Goal: Task Accomplishment & Management: Use online tool/utility

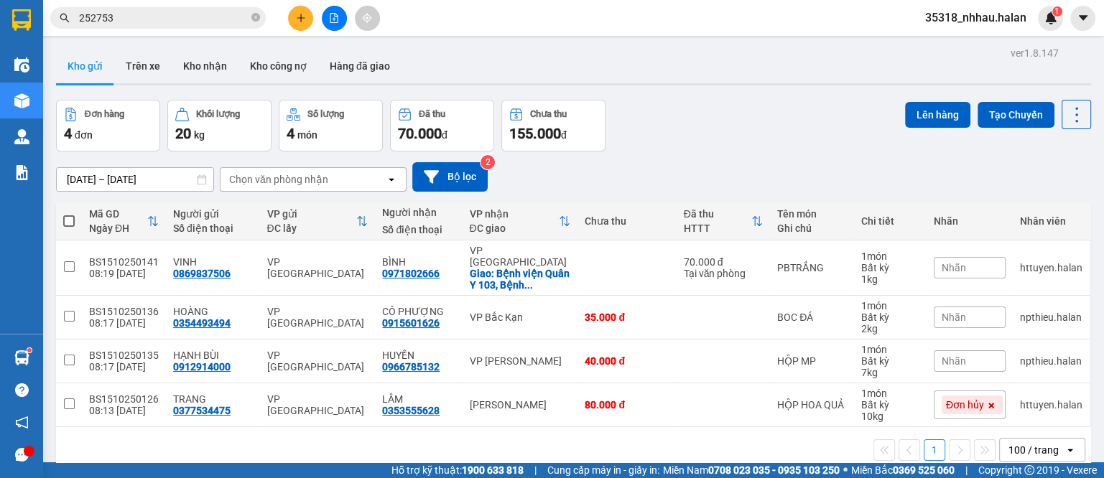
click at [320, 189] on div "Chọn văn phòng nhận" at bounding box center [303, 179] width 165 height 23
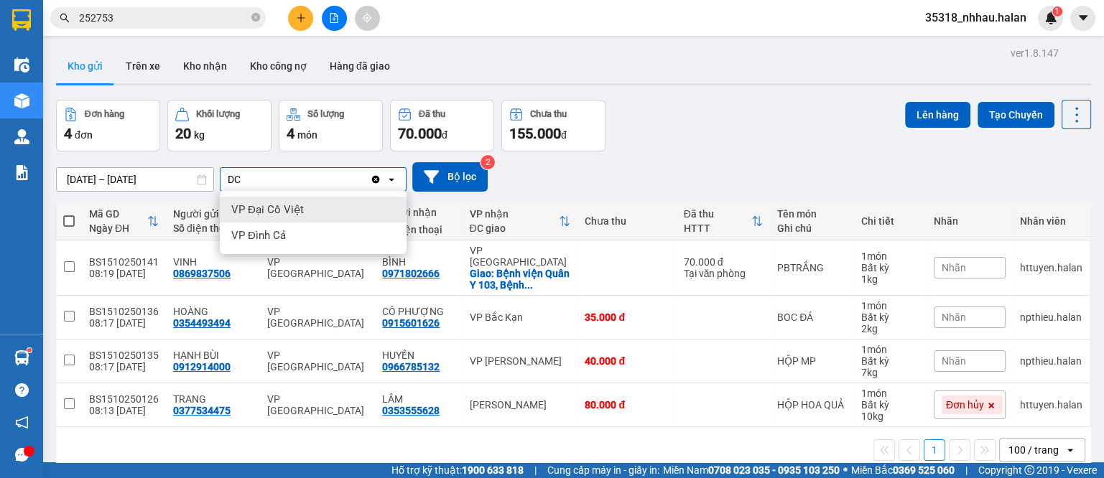
type input "DC"
click at [297, 213] on span "VP Đại Cồ Việt" at bounding box center [267, 210] width 73 height 14
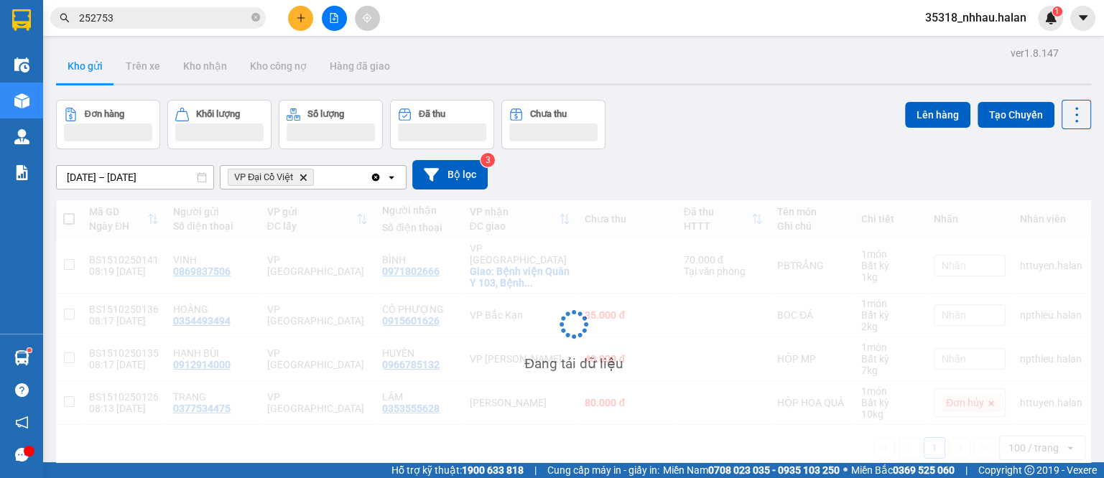
click at [350, 179] on div "VP Đại Cồ Việt Delete" at bounding box center [295, 177] width 149 height 23
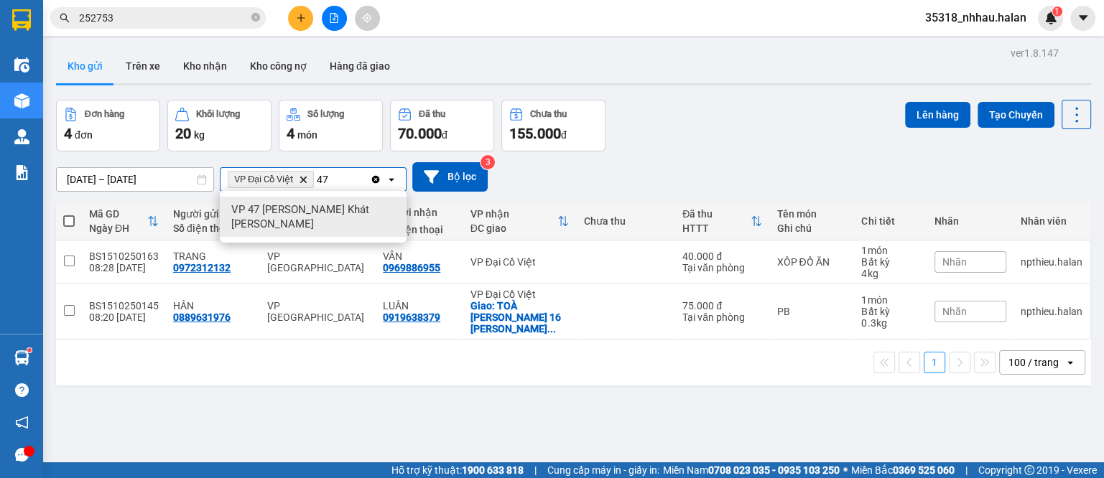
type input "47"
click at [348, 213] on div "VP 47 [PERSON_NAME] Khát [PERSON_NAME]" at bounding box center [313, 217] width 187 height 40
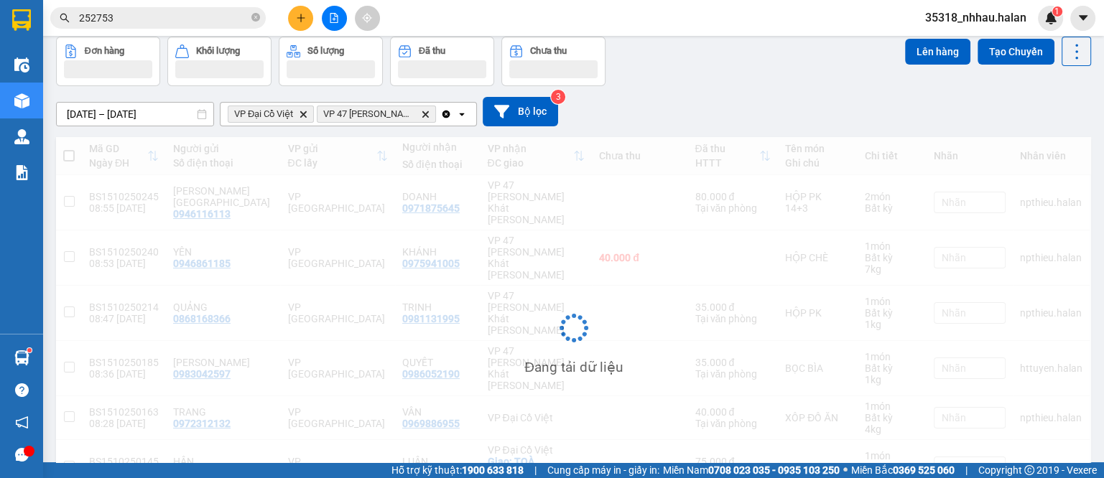
scroll to position [66, 0]
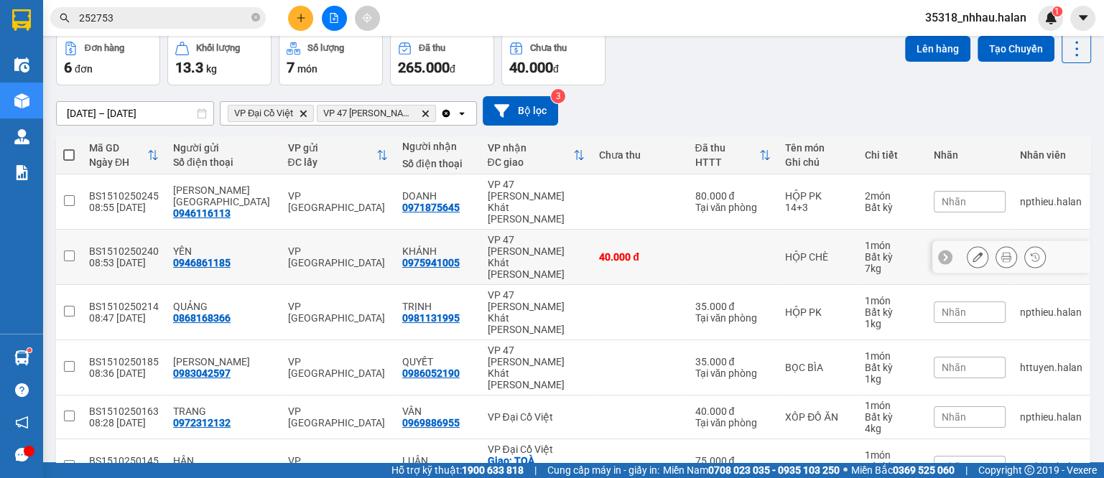
click at [619, 251] on div "40.000 đ" at bounding box center [639, 256] width 81 height 11
checkbox input "true"
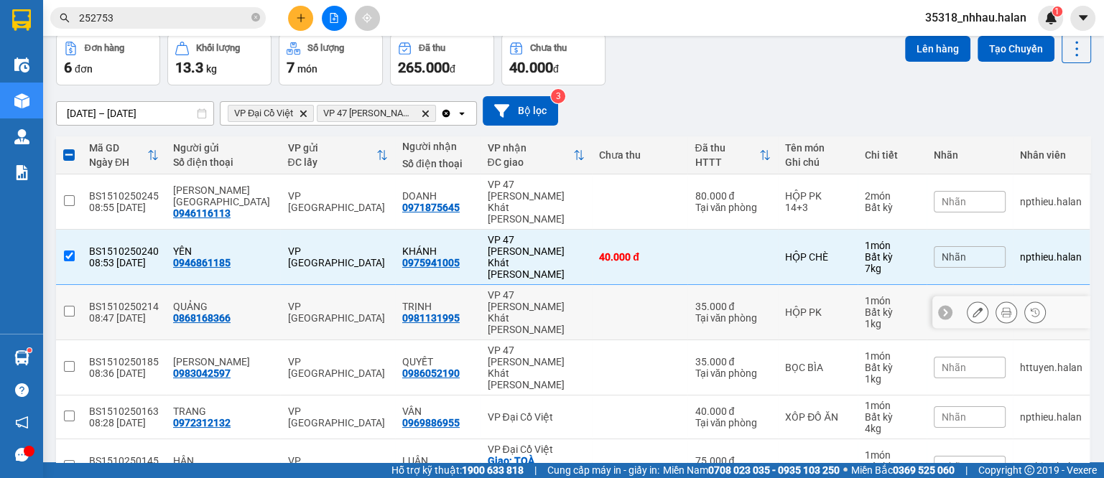
click at [618, 285] on td at bounding box center [640, 312] width 96 height 55
checkbox input "true"
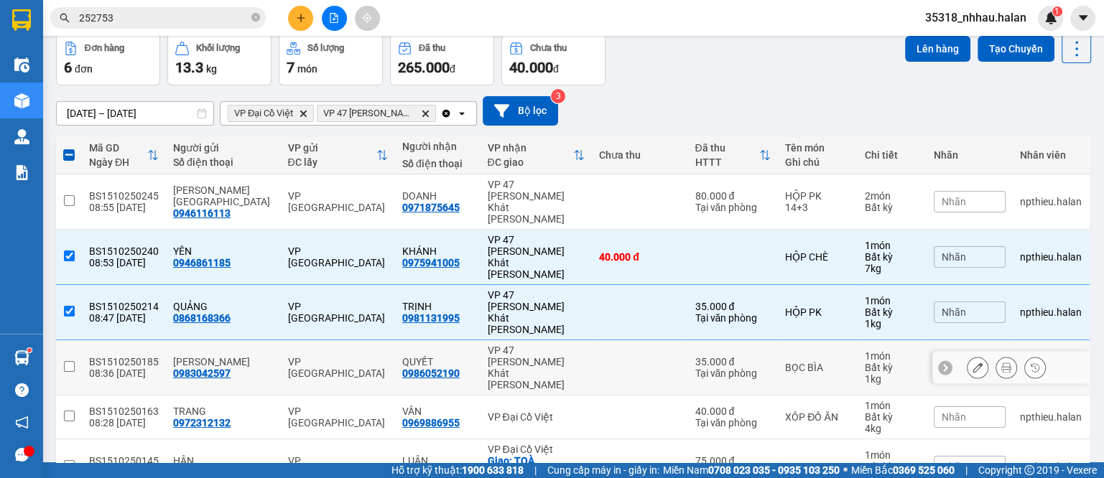
click at [624, 341] on td at bounding box center [640, 368] width 96 height 55
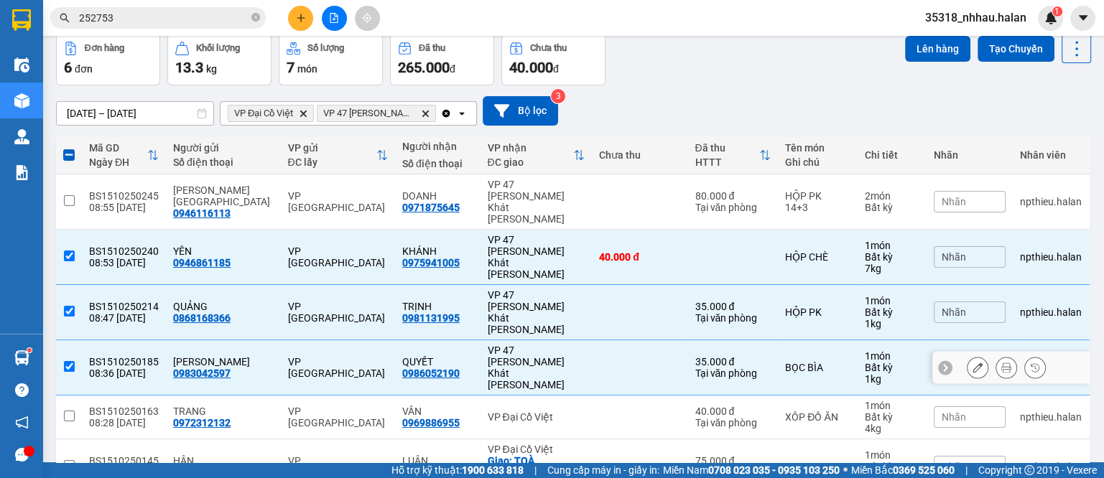
checkbox input "true"
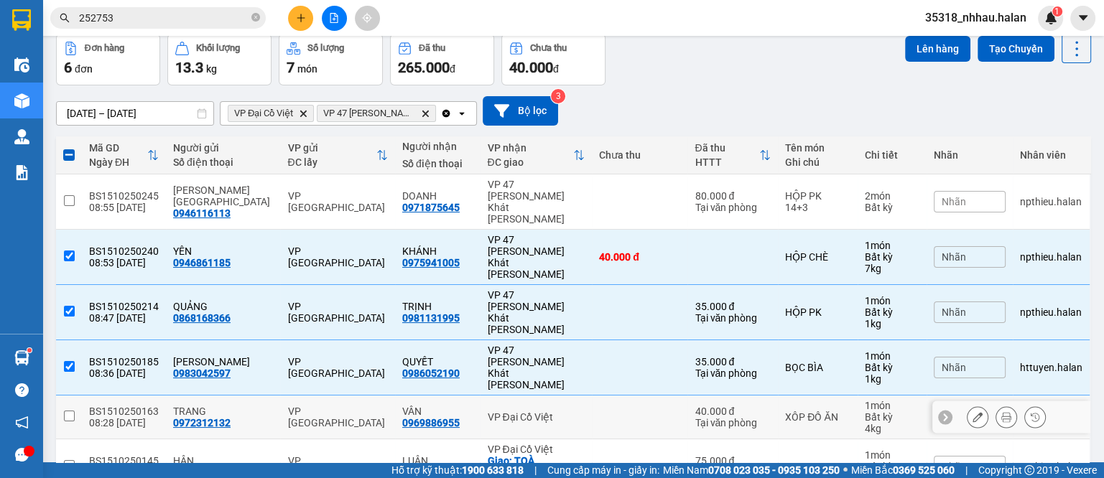
click at [629, 396] on td at bounding box center [640, 418] width 96 height 44
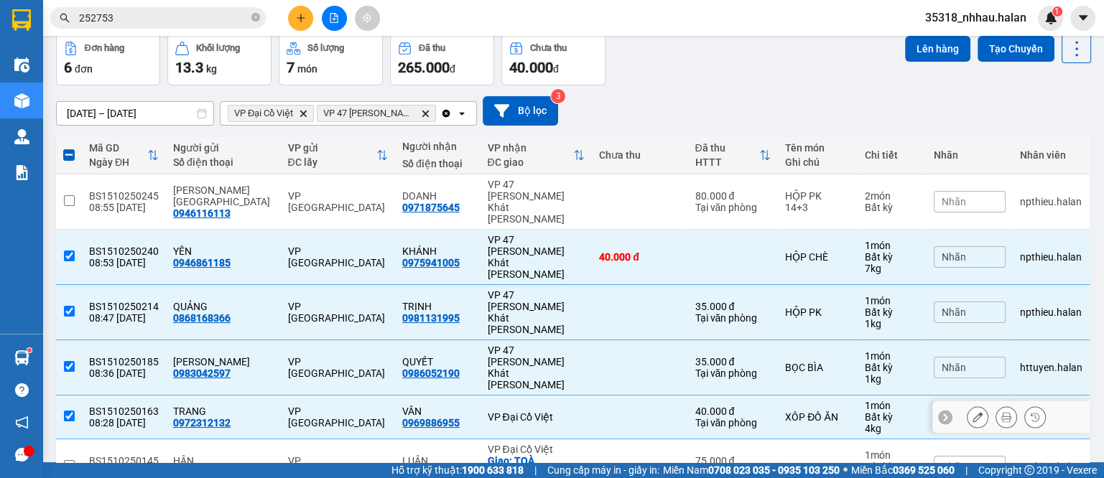
checkbox input "true"
click at [624, 440] on td at bounding box center [640, 467] width 96 height 55
checkbox input "true"
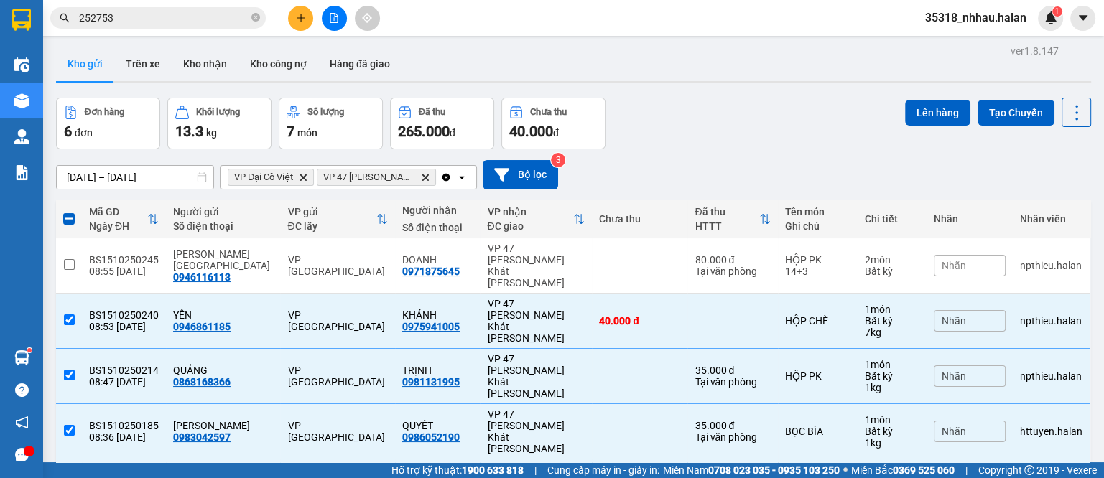
scroll to position [0, 0]
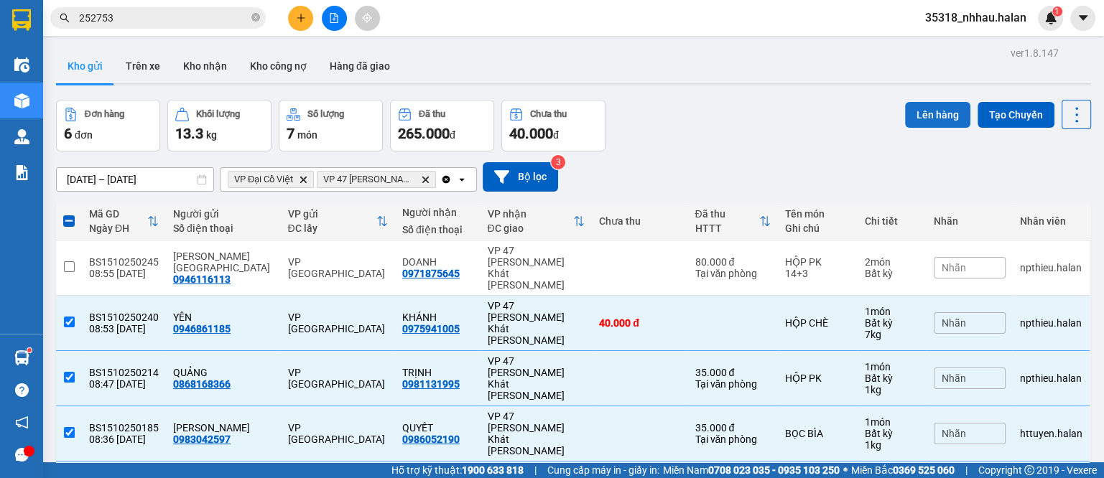
click at [934, 114] on button "Lên hàng" at bounding box center [937, 115] width 65 height 26
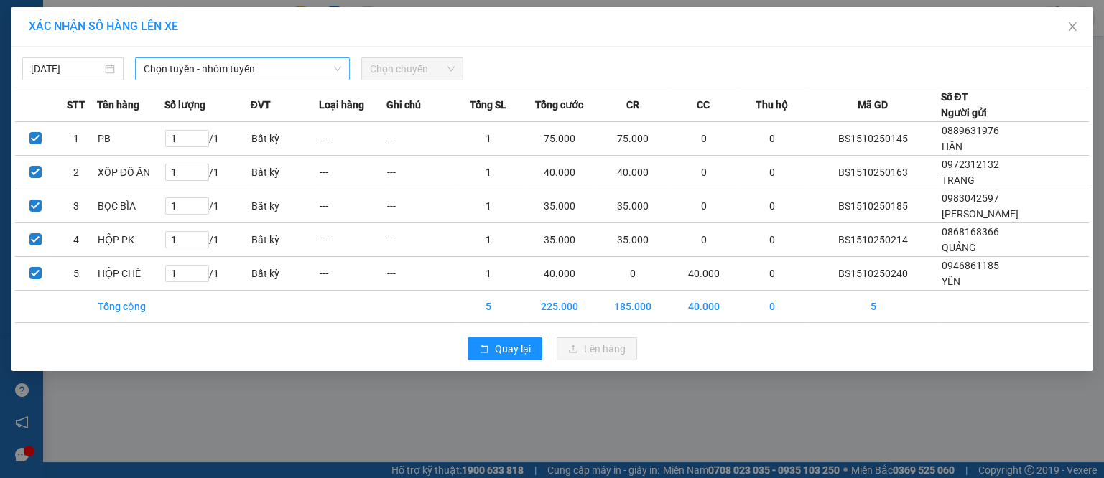
click at [268, 77] on span "Chọn tuyến - nhóm tuyến" at bounding box center [243, 69] width 198 height 22
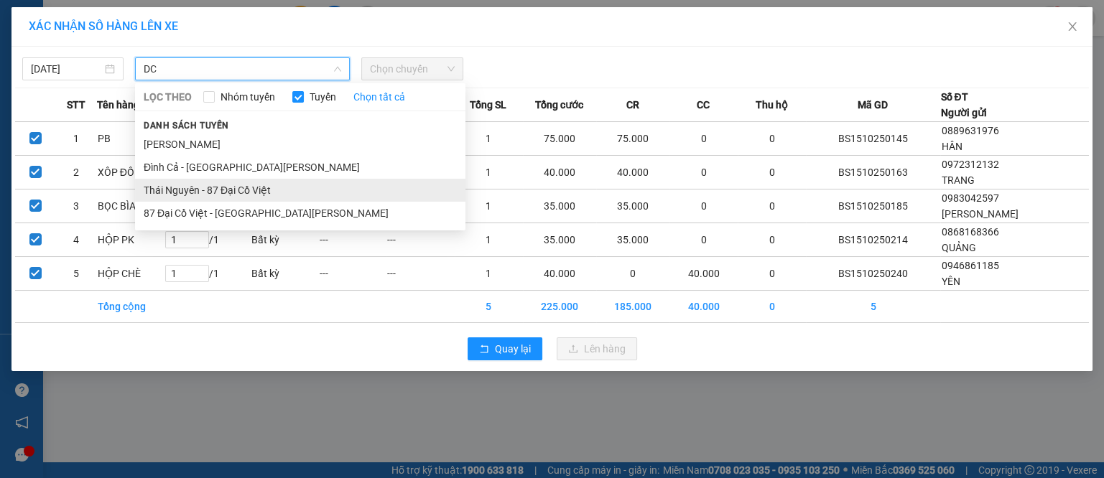
type input "DC"
click at [244, 198] on li "Thái Nguyên - 87 Đại Cồ Việt" at bounding box center [300, 190] width 330 height 23
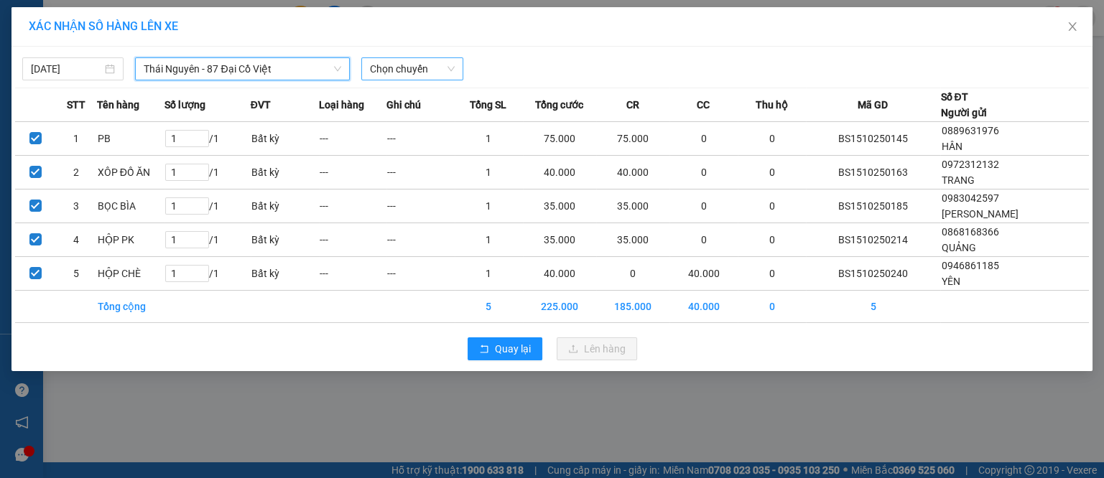
click at [392, 73] on span "Chọn chuyến" at bounding box center [412, 69] width 84 height 22
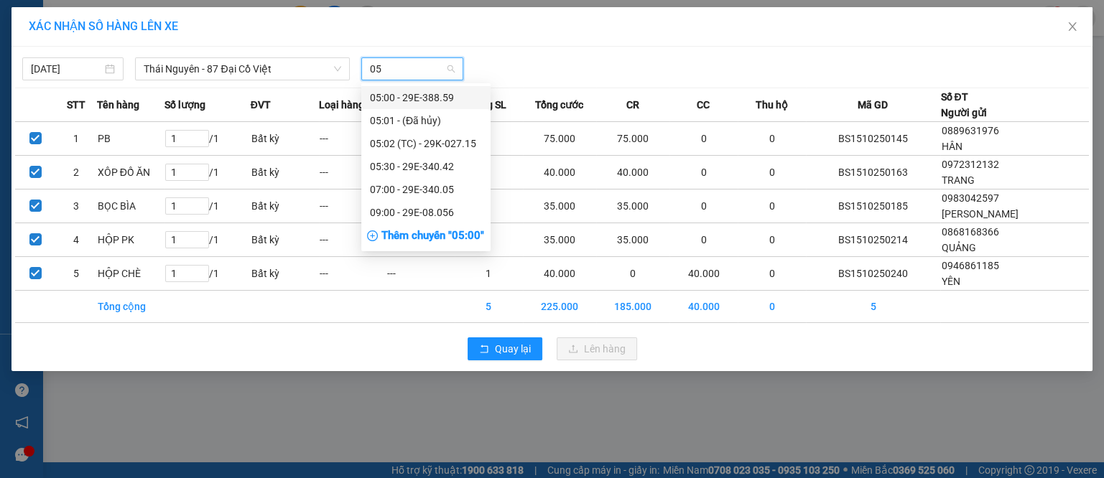
type input "056"
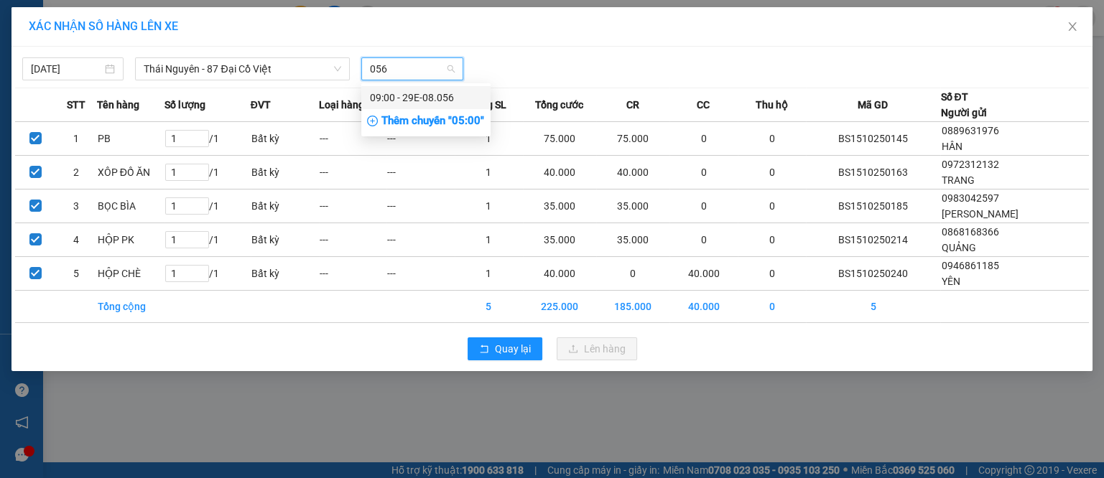
click at [445, 100] on div "09:00 - 29E-08.056" at bounding box center [426, 98] width 112 height 16
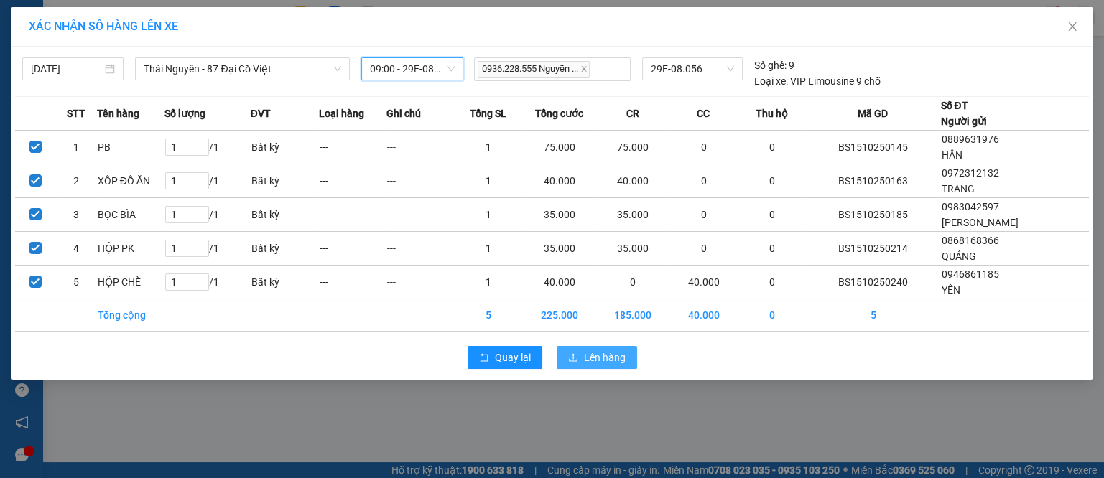
click at [596, 350] on span "Lên hàng" at bounding box center [605, 358] width 42 height 16
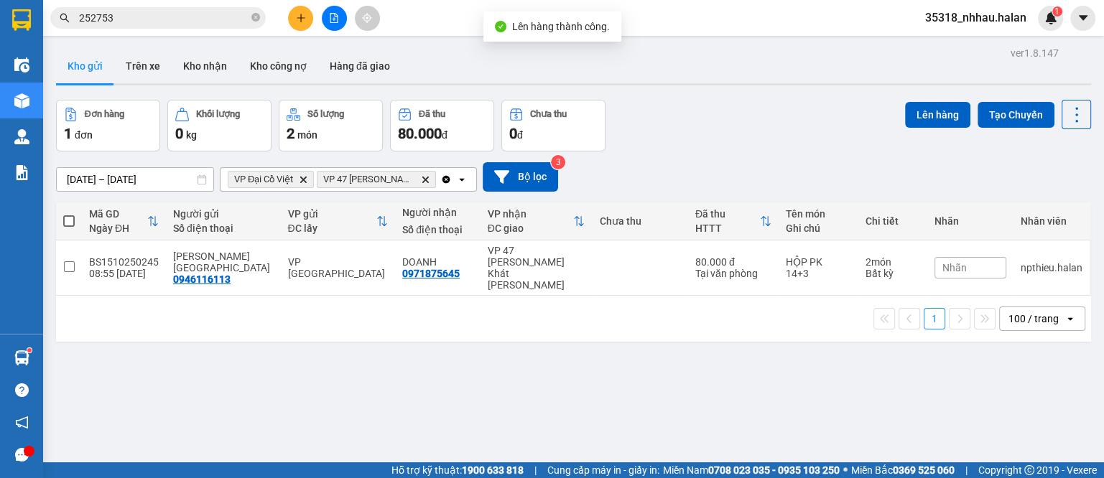
click at [445, 178] on icon "Clear all" at bounding box center [447, 179] width 8 height 8
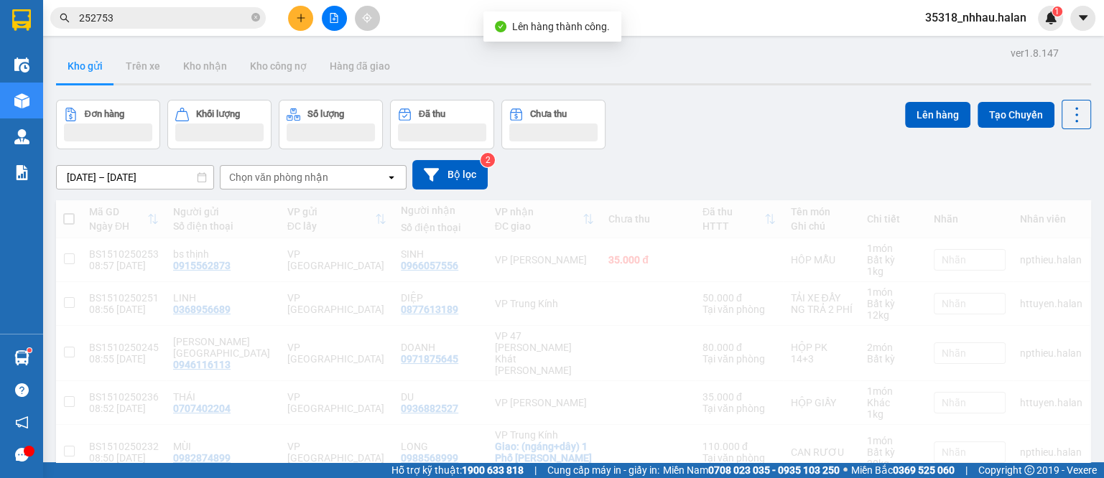
click at [374, 179] on div "Chọn văn phòng nhận" at bounding box center [303, 177] width 165 height 23
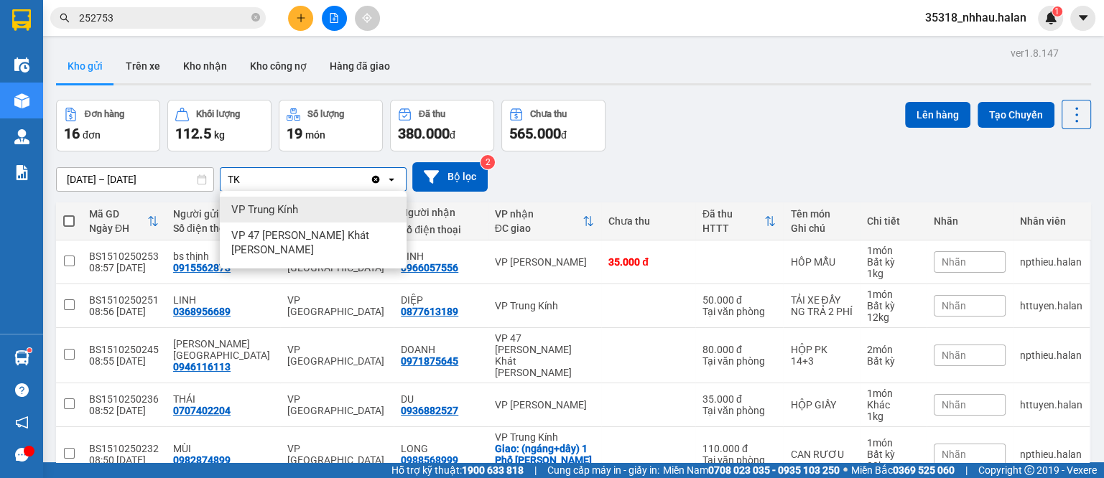
type input "TK"
click at [325, 213] on div "VP Trung Kính" at bounding box center [313, 210] width 187 height 26
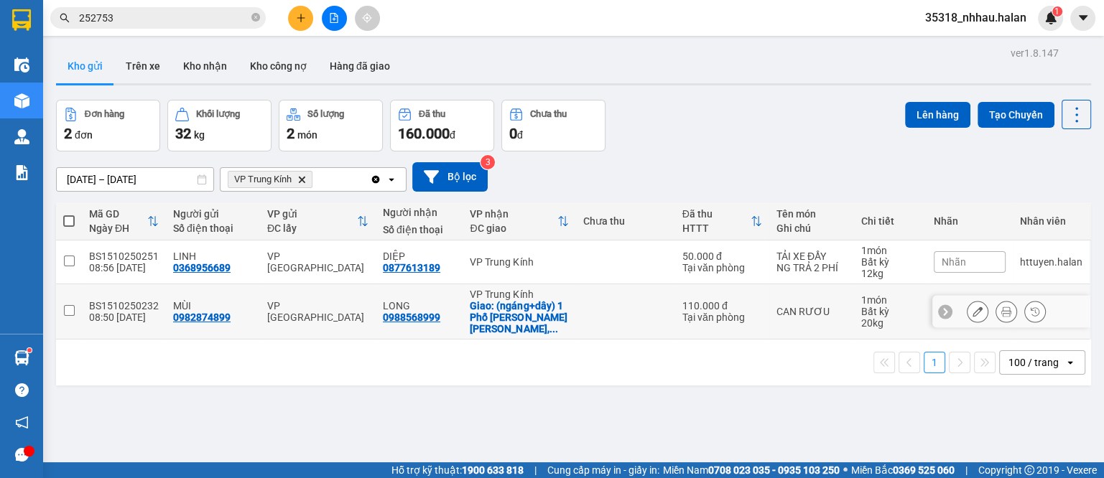
click at [697, 312] on div "Tại văn phòng" at bounding box center [723, 317] width 80 height 11
checkbox input "true"
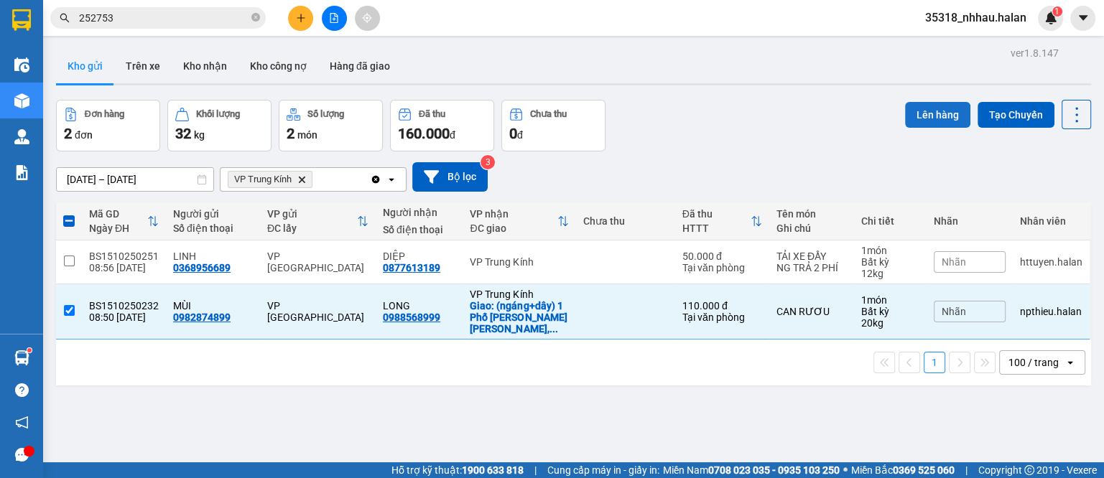
click at [917, 108] on button "Lên hàng" at bounding box center [937, 115] width 65 height 26
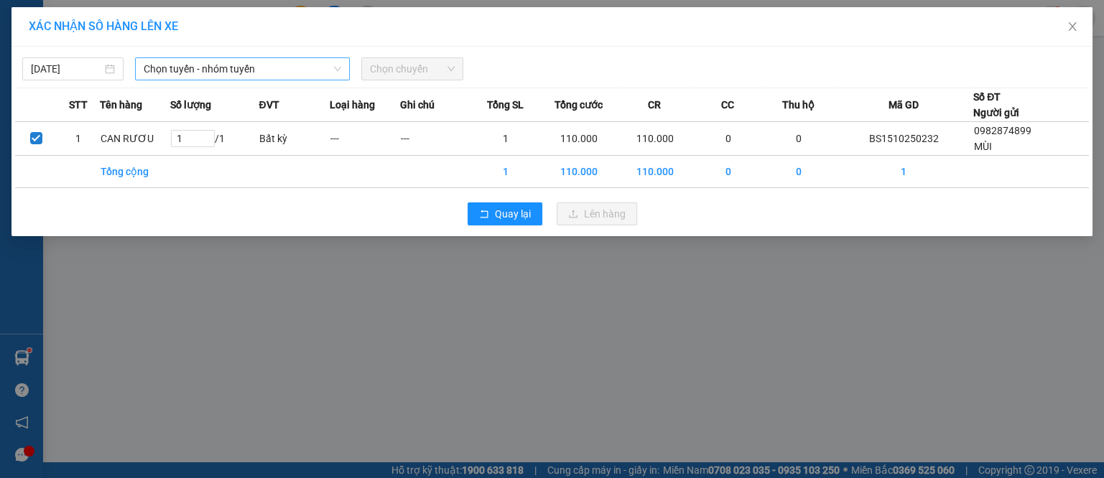
click at [193, 66] on span "Chọn tuyến - nhóm tuyến" at bounding box center [243, 69] width 198 height 22
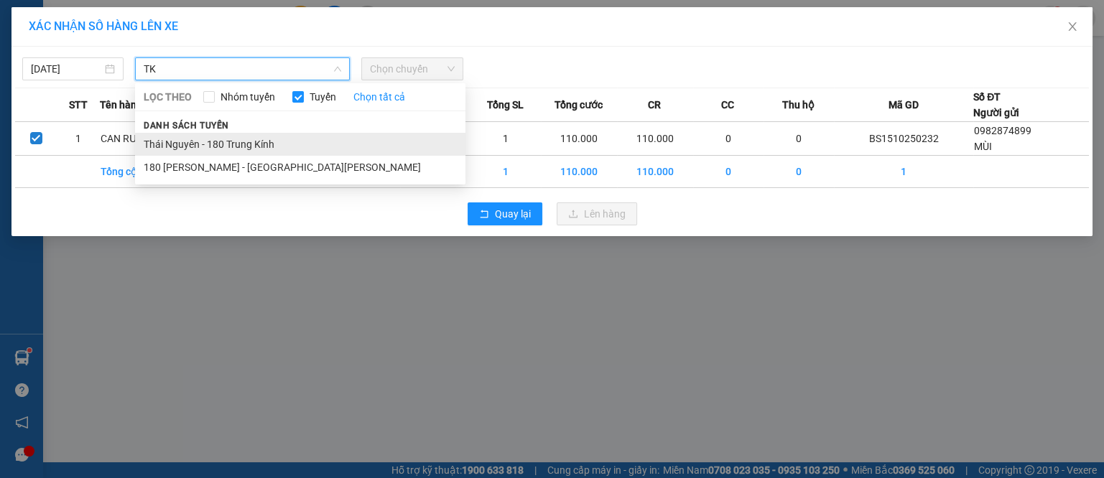
type input "TK"
click at [227, 137] on li "Thái Nguyên - 180 Trung Kính" at bounding box center [300, 144] width 330 height 23
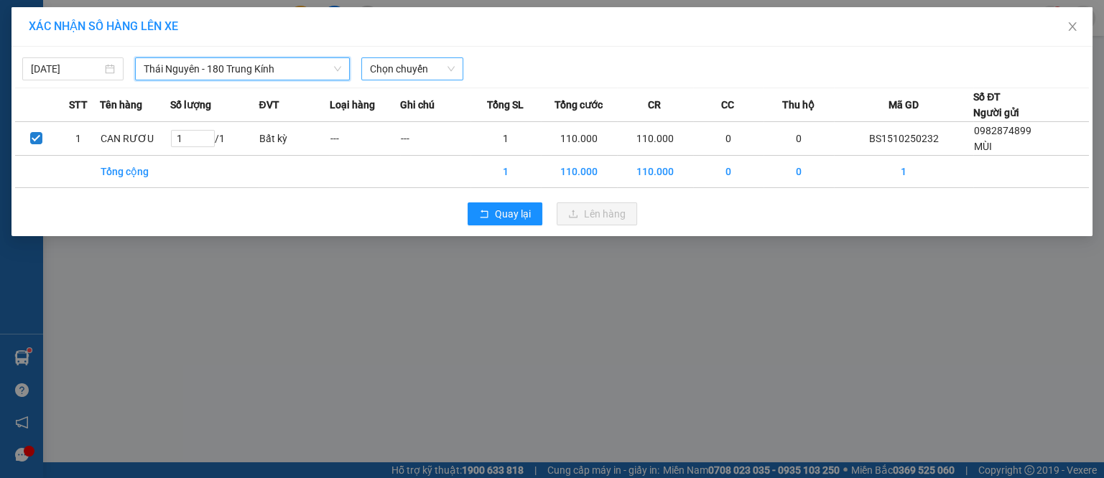
click at [404, 72] on span "Chọn chuyến" at bounding box center [412, 69] width 84 height 22
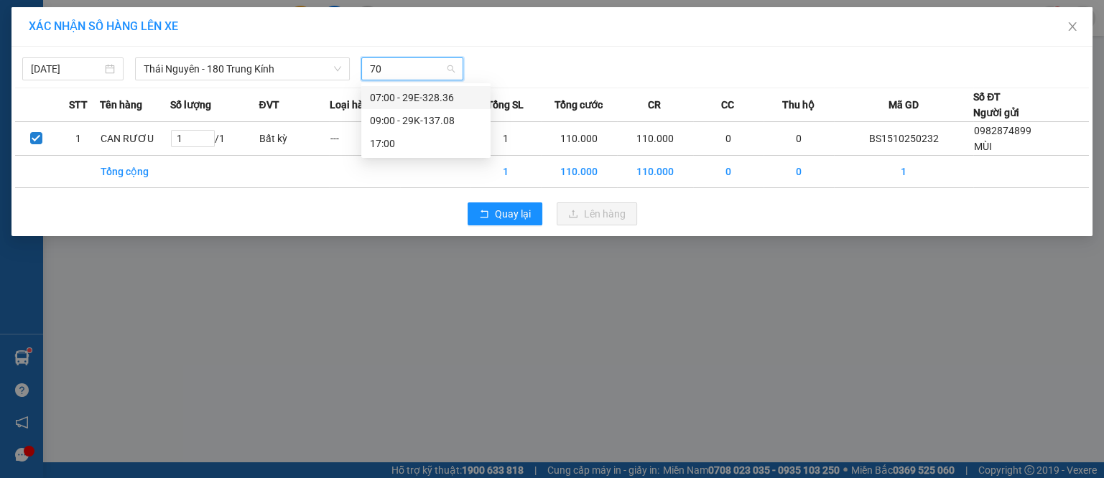
type input "708"
click at [434, 104] on div "09:00 - 29K-137.08" at bounding box center [426, 98] width 112 height 16
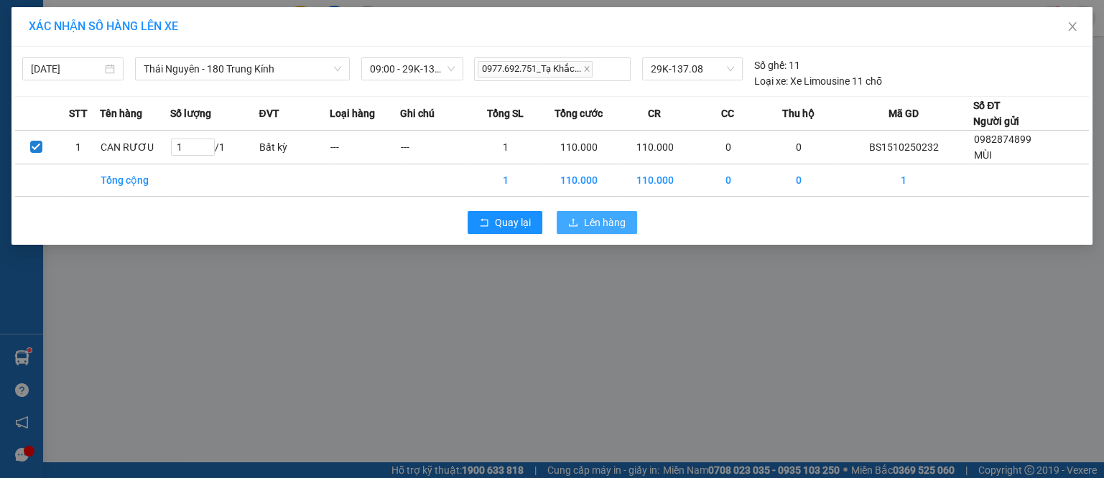
click at [618, 216] on span "Lên hàng" at bounding box center [605, 223] width 42 height 16
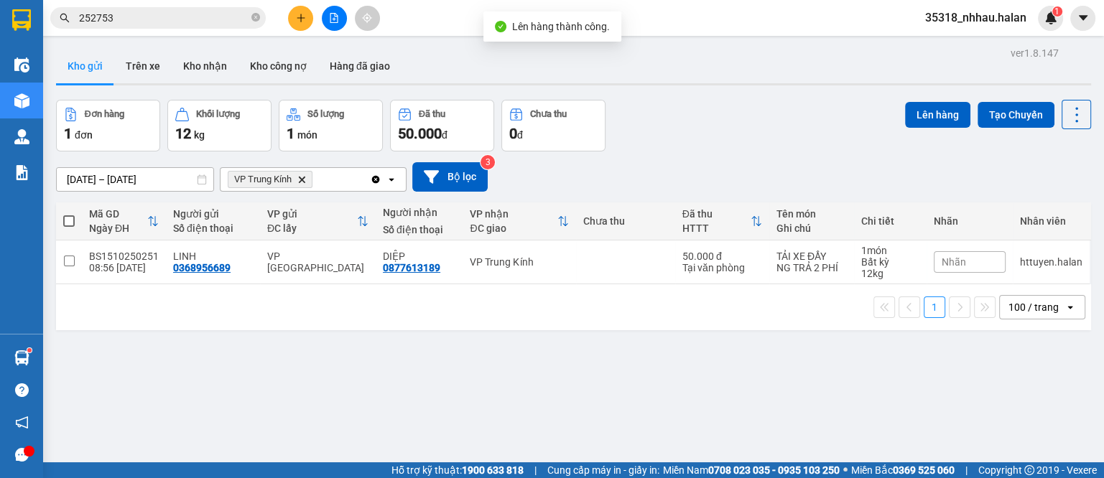
click at [299, 175] on icon "Delete" at bounding box center [301, 179] width 9 height 9
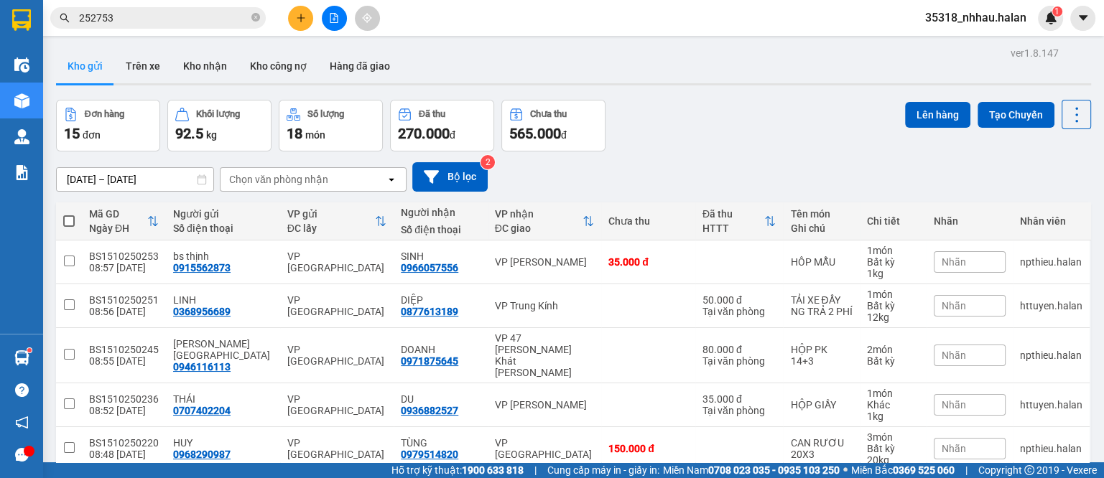
click at [330, 184] on div "Chọn văn phòng nhận" at bounding box center [303, 179] width 165 height 23
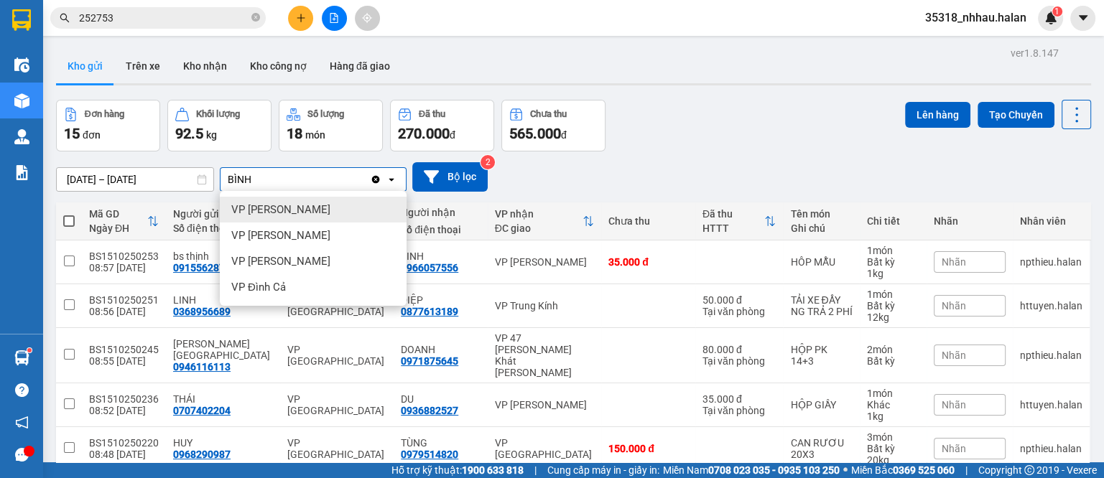
type input "BÌNH"
click at [298, 212] on span "VP [PERSON_NAME]" at bounding box center [280, 210] width 99 height 14
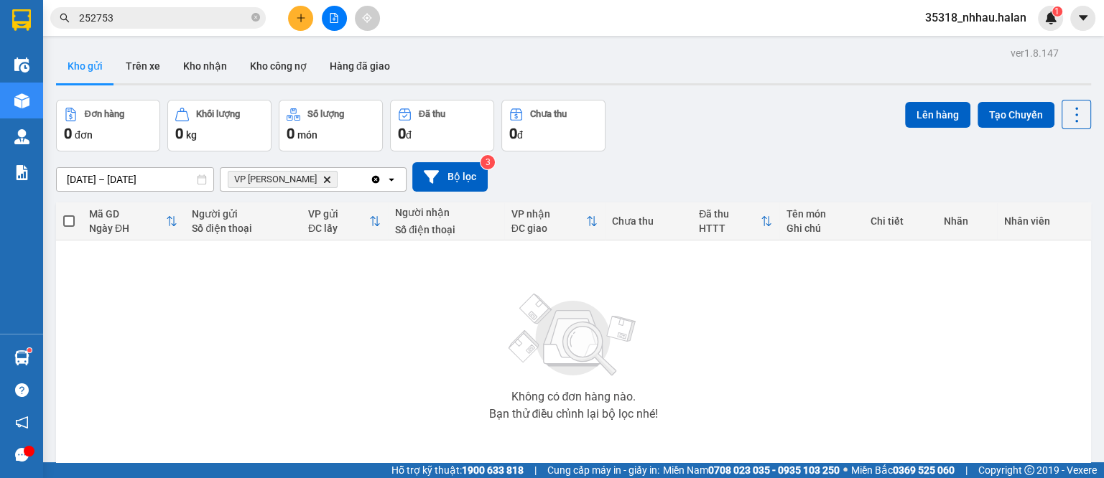
click at [323, 179] on icon "Delete" at bounding box center [327, 179] width 9 height 9
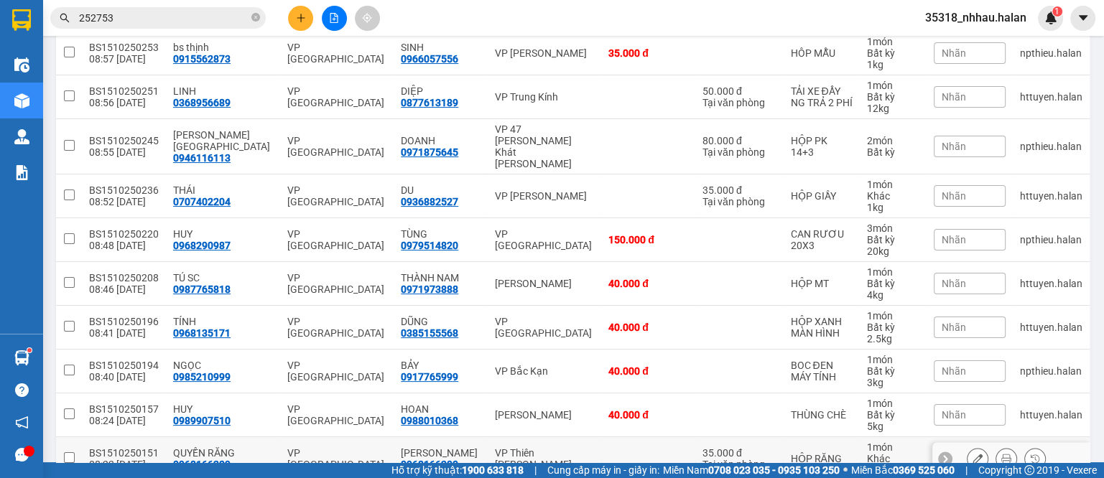
scroll to position [180, 0]
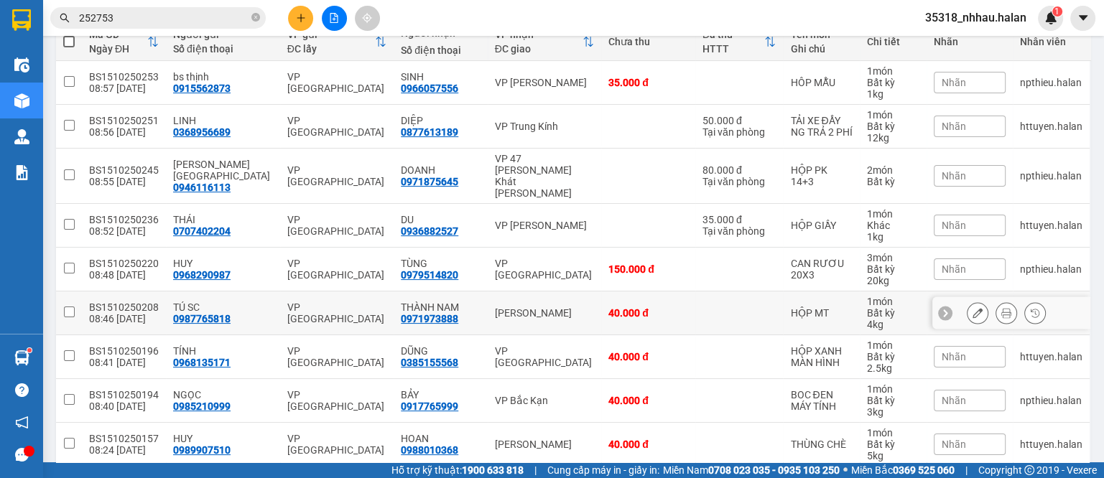
click at [649, 307] on div "40.000 đ" at bounding box center [649, 312] width 80 height 11
checkbox input "true"
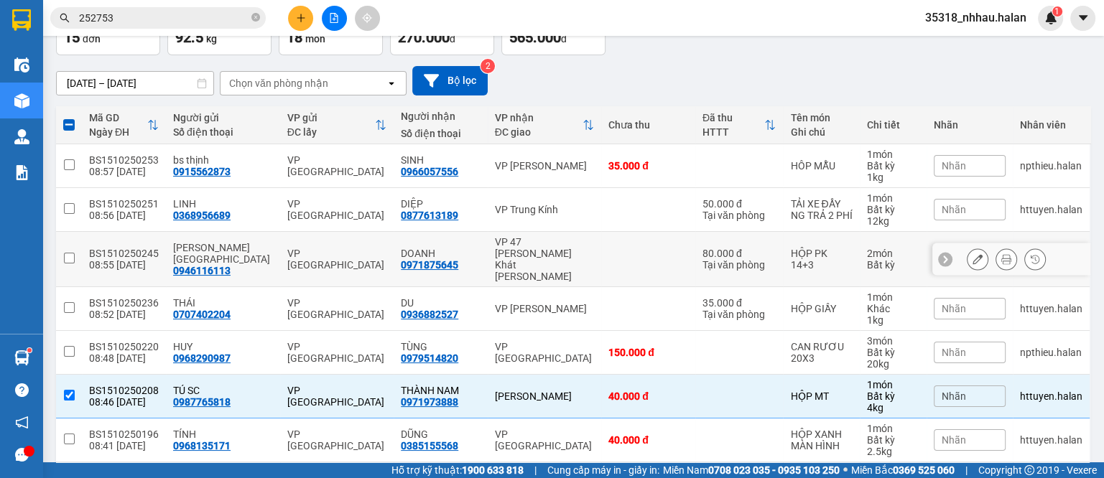
scroll to position [0, 0]
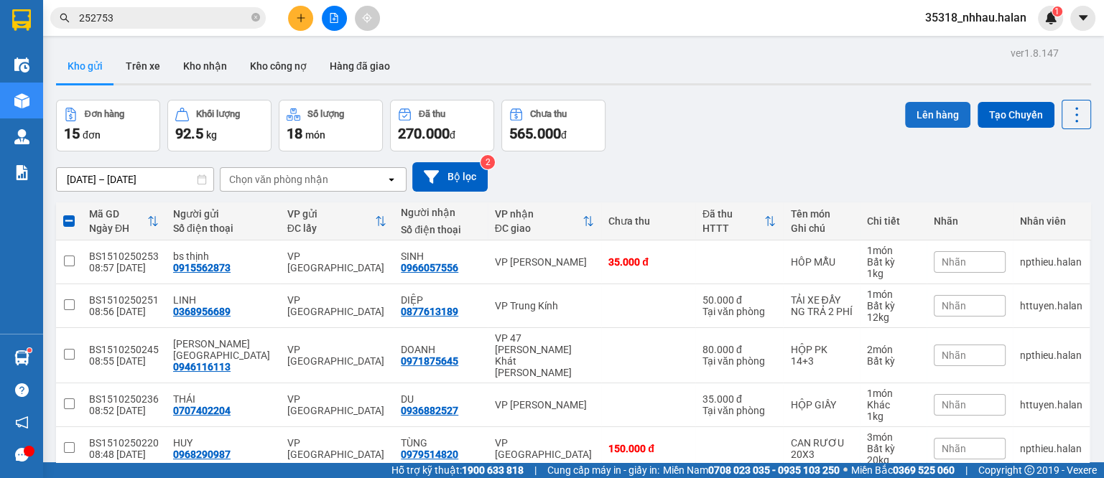
click at [910, 111] on button "Lên hàng" at bounding box center [937, 115] width 65 height 26
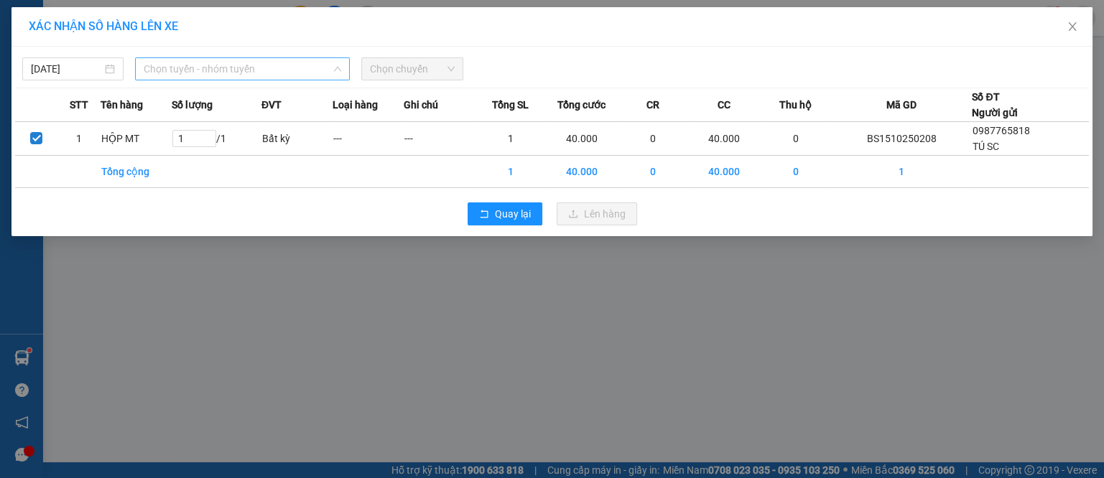
click at [296, 74] on span "Chọn tuyến - nhóm tuyến" at bounding box center [243, 69] width 198 height 22
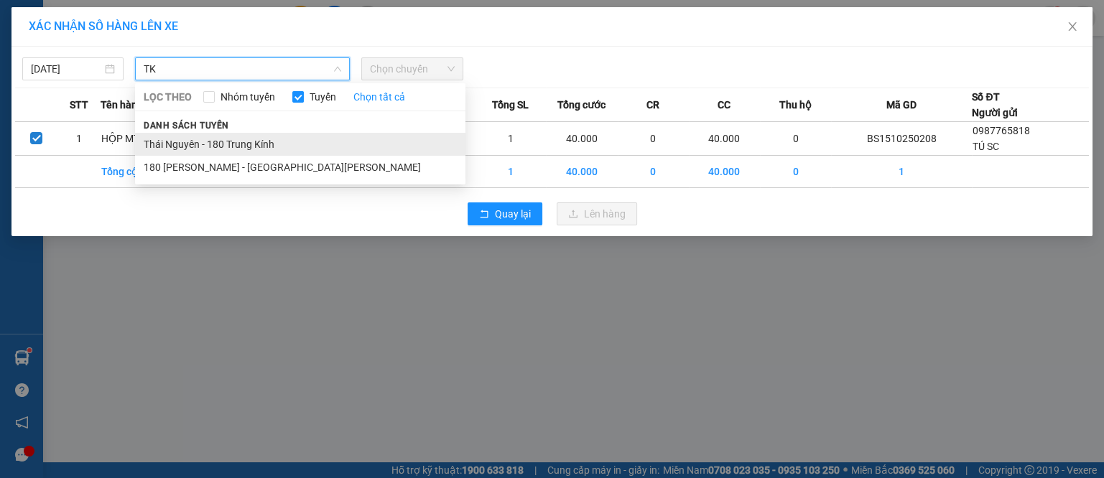
type input "TK"
click at [282, 137] on li "Thái Nguyên - 180 Trung Kính" at bounding box center [300, 144] width 330 height 23
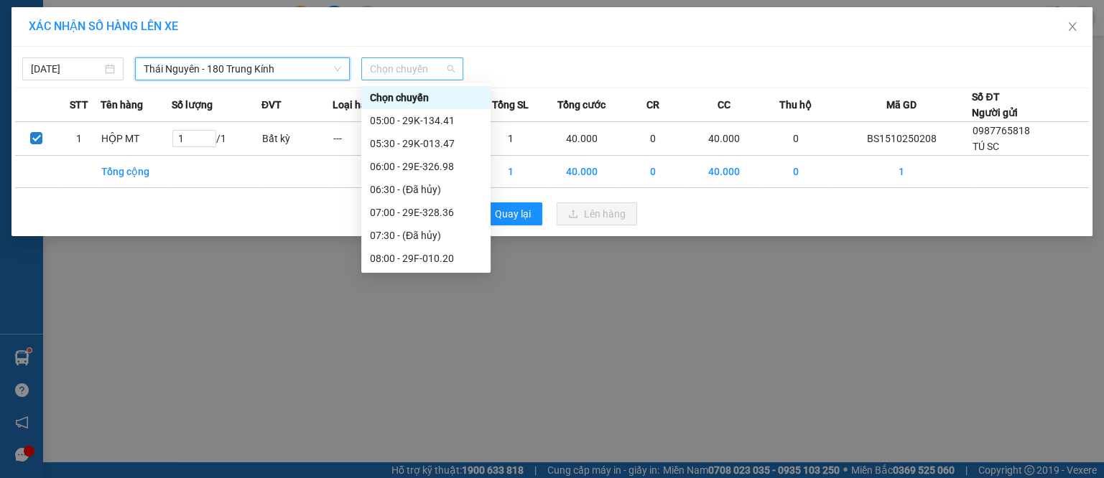
click at [425, 71] on span "Chọn chuyến" at bounding box center [412, 69] width 84 height 22
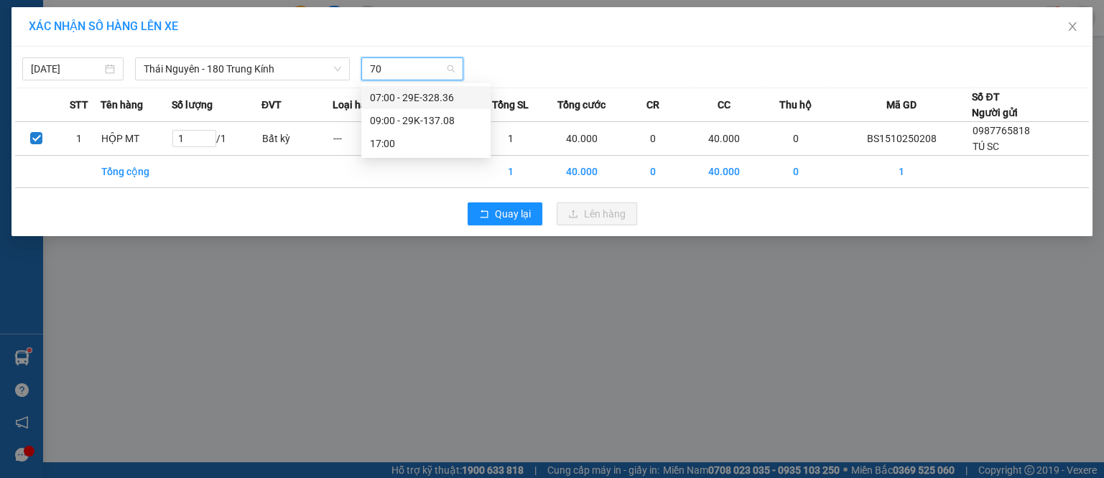
type input "708"
drag, startPoint x: 429, startPoint y: 93, endPoint x: 448, endPoint y: 99, distance: 20.4
click at [430, 94] on div "09:00 - 29K-137.08" at bounding box center [426, 98] width 112 height 16
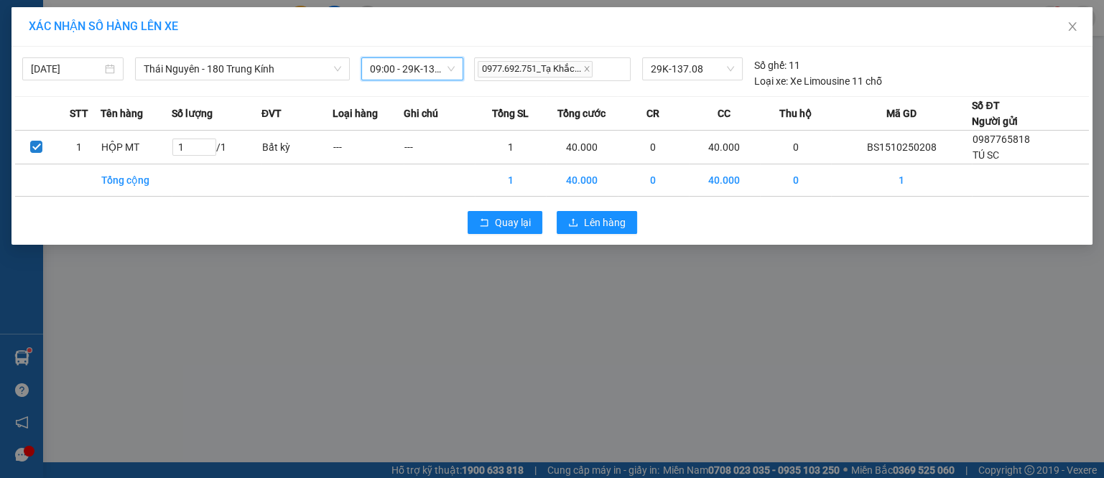
click at [606, 210] on div "Quay lại Lên hàng" at bounding box center [552, 222] width 1074 height 37
click at [611, 216] on span "Lên hàng" at bounding box center [605, 223] width 42 height 16
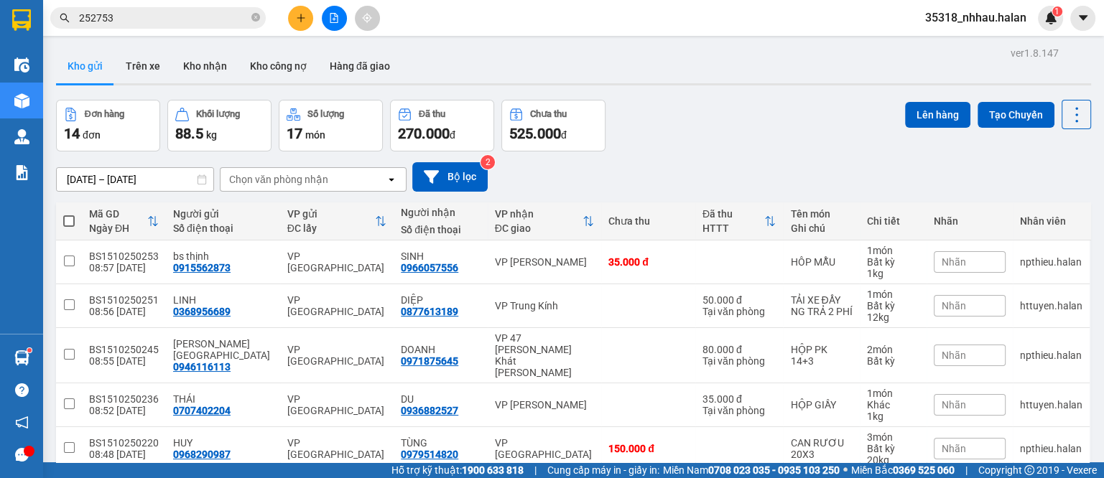
click at [304, 177] on div "Chọn văn phòng nhận" at bounding box center [278, 179] width 99 height 14
type input "NT"
click at [293, 210] on span "VP [PERSON_NAME]" at bounding box center [280, 210] width 99 height 14
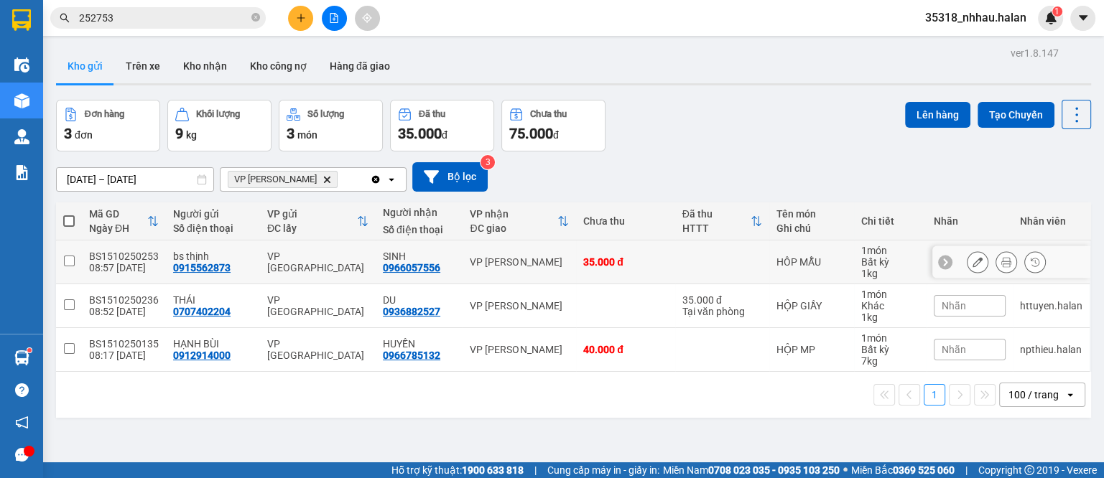
click at [552, 258] on div "VP [PERSON_NAME]" at bounding box center [519, 261] width 99 height 11
checkbox input "true"
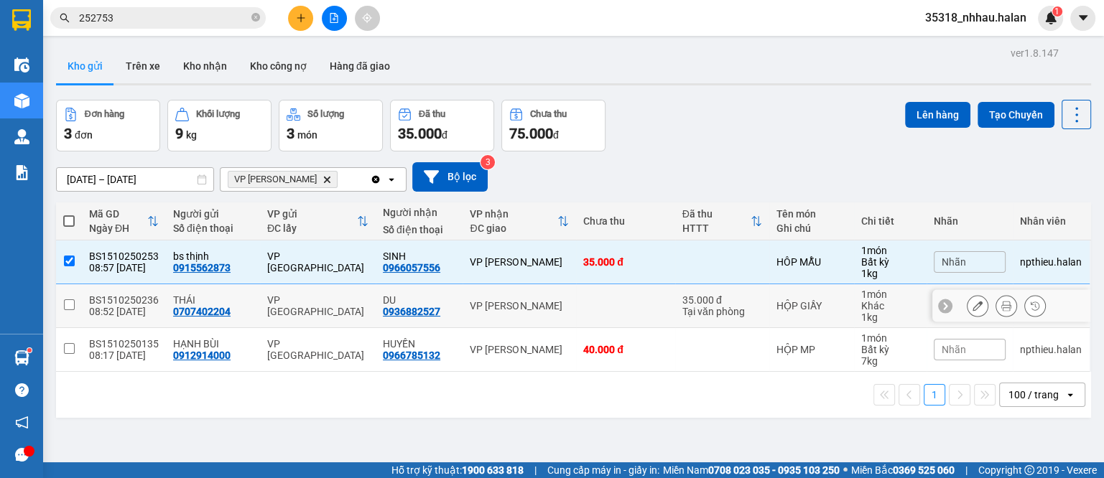
click at [558, 311] on td "VP [PERSON_NAME]" at bounding box center [520, 307] width 114 height 44
checkbox input "true"
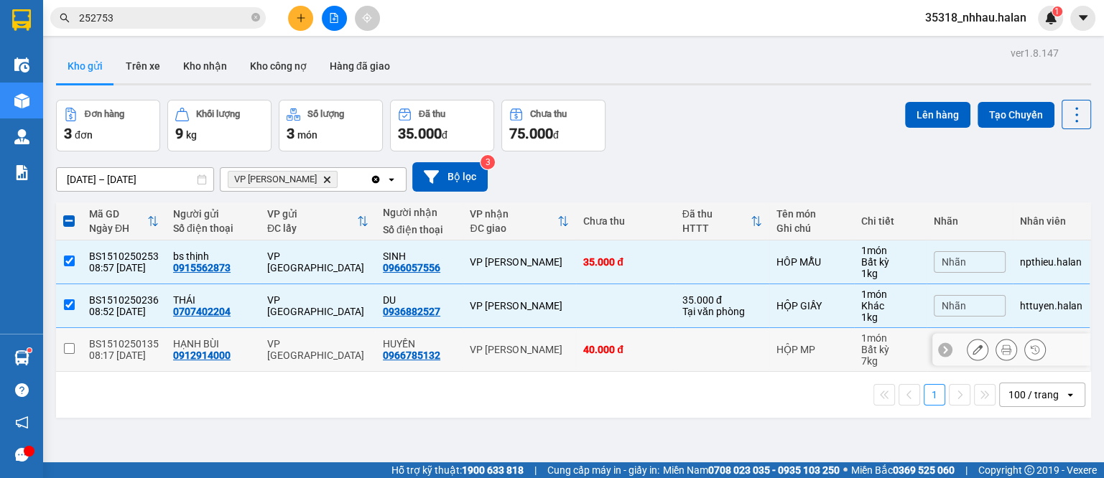
click at [576, 347] on td "40.000 đ" at bounding box center [625, 350] width 99 height 44
checkbox input "true"
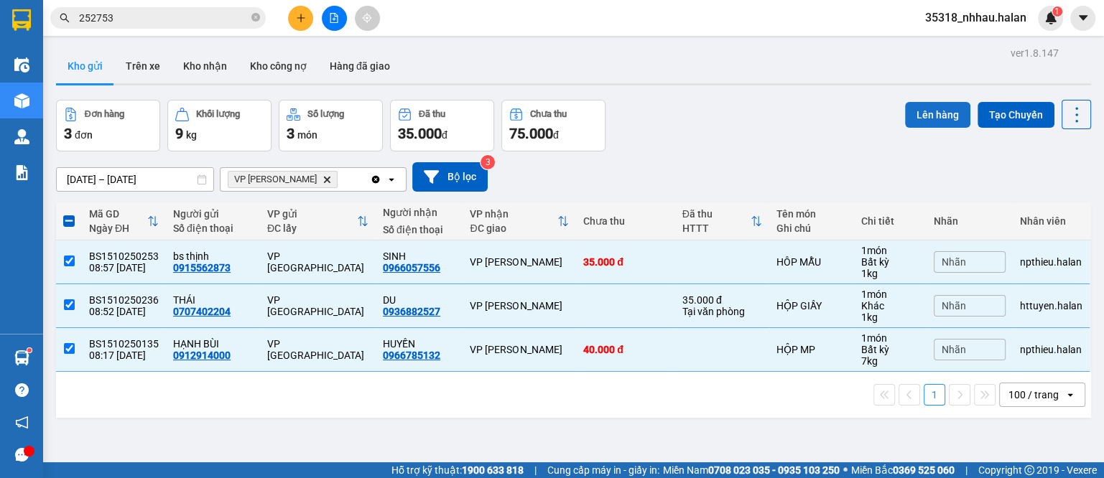
click at [912, 118] on button "Lên hàng" at bounding box center [937, 115] width 65 height 26
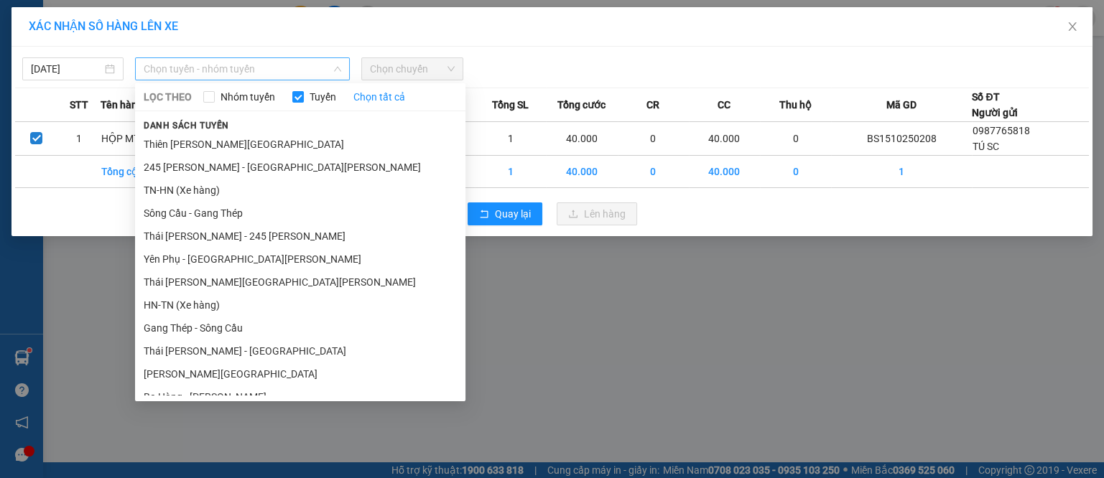
click at [284, 77] on span "Chọn tuyến - nhóm tuyến" at bounding box center [243, 69] width 198 height 22
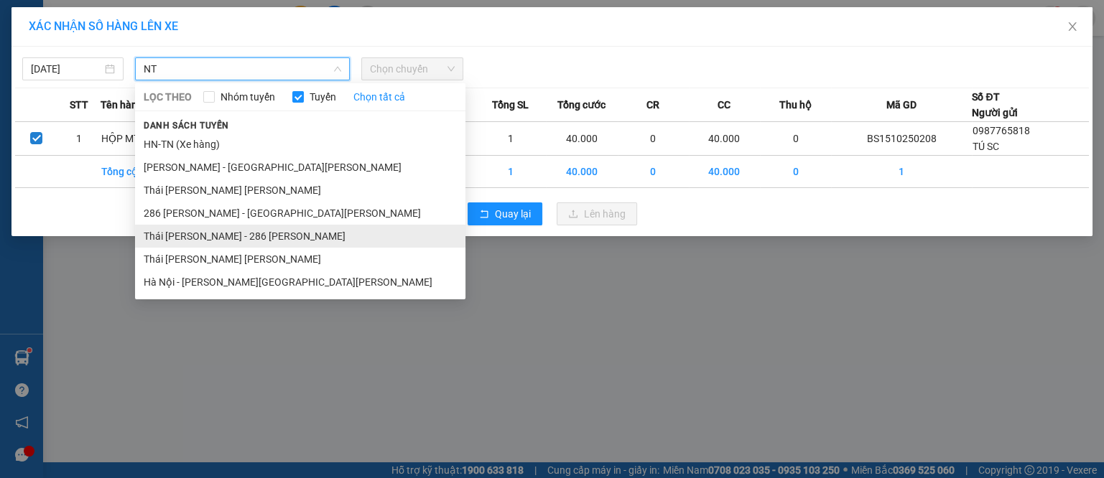
type input "NT"
drag, startPoint x: 260, startPoint y: 236, endPoint x: 318, endPoint y: 213, distance: 62.3
click at [261, 237] on li "Thái [PERSON_NAME] - 286 [PERSON_NAME]" at bounding box center [300, 236] width 330 height 23
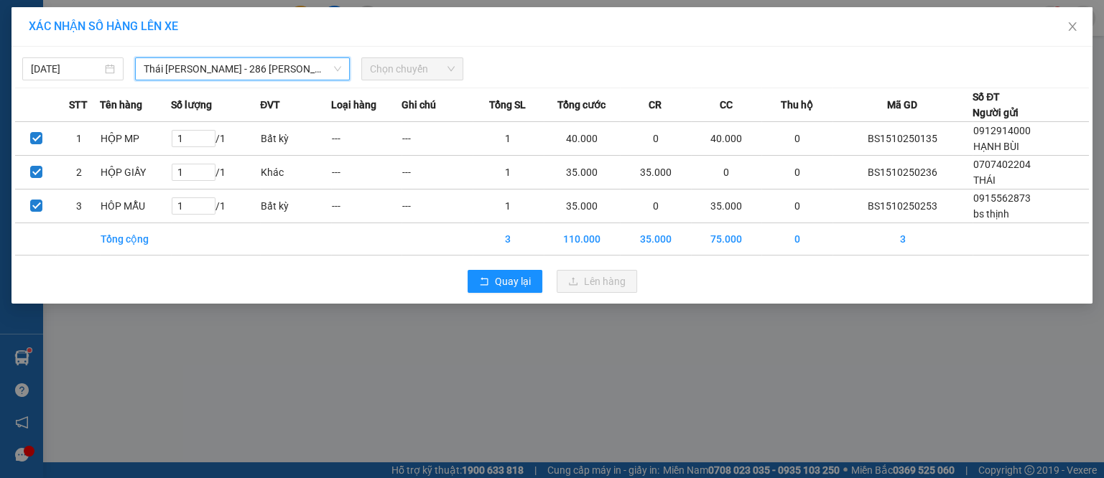
click at [408, 72] on span "Chọn chuyến" at bounding box center [412, 69] width 84 height 22
click at [496, 270] on button "Quay lại" at bounding box center [505, 281] width 75 height 23
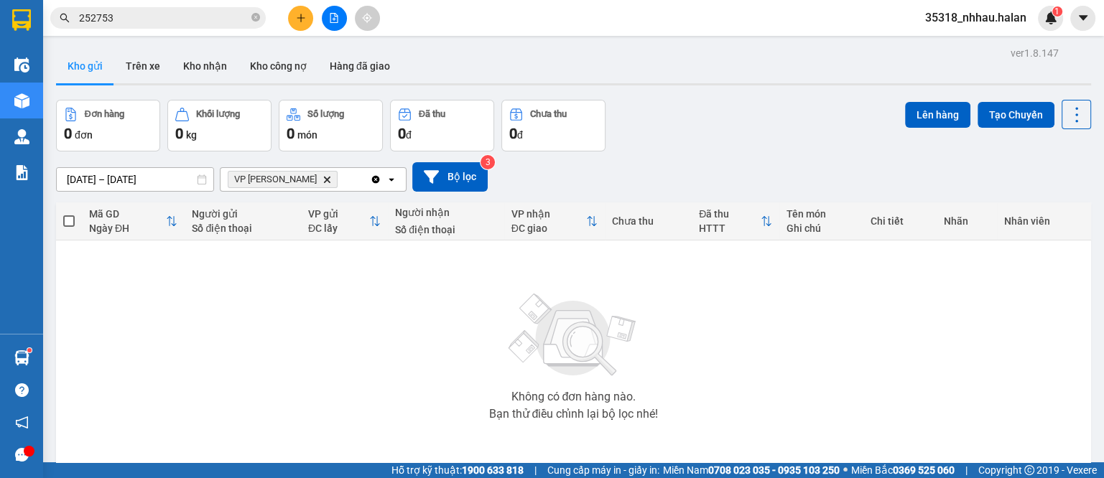
click at [323, 180] on icon "Delete" at bounding box center [327, 179] width 9 height 9
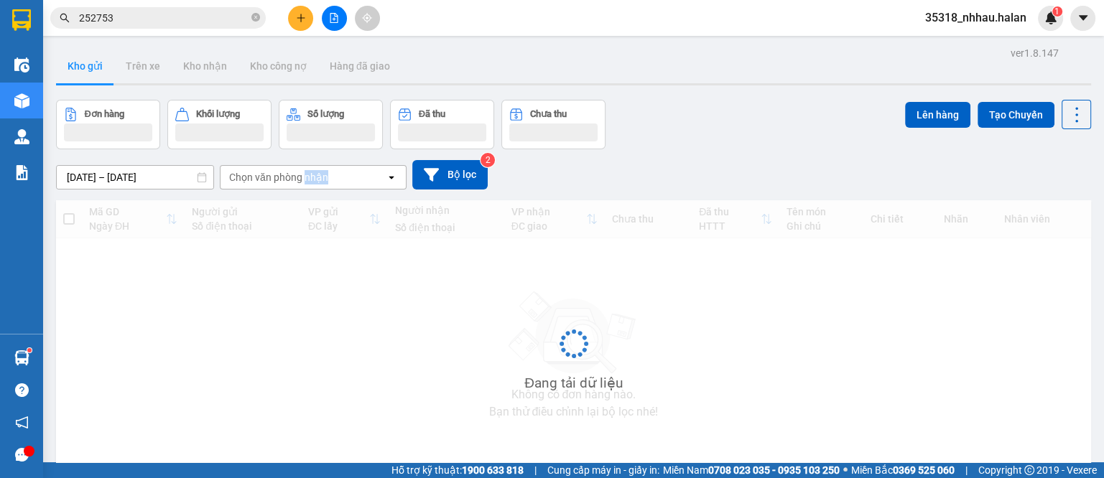
click at [307, 180] on div "Chọn văn phòng nhận" at bounding box center [278, 177] width 99 height 14
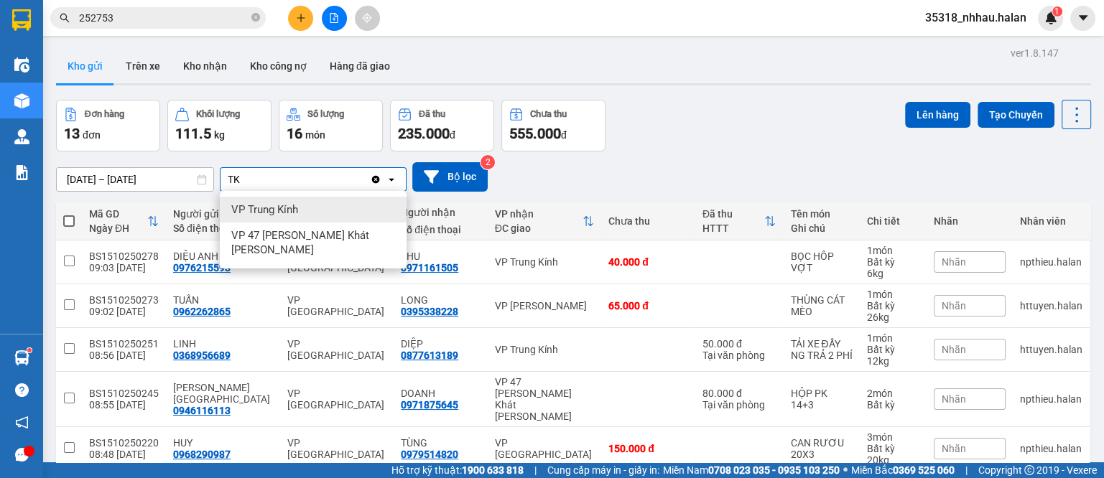
type input "TK"
click at [300, 214] on div "VP Trung Kính" at bounding box center [313, 210] width 187 height 26
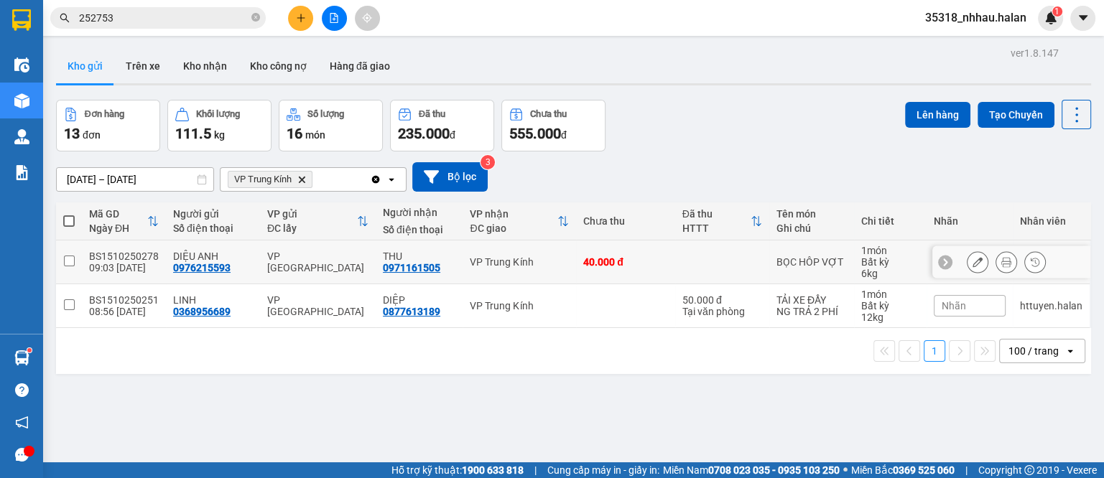
click at [649, 280] on td "40.000 đ" at bounding box center [625, 263] width 99 height 44
checkbox input "true"
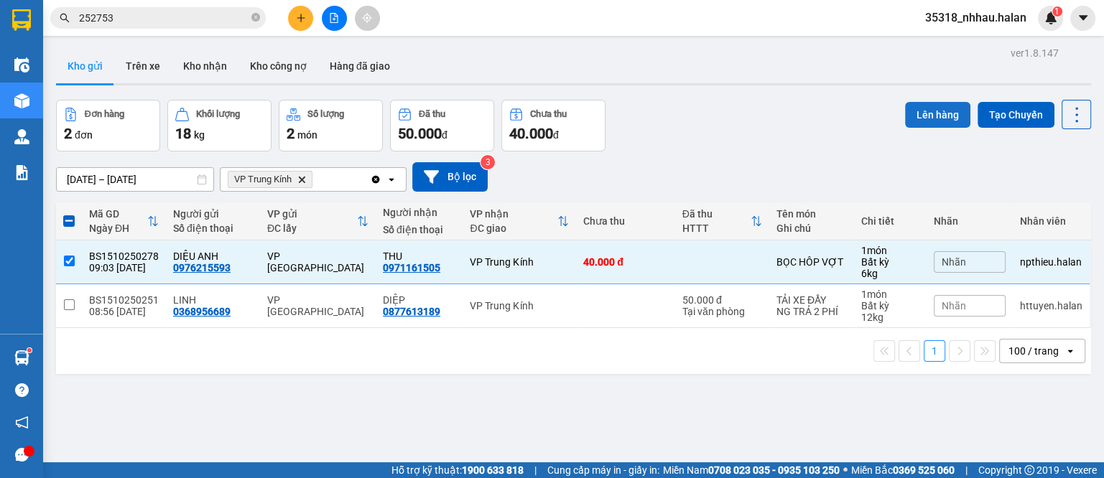
click at [931, 120] on button "Lên hàng" at bounding box center [937, 115] width 65 height 26
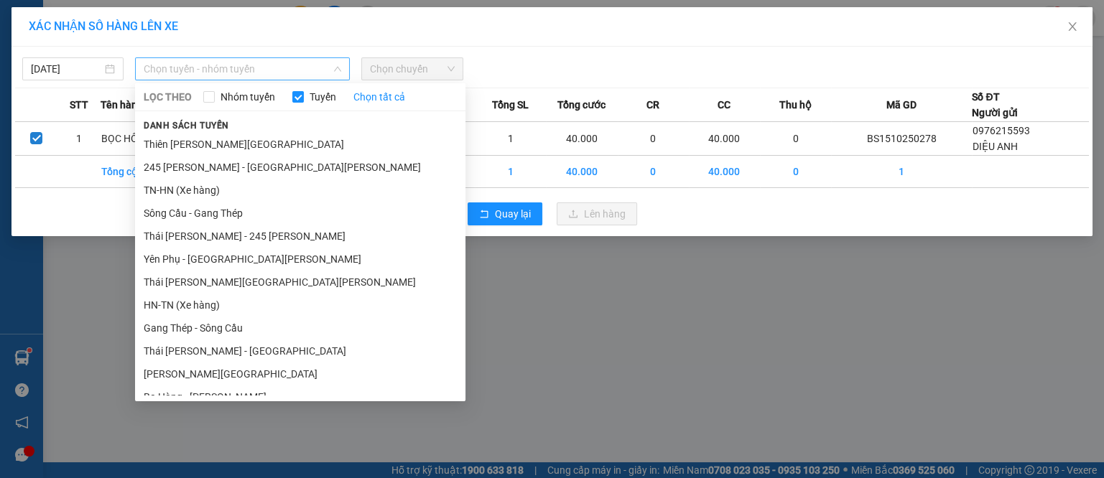
click at [270, 73] on span "Chọn tuyến - nhóm tuyến" at bounding box center [243, 69] width 198 height 22
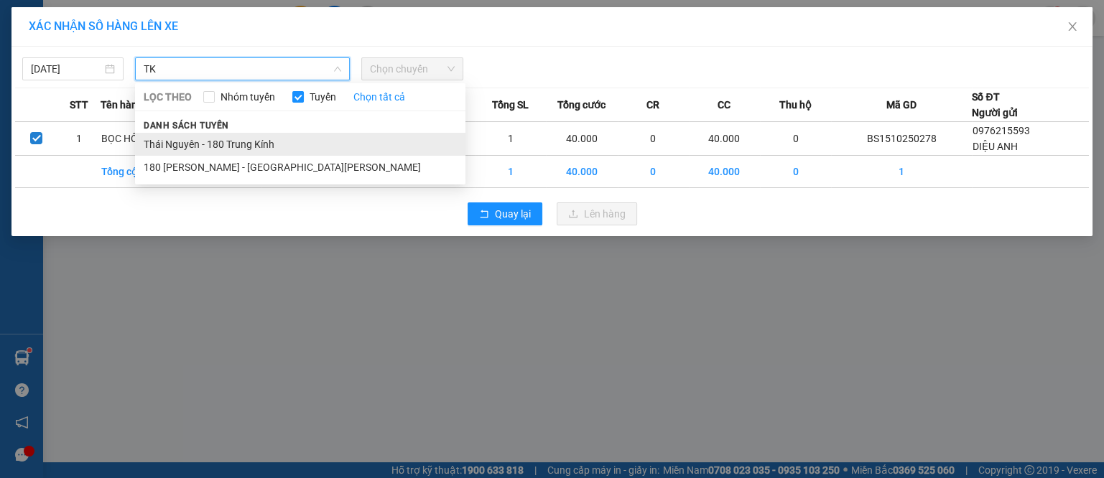
type input "TK"
click at [319, 142] on li "Thái Nguyên - 180 Trung Kính" at bounding box center [300, 144] width 330 height 23
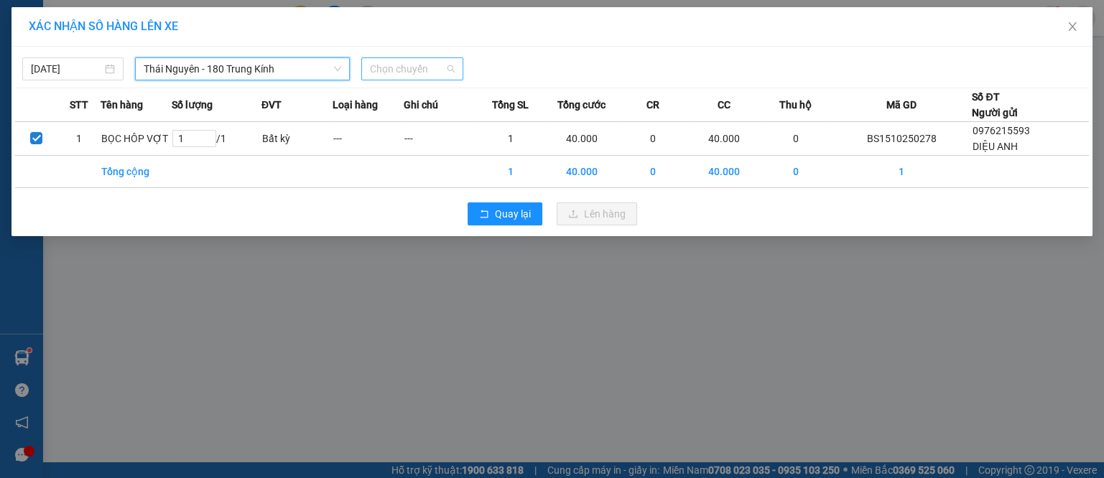
click at [407, 64] on span "Chọn chuyến" at bounding box center [412, 69] width 84 height 22
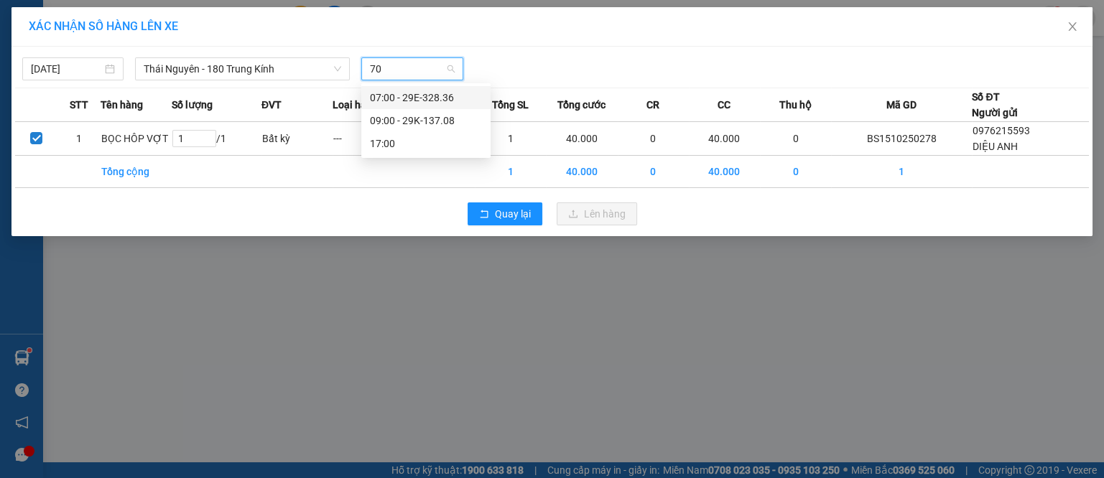
type input "708"
drag, startPoint x: 428, startPoint y: 104, endPoint x: 439, endPoint y: 111, distance: 13.0
click at [427, 105] on div "09:00 - 29K-137.08" at bounding box center [426, 98] width 112 height 16
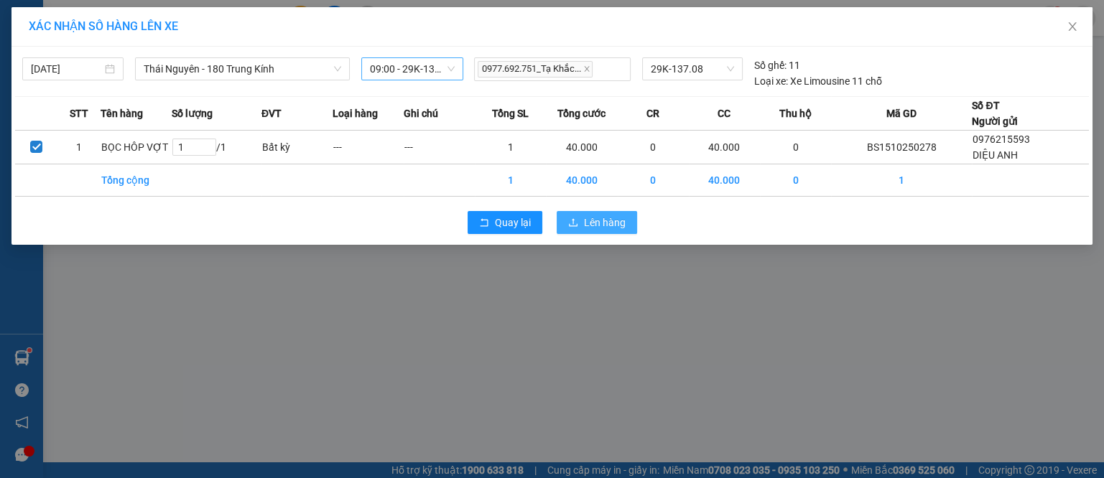
click at [587, 212] on button "Lên hàng" at bounding box center [597, 222] width 80 height 23
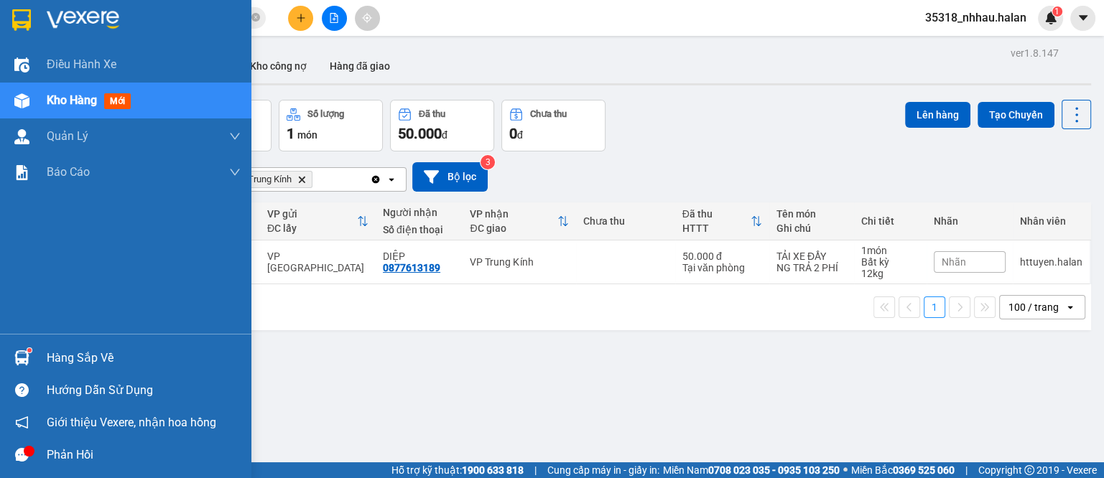
click at [37, 350] on div "Hàng sắp về" at bounding box center [125, 358] width 251 height 32
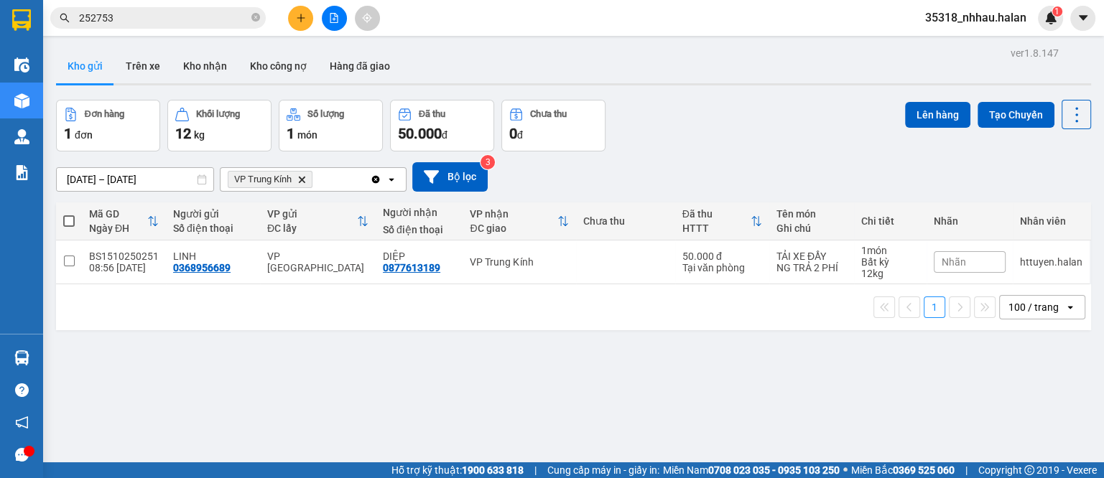
click at [858, 379] on section "Kết quả [PERSON_NAME] ( 25 ) Bộ lọc Mã ĐH Trạng thái Món hàng Thu hộ Tổng [PERS…" at bounding box center [552, 239] width 1104 height 478
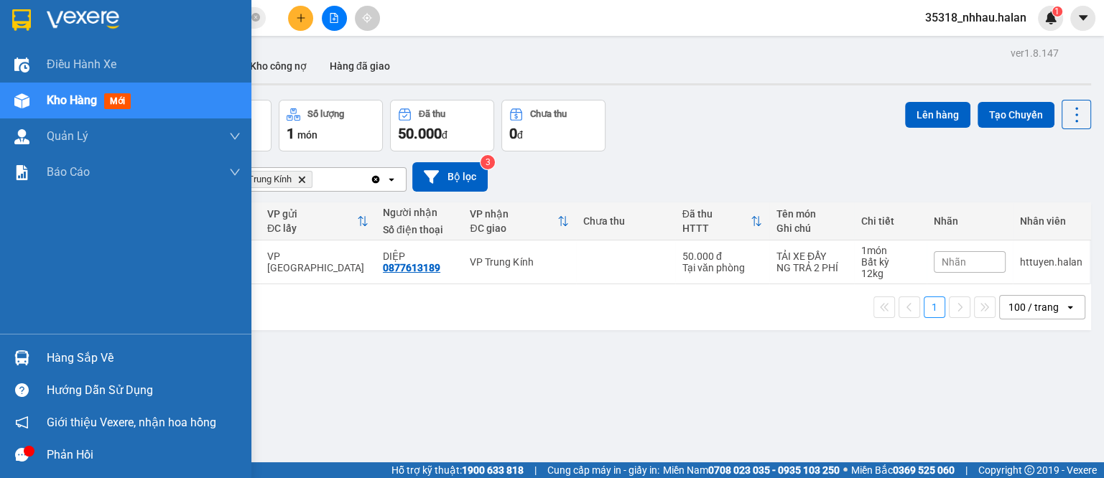
click at [88, 356] on div "Hàng sắp về" at bounding box center [144, 359] width 194 height 22
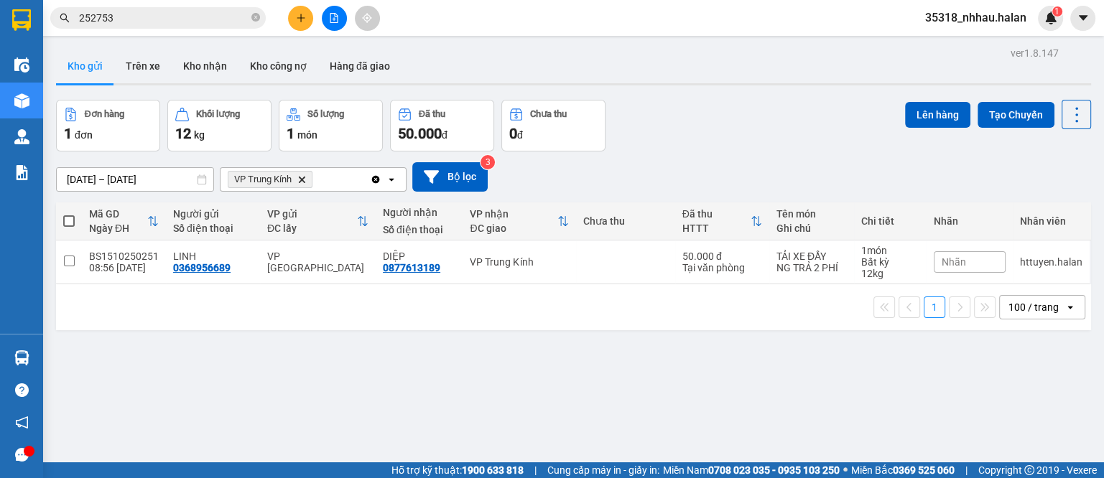
click at [810, 165] on section "Kết quả [PERSON_NAME] ( 25 ) Bộ lọc Mã ĐH Trạng thái Món hàng Thu hộ Tổng [PERS…" at bounding box center [552, 239] width 1104 height 478
click at [299, 179] on icon "Delete" at bounding box center [301, 179] width 9 height 9
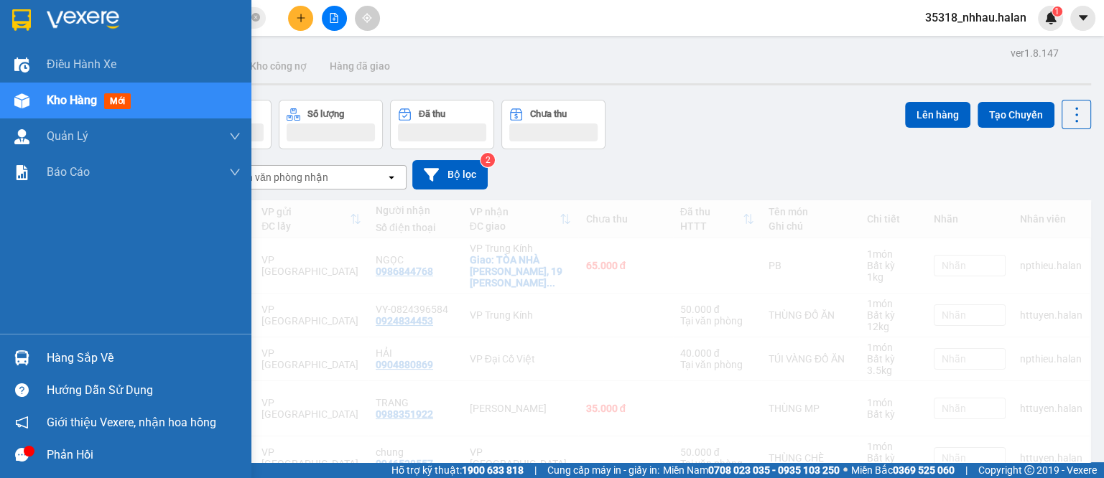
click at [28, 365] on div at bounding box center [21, 358] width 25 height 25
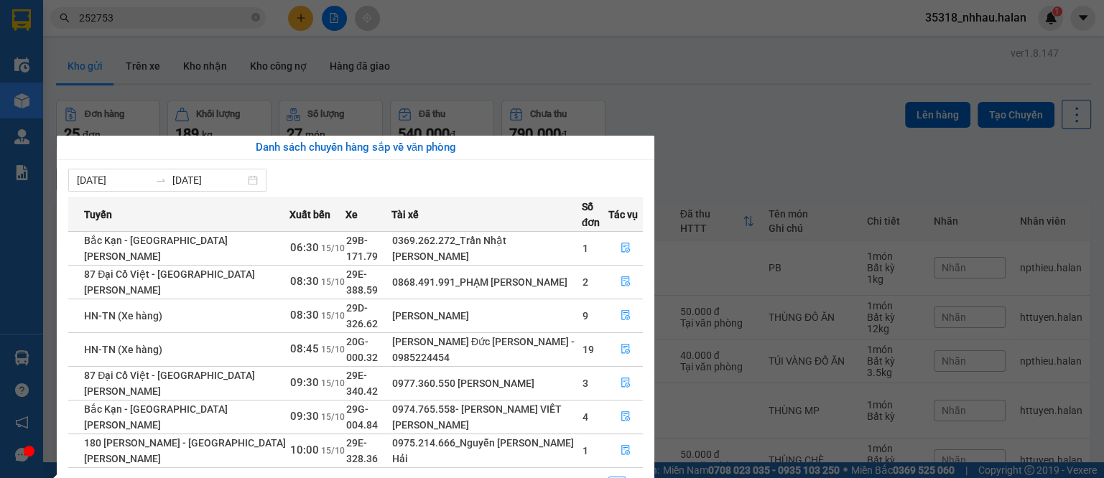
click at [746, 114] on section "Kết quả [PERSON_NAME] ( 25 ) Bộ lọc Mã ĐH Trạng thái Món hàng Thu hộ Tổng [PERS…" at bounding box center [552, 239] width 1104 height 478
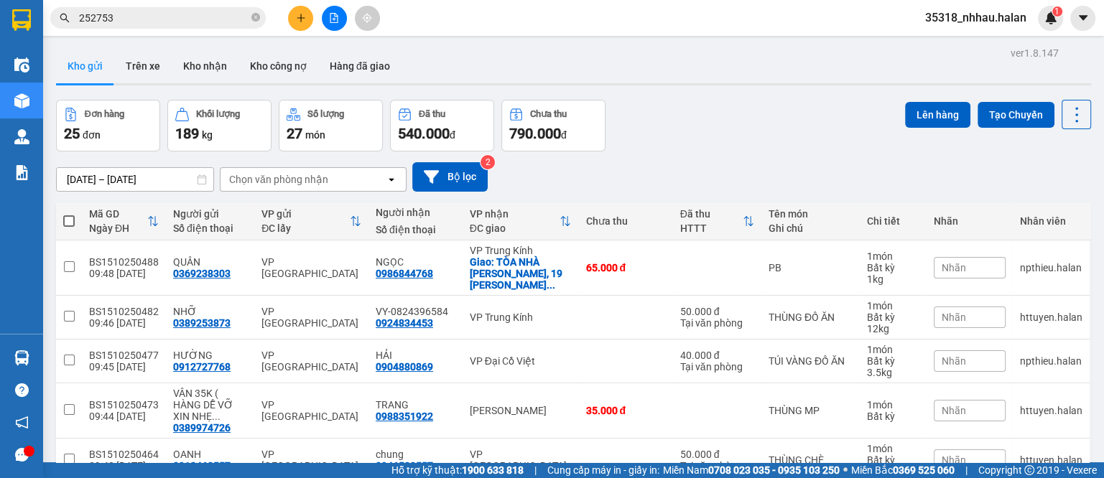
click at [336, 187] on div "Chọn văn phòng nhận" at bounding box center [303, 179] width 165 height 23
type input "NT"
click at [342, 203] on div "VP [PERSON_NAME]" at bounding box center [313, 210] width 187 height 26
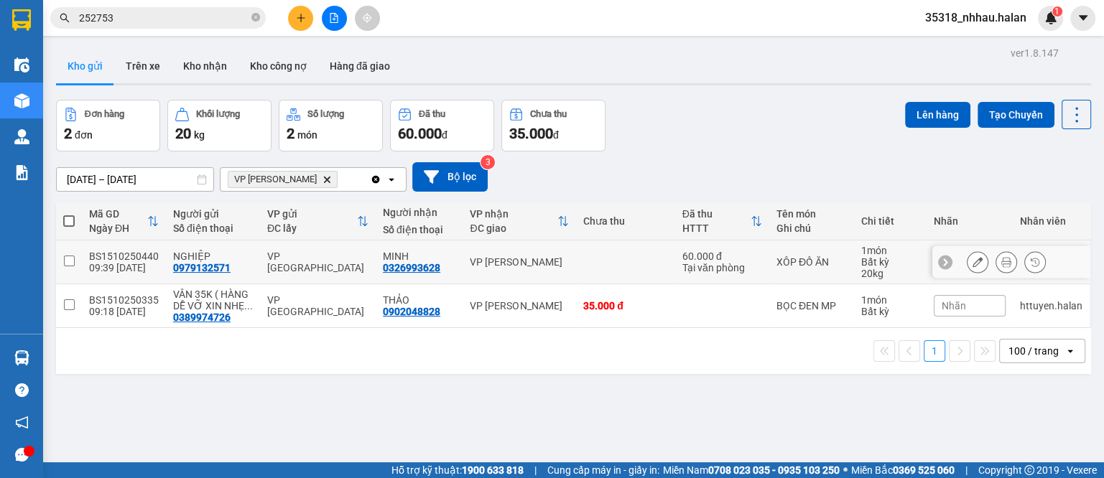
click at [687, 264] on div "Tại văn phòng" at bounding box center [723, 267] width 80 height 11
checkbox input "true"
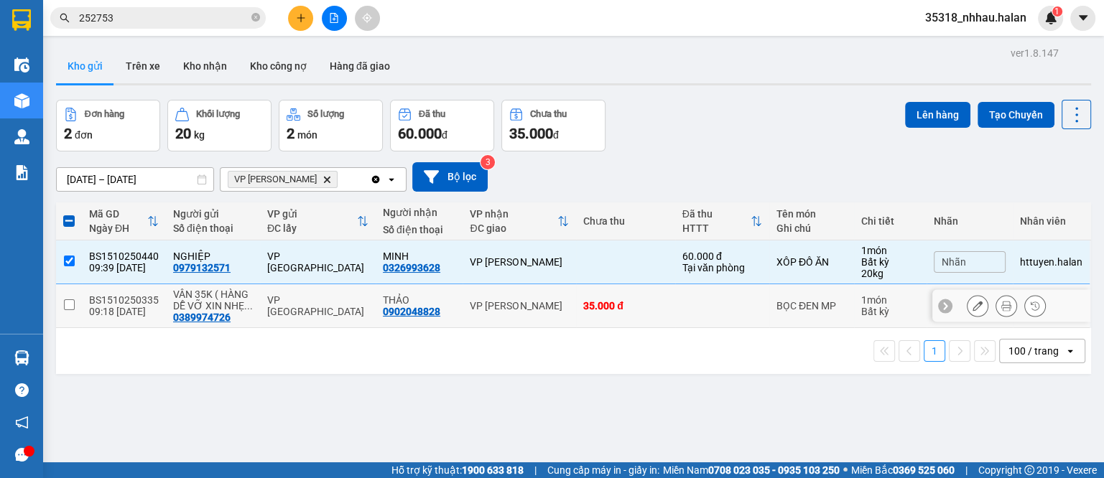
click at [675, 314] on td at bounding box center [722, 307] width 94 height 44
checkbox input "true"
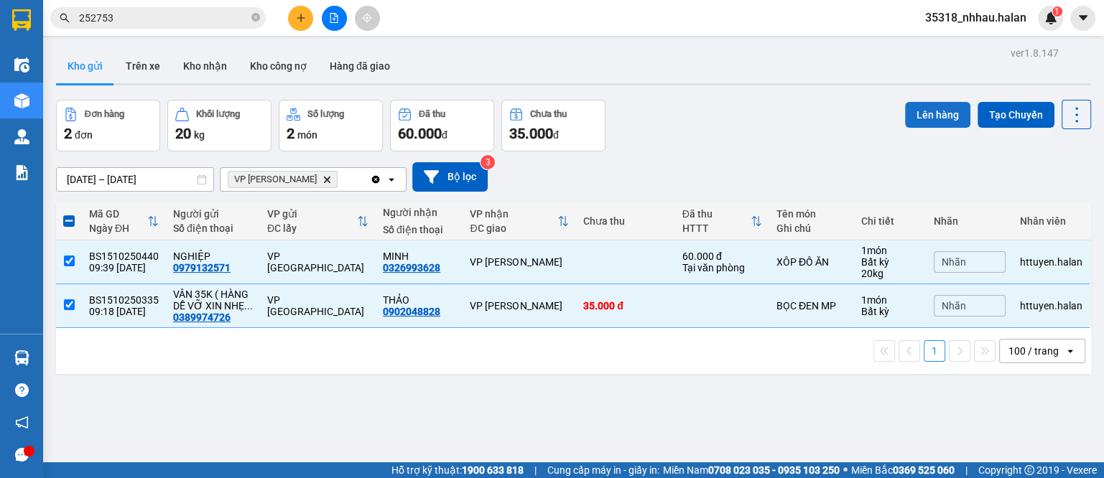
click at [906, 119] on button "Lên hàng" at bounding box center [937, 115] width 65 height 26
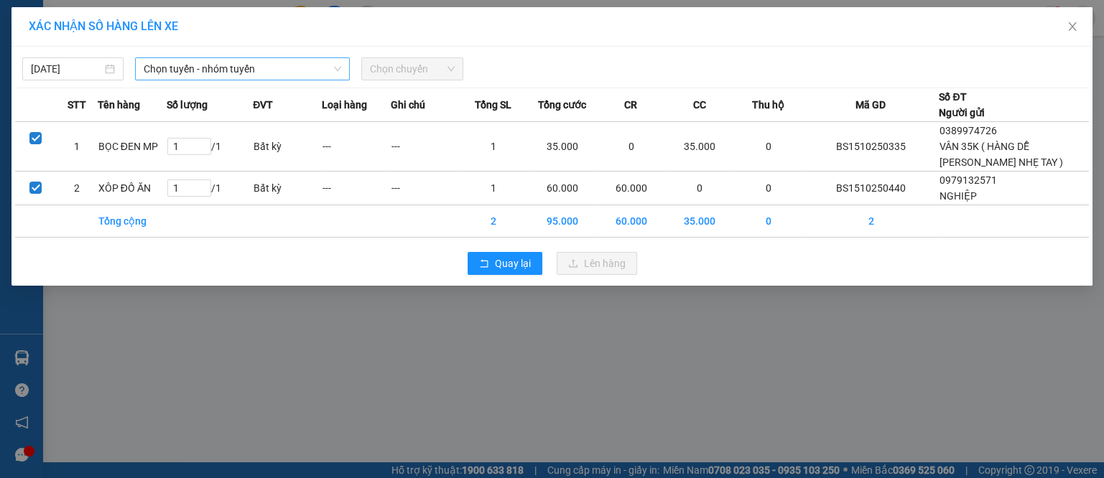
click at [195, 74] on span "Chọn tuyến - nhóm tuyến" at bounding box center [243, 69] width 198 height 22
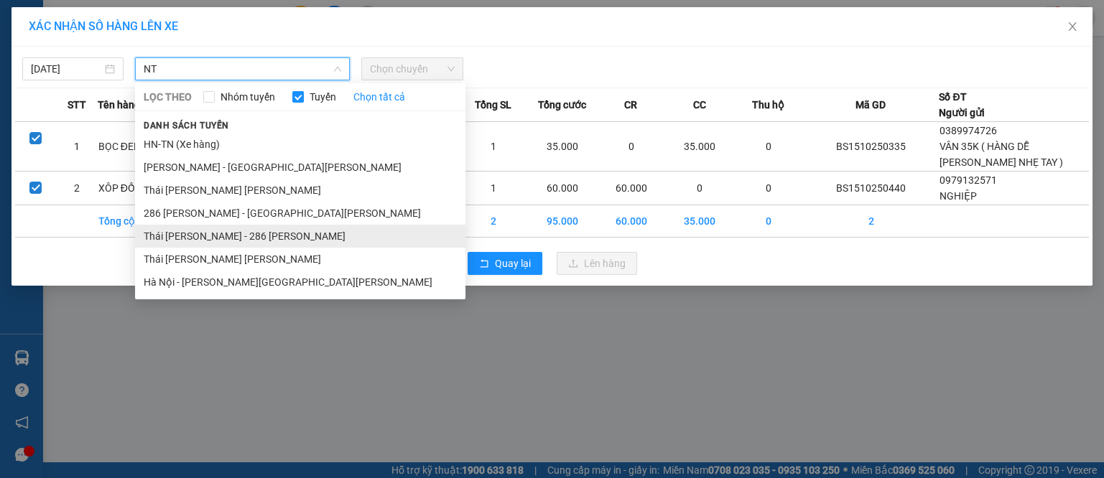
type input "NT"
click at [267, 232] on li "Thái [PERSON_NAME] - 286 [PERSON_NAME]" at bounding box center [300, 236] width 330 height 23
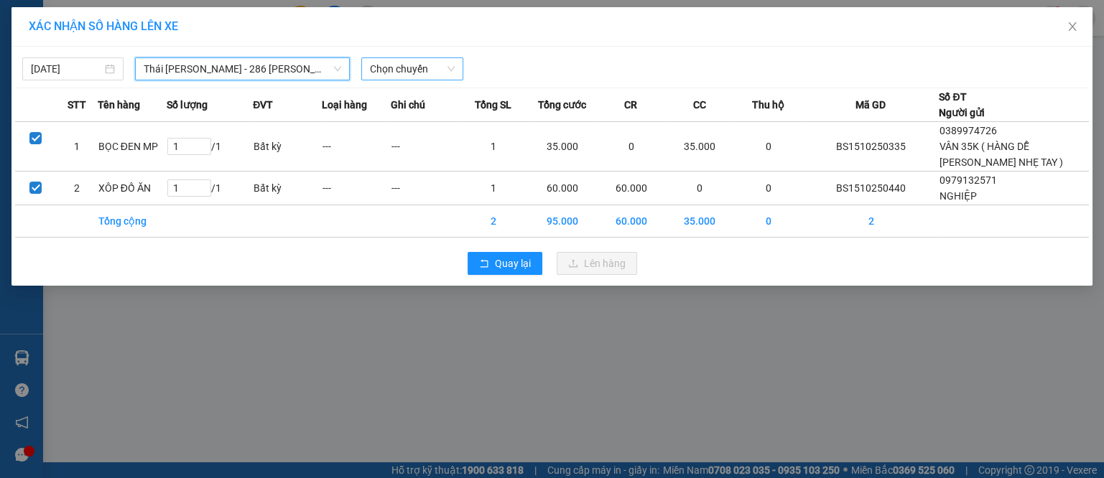
click at [410, 77] on span "Chọn chuyến" at bounding box center [412, 69] width 84 height 22
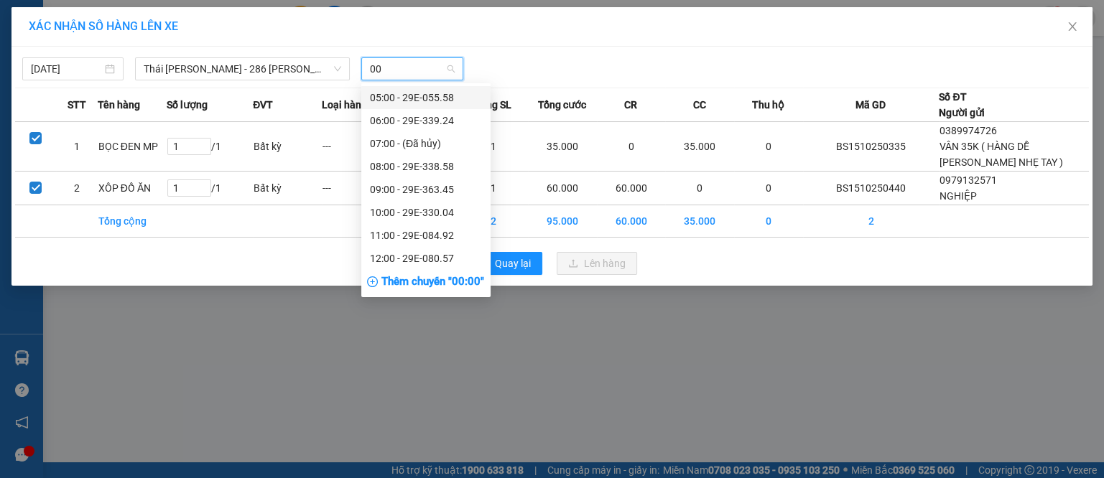
type input "004"
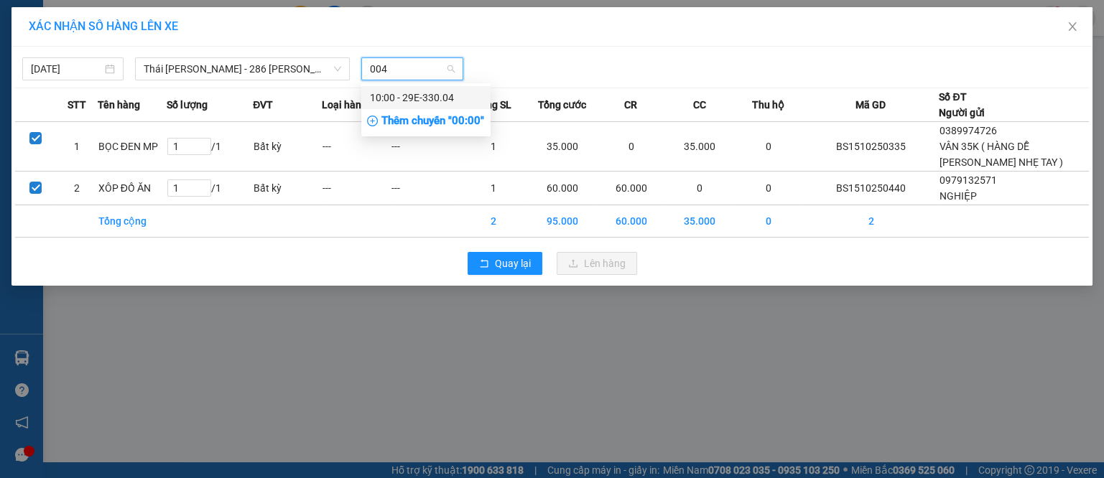
click at [437, 106] on div "10:00 - 29E-330.04" at bounding box center [425, 97] width 129 height 23
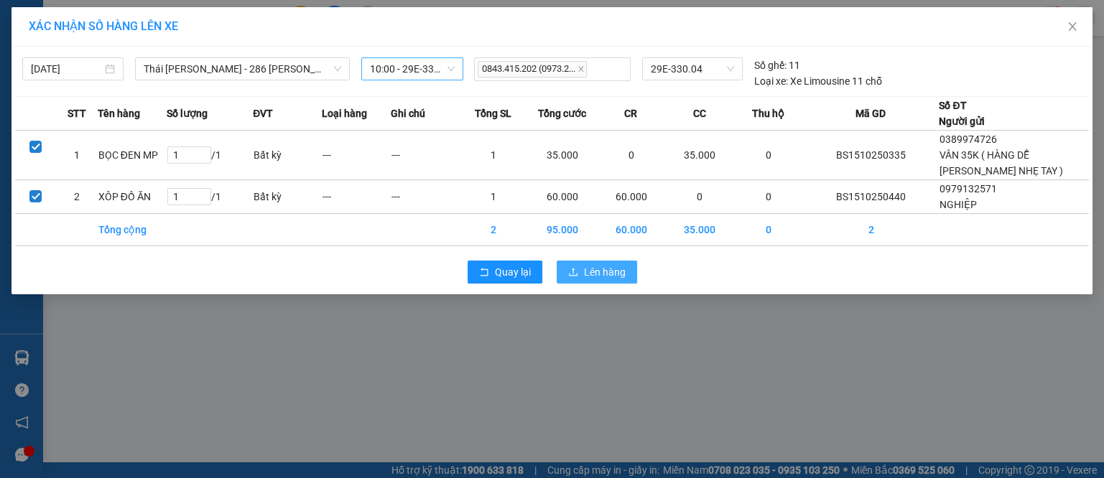
click at [611, 262] on button "Lên hàng" at bounding box center [597, 272] width 80 height 23
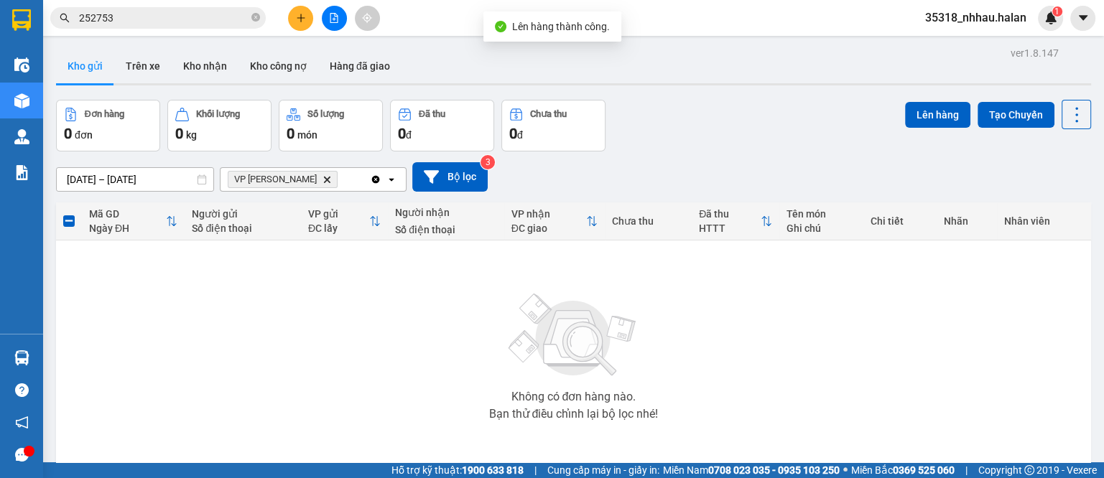
click at [323, 180] on icon "Delete" at bounding box center [327, 179] width 9 height 9
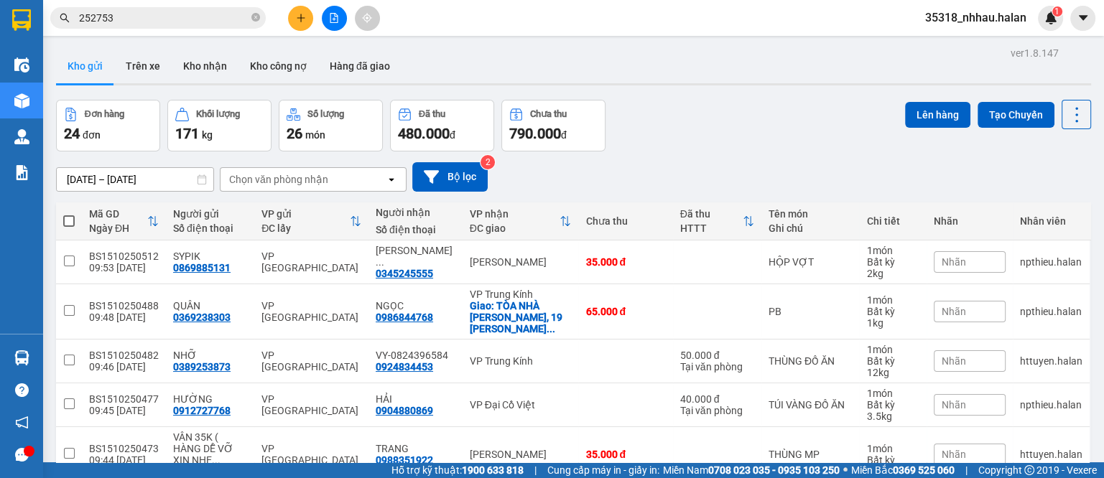
click at [367, 181] on div "Chọn văn phòng nhận" at bounding box center [303, 179] width 165 height 23
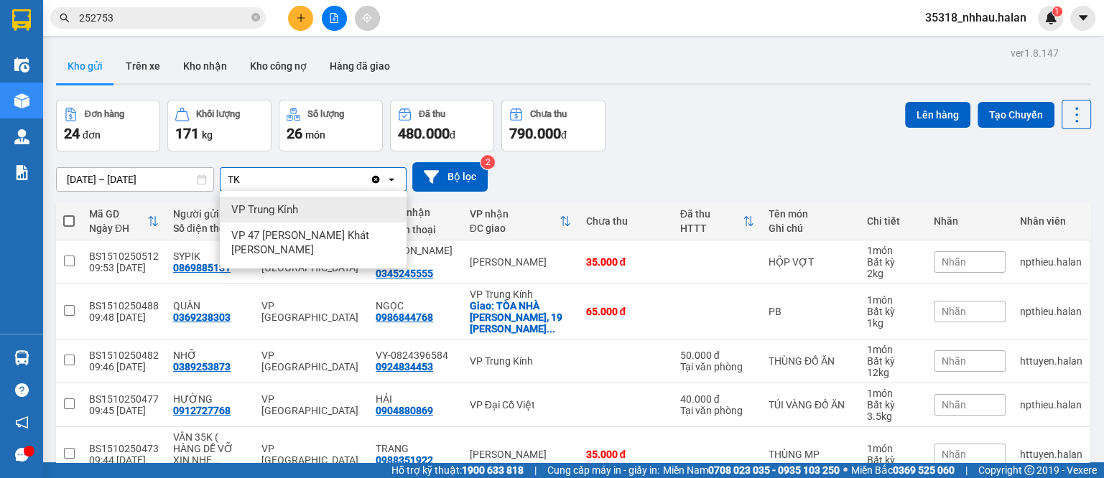
type input "TK"
click at [319, 213] on div "VP Trung Kính" at bounding box center [313, 210] width 187 height 26
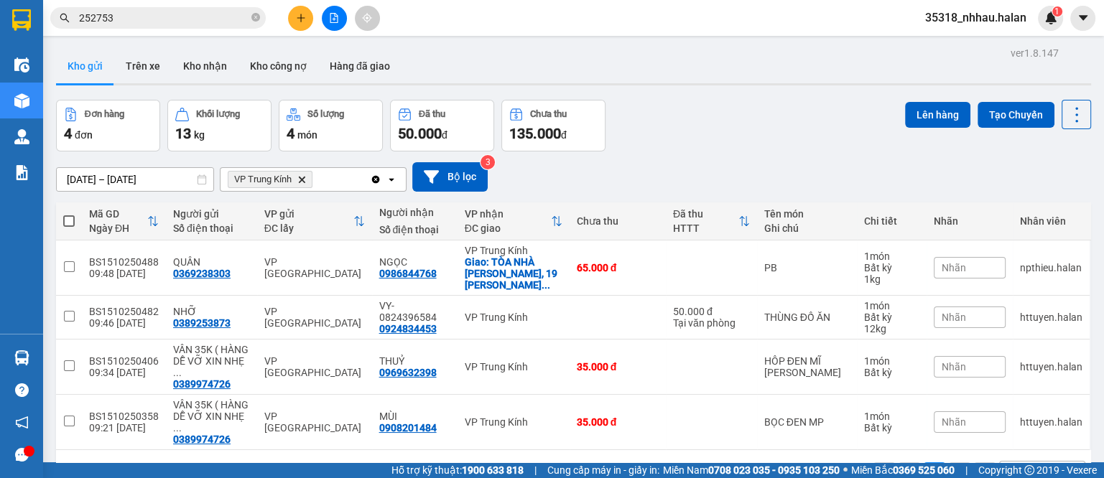
click at [72, 222] on span at bounding box center [68, 221] width 11 height 11
click at [69, 214] on input "checkbox" at bounding box center [69, 214] width 0 height 0
checkbox input "true"
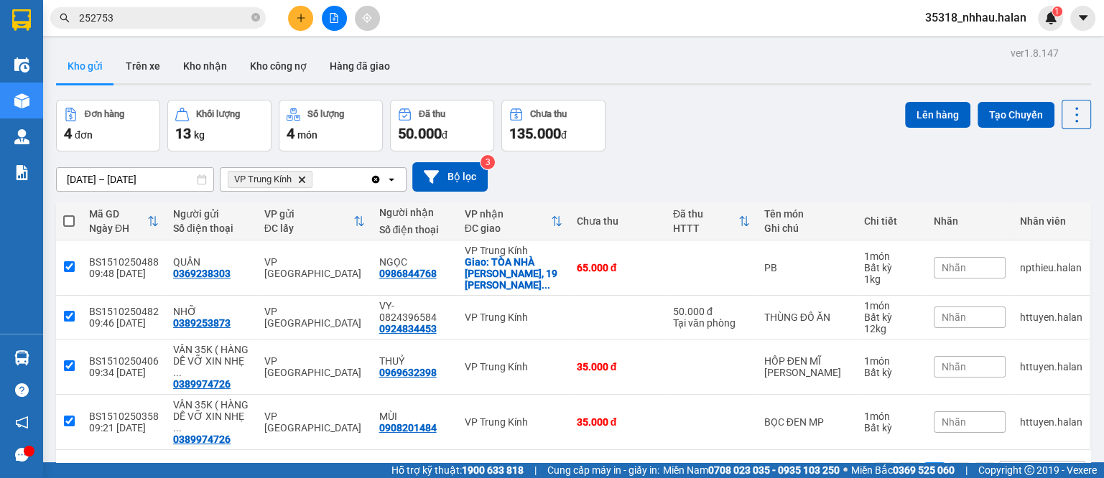
checkbox input "true"
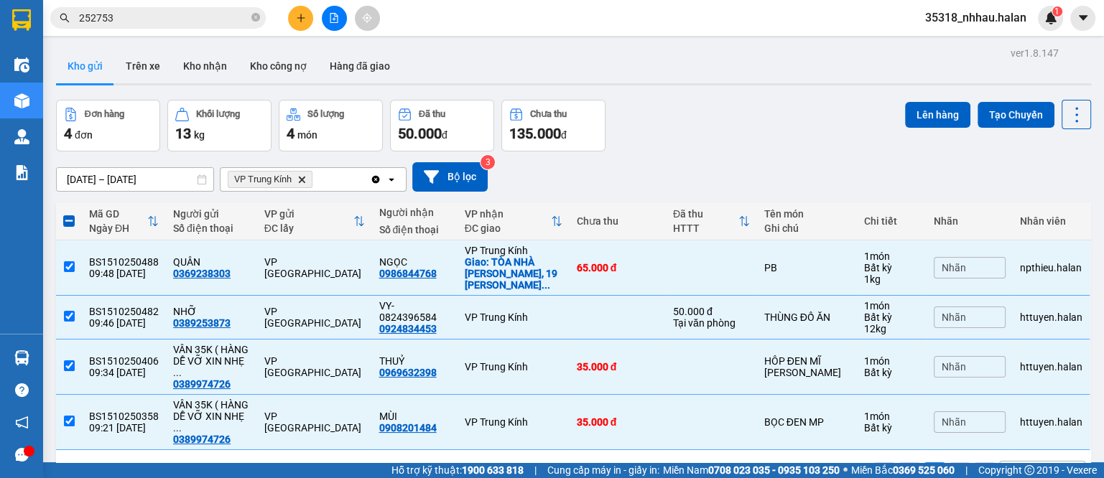
click at [965, 100] on div "Lên hàng Tạo Chuyến" at bounding box center [998, 114] width 186 height 29
click at [925, 104] on button "Lên hàng" at bounding box center [937, 115] width 65 height 26
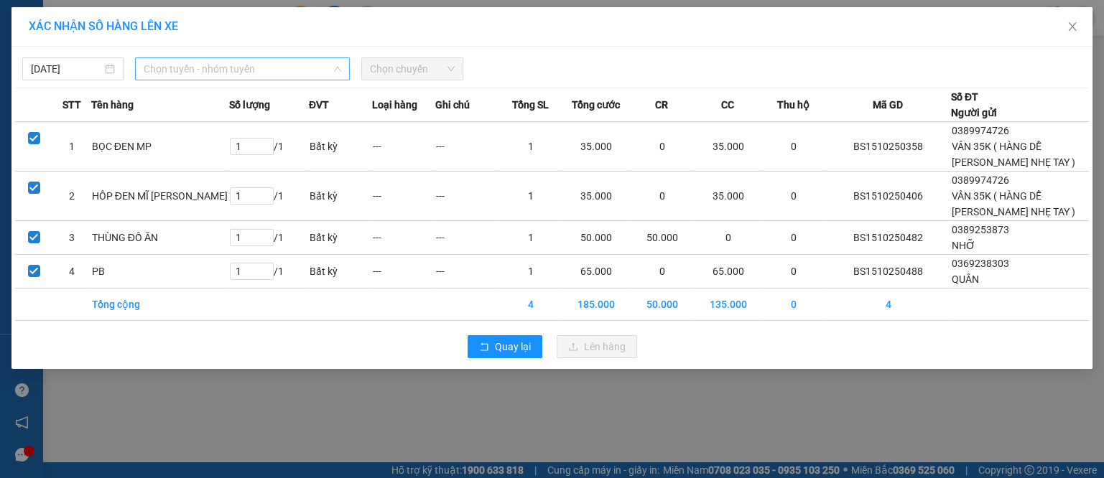
click at [204, 77] on span "Chọn tuyến - nhóm tuyến" at bounding box center [243, 69] width 198 height 22
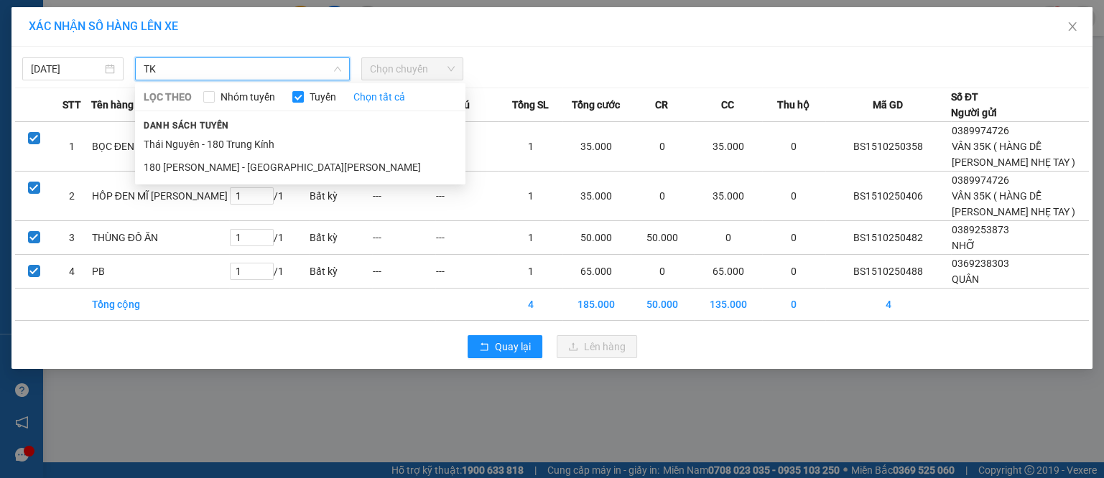
type input "TK"
click at [252, 131] on div "[PERSON_NAME] sách [PERSON_NAME] [GEOGRAPHIC_DATA][PERSON_NAME] - 180 [PERSON_N…" at bounding box center [300, 148] width 330 height 62
click at [290, 146] on li "Thái Nguyên - 180 Trung Kính" at bounding box center [300, 144] width 330 height 23
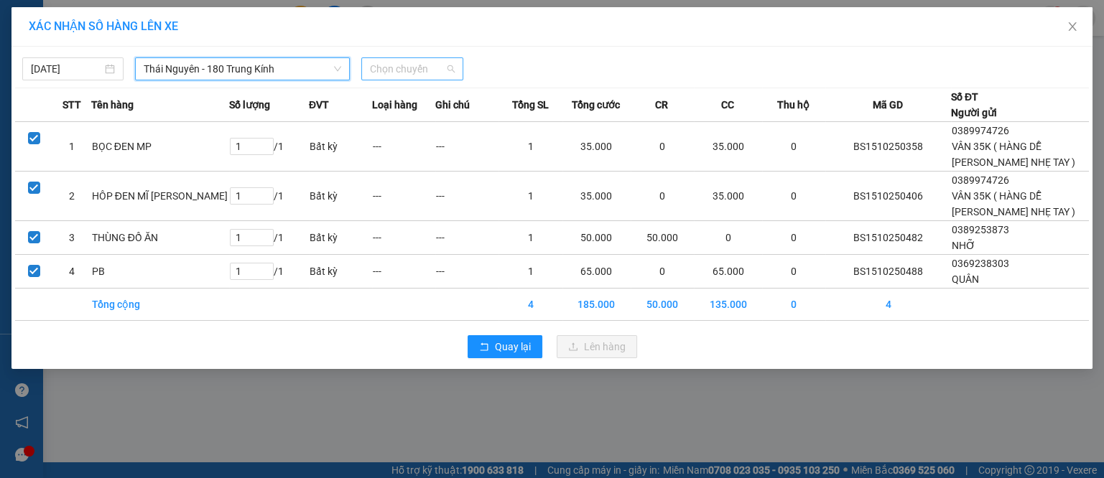
click at [431, 71] on span "Chọn chuyến" at bounding box center [412, 69] width 84 height 22
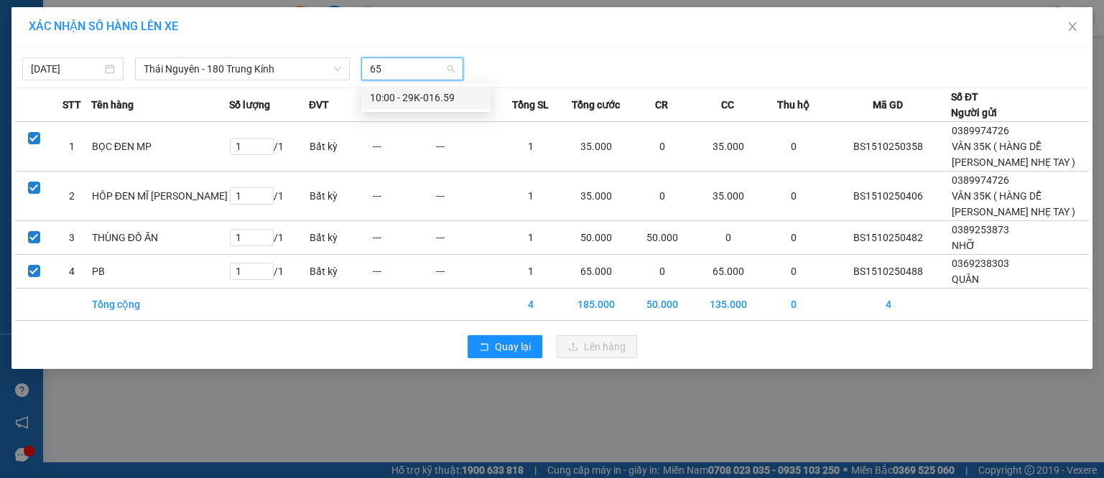
type input "659"
click at [450, 100] on div "10:00 - 29K-016.59" at bounding box center [426, 98] width 112 height 16
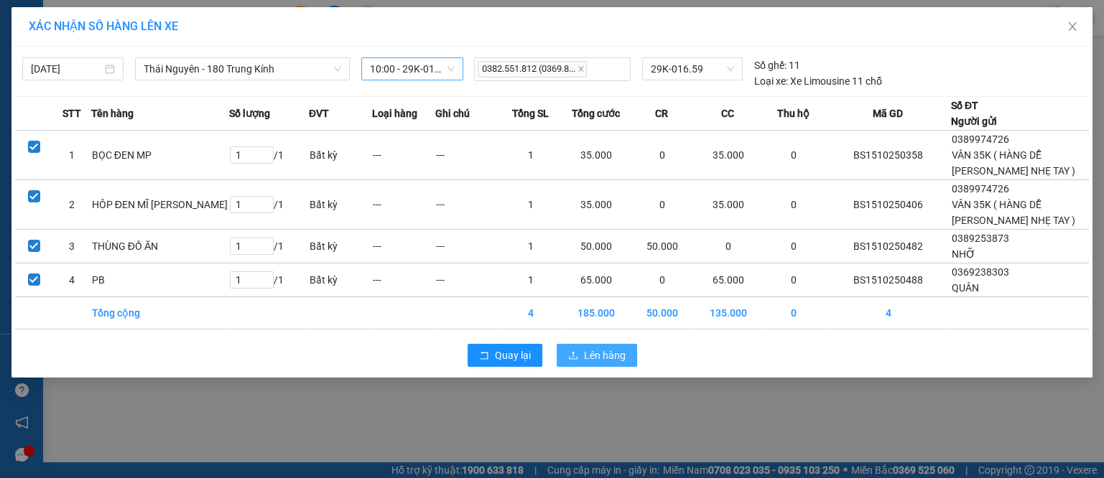
click at [596, 356] on span "Lên hàng" at bounding box center [605, 356] width 42 height 16
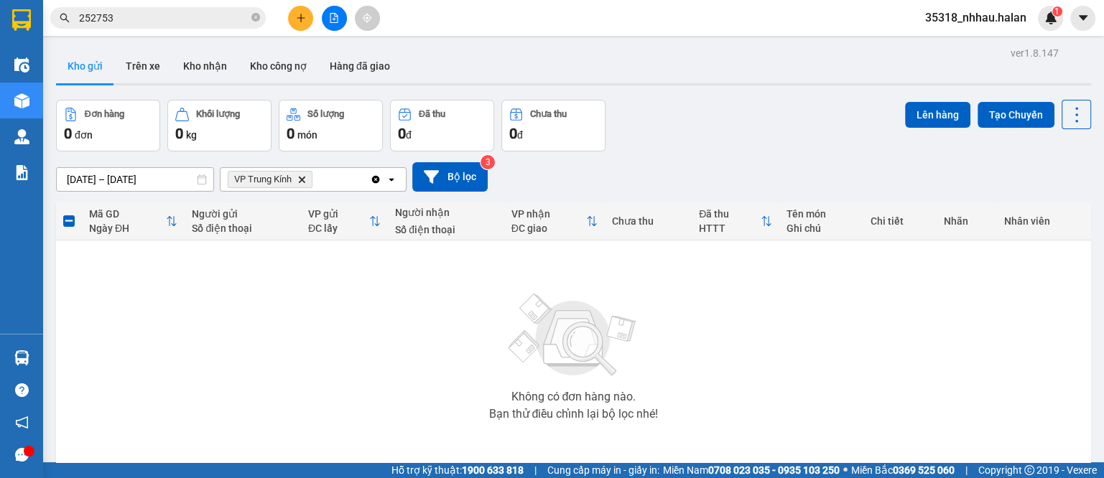
click at [302, 182] on icon "Delete" at bounding box center [301, 179] width 9 height 9
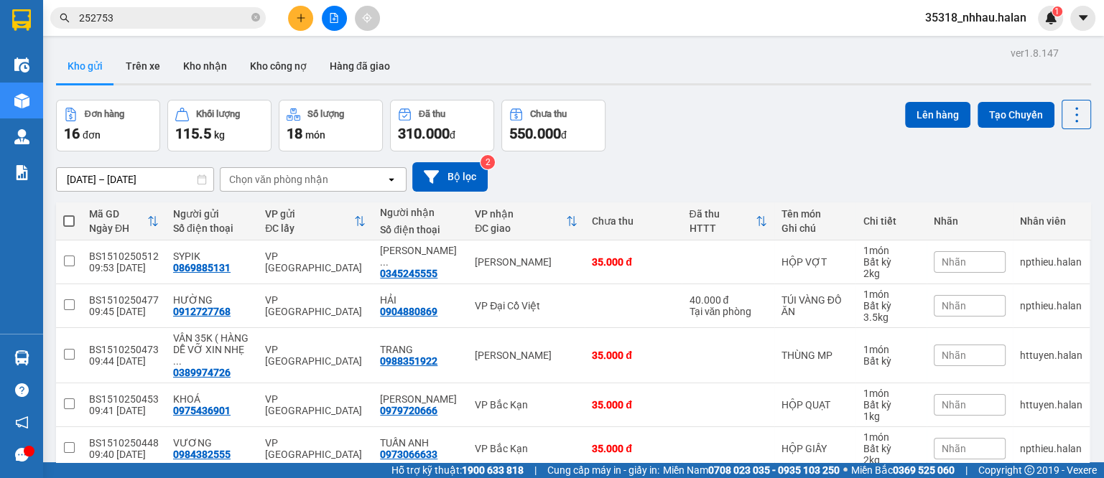
click at [316, 185] on div "Chọn văn phòng nhận" at bounding box center [278, 179] width 99 height 14
type input "THIÊ"
click at [309, 203] on span "VP Thiên [PERSON_NAME]" at bounding box center [295, 210] width 129 height 14
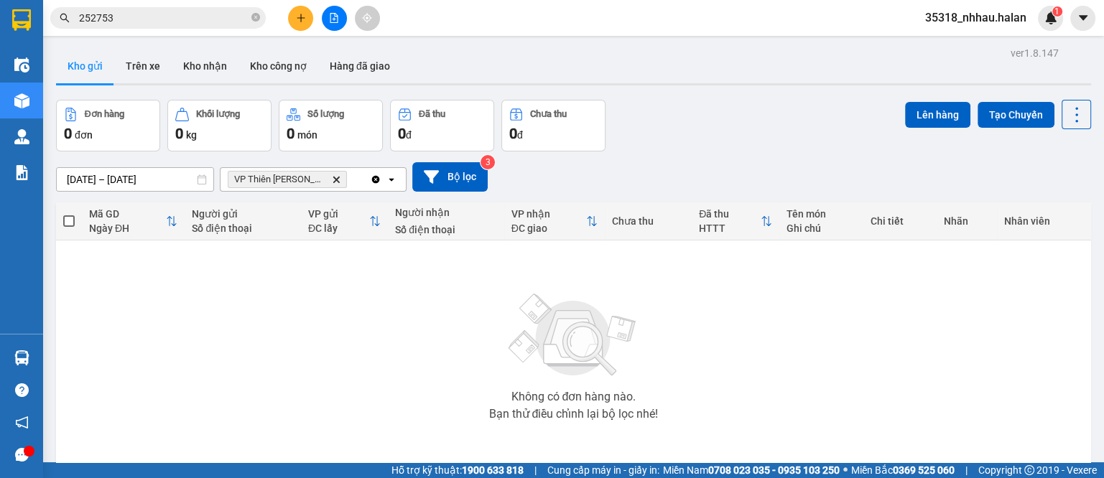
click at [333, 176] on icon "Delete" at bounding box center [336, 179] width 9 height 9
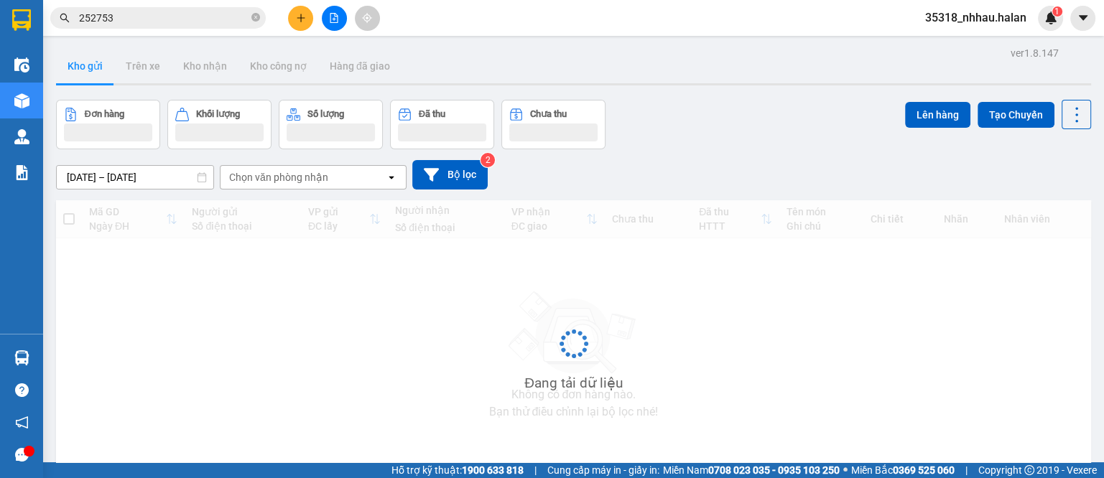
click at [320, 179] on div "Chọn văn phòng nhận" at bounding box center [278, 177] width 99 height 14
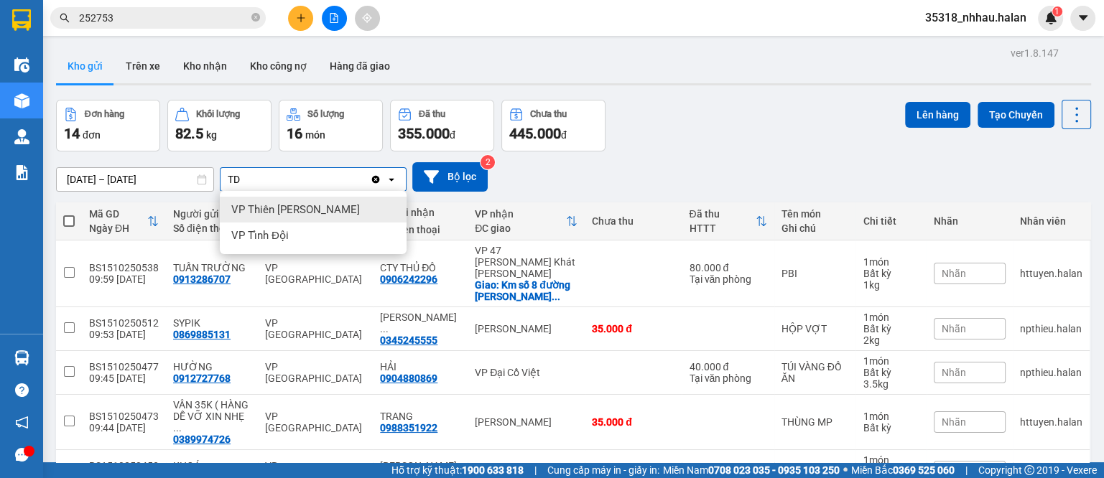
type input "TD"
click at [378, 180] on icon "Clear all" at bounding box center [376, 179] width 8 height 8
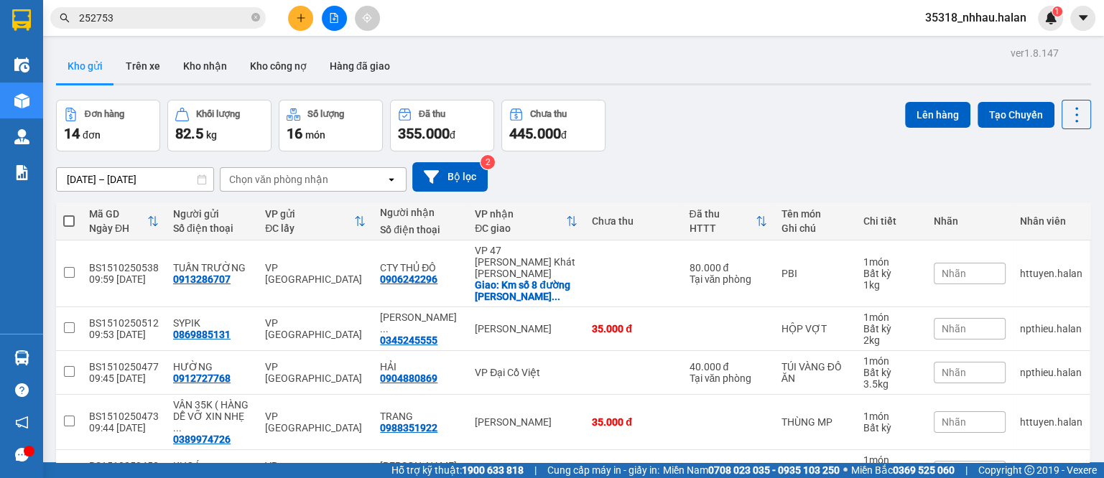
click at [351, 181] on div "Chọn văn phòng nhận" at bounding box center [303, 179] width 165 height 23
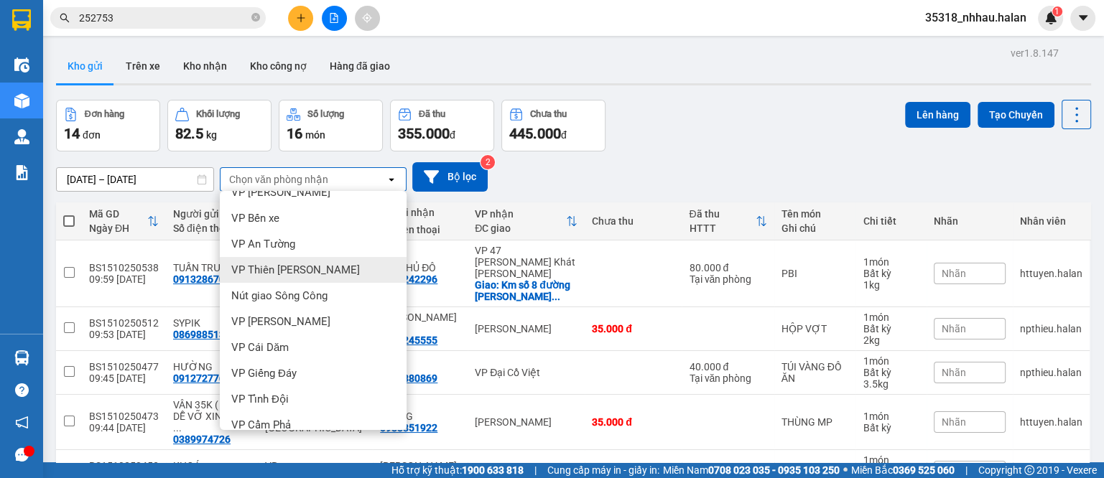
scroll to position [652, 0]
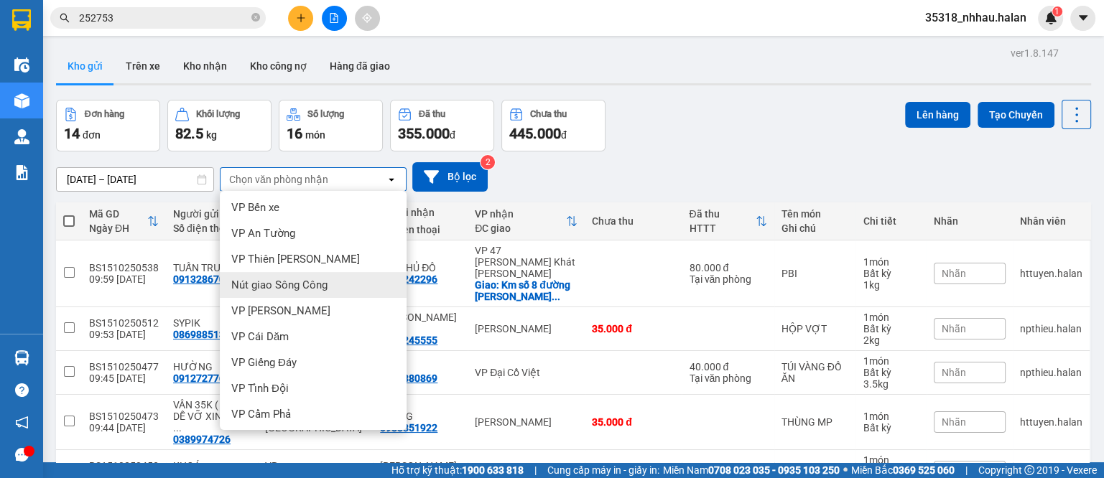
type input "N"
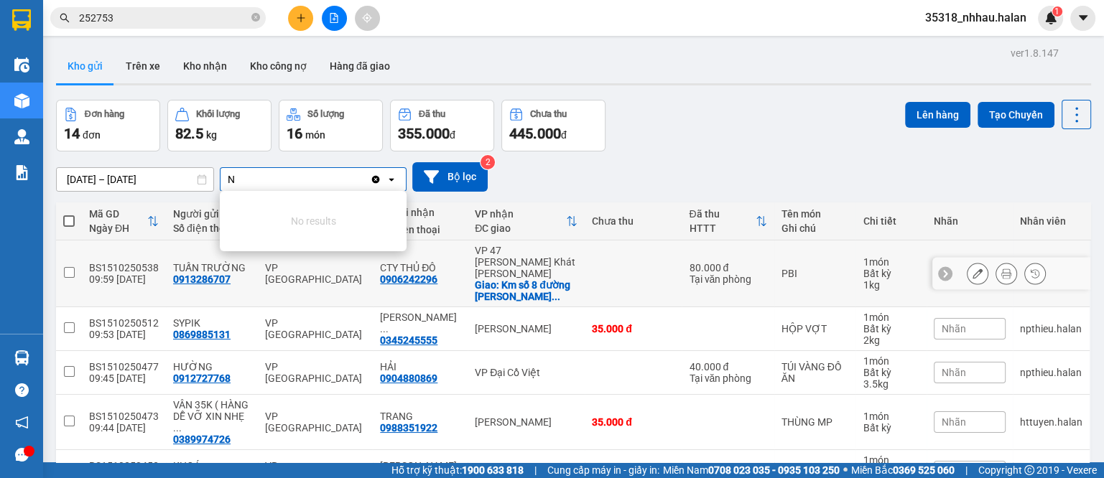
scroll to position [0, 0]
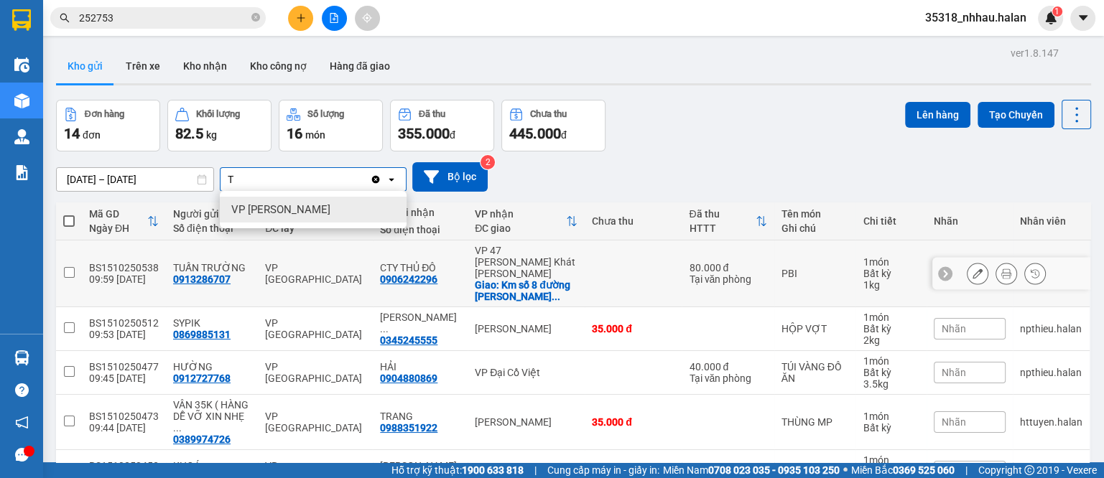
type input "T"
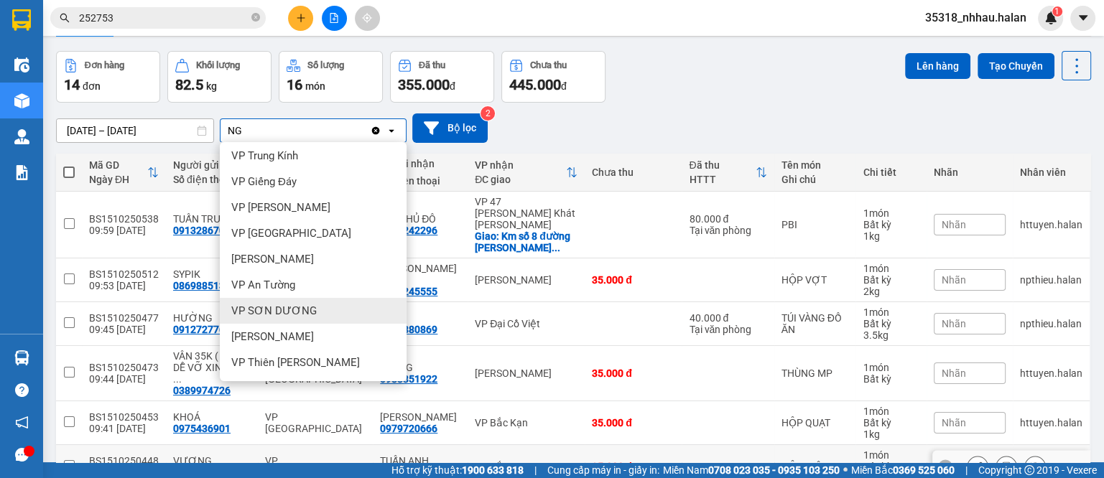
scroll to position [89, 0]
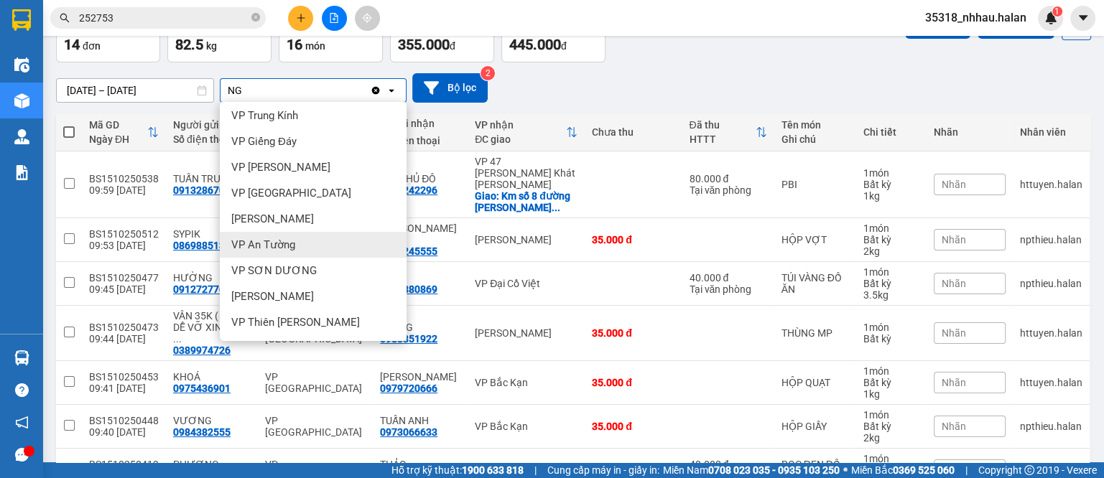
type input "NG"
click at [708, 57] on div "Đơn hàng 14 đơn [PERSON_NAME] 82.5 kg Số [PERSON_NAME] 16 món Đã thu 355.000 [P…" at bounding box center [573, 37] width 1035 height 52
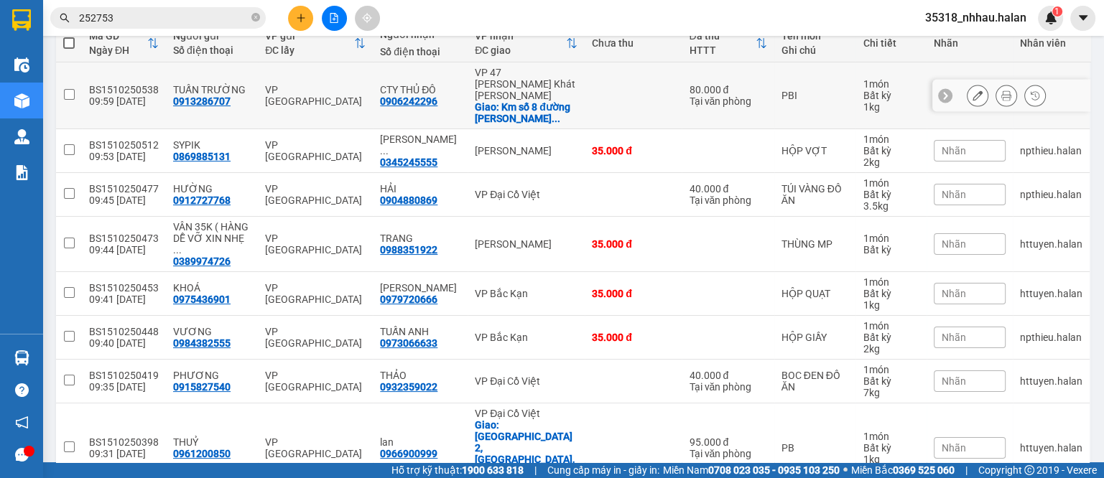
scroll to position [0, 0]
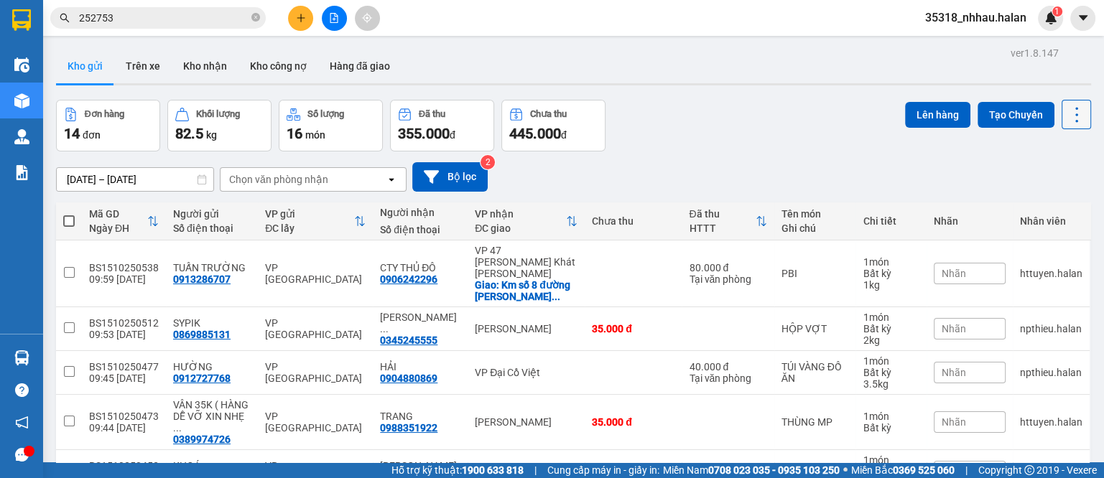
click at [1067, 117] on icon at bounding box center [1077, 115] width 20 height 20
click at [1037, 207] on span "Làm mới" at bounding box center [1042, 205] width 40 height 14
click at [330, 187] on div "Chọn văn phòng nhận" at bounding box center [303, 179] width 165 height 23
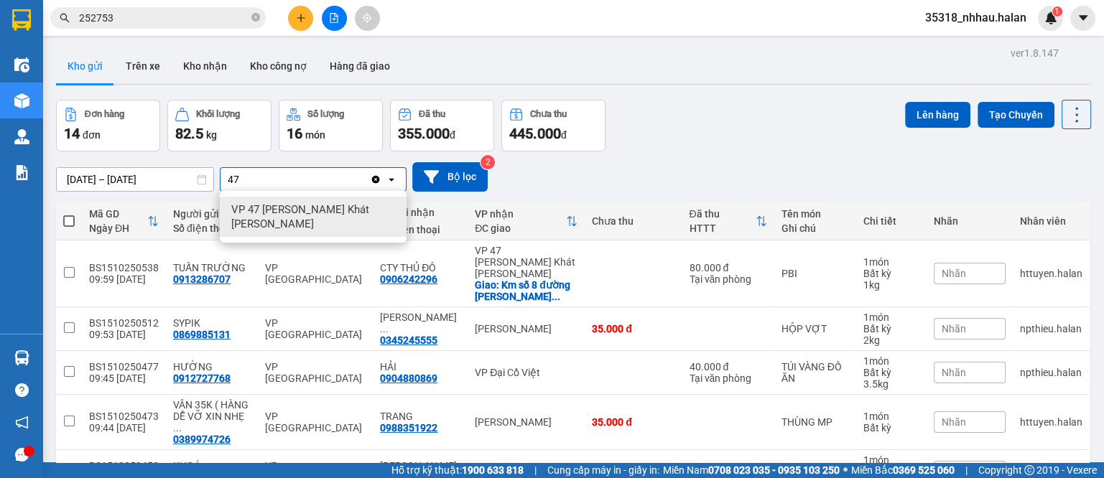
type input "47"
click at [331, 203] on span "VP 47 [PERSON_NAME] Khát [PERSON_NAME]" at bounding box center [316, 217] width 170 height 29
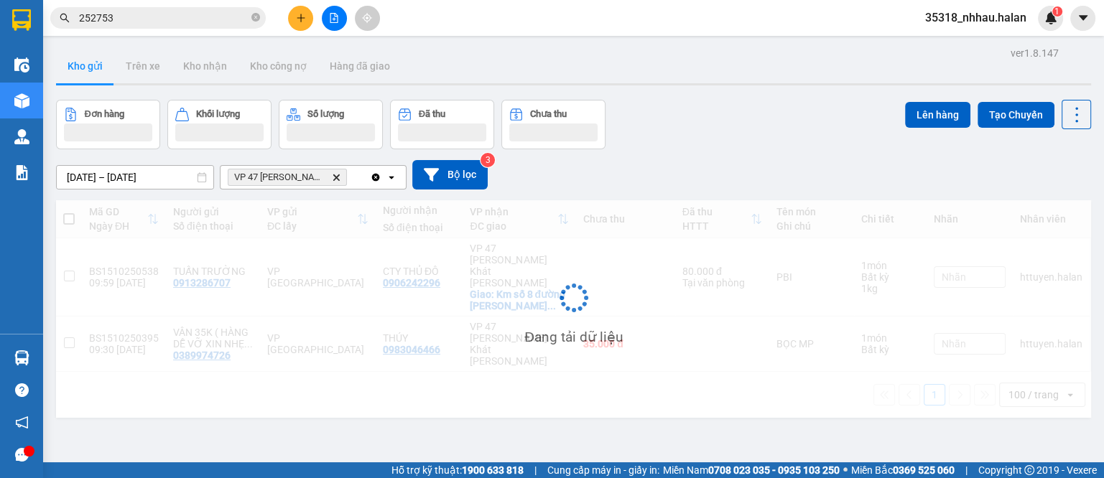
click at [355, 181] on div "VP 47 [PERSON_NAME] Khát [PERSON_NAME] Delete" at bounding box center [295, 177] width 149 height 23
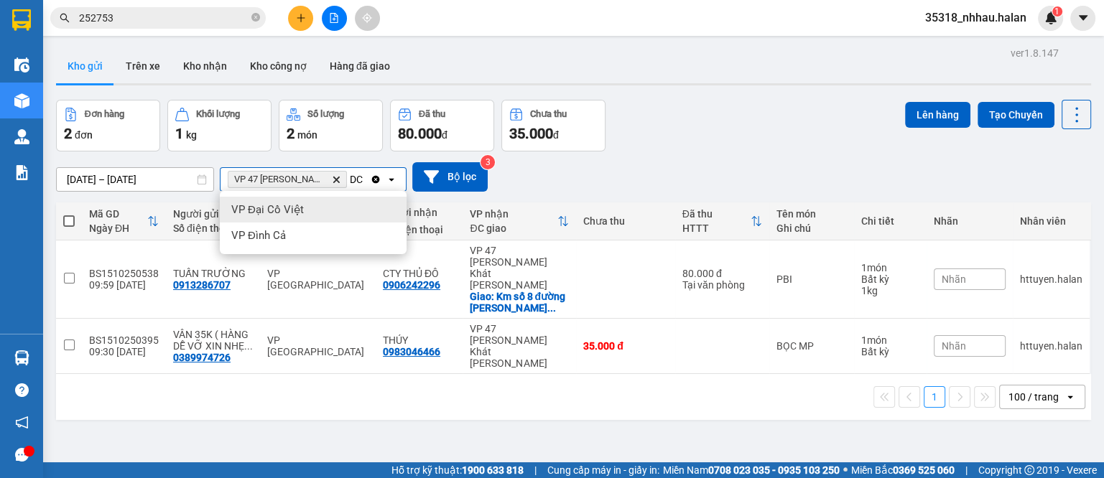
type input "DC"
drag, startPoint x: 279, startPoint y: 200, endPoint x: 425, endPoint y: 212, distance: 147.0
click at [279, 201] on div "VP Đại Cồ Việt" at bounding box center [313, 210] width 187 height 26
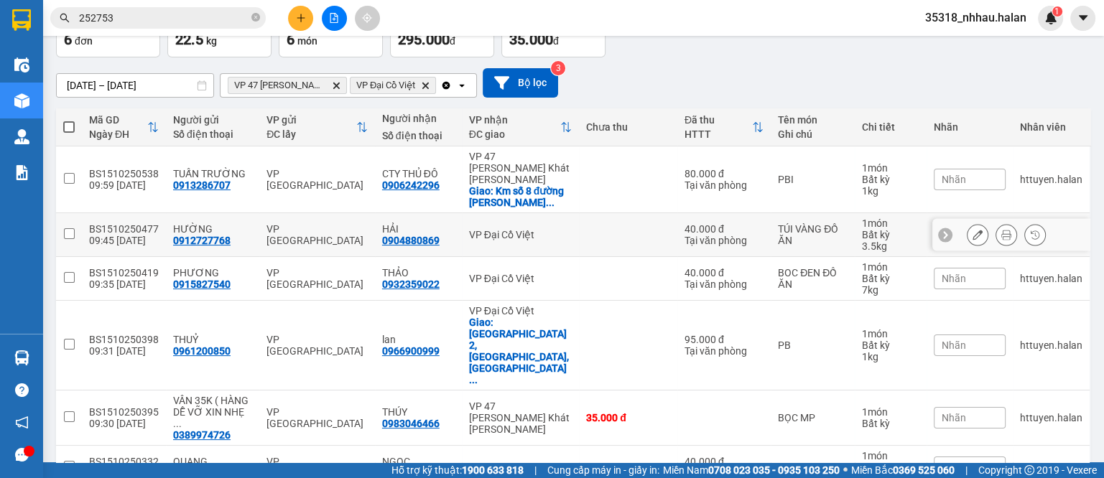
scroll to position [98, 0]
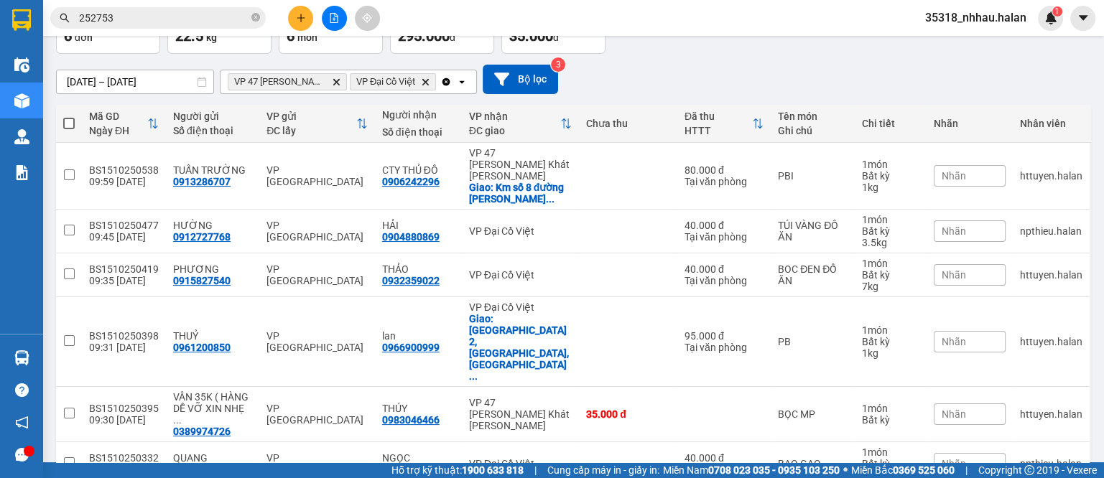
click at [70, 122] on span at bounding box center [68, 123] width 11 height 11
click at [69, 116] on input "checkbox" at bounding box center [69, 116] width 0 height 0
checkbox input "true"
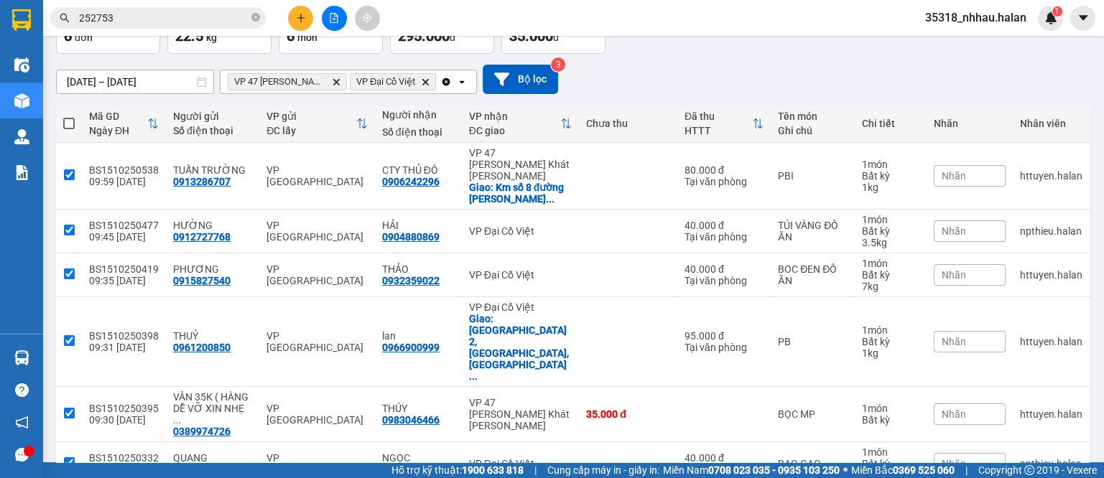
checkbox input "true"
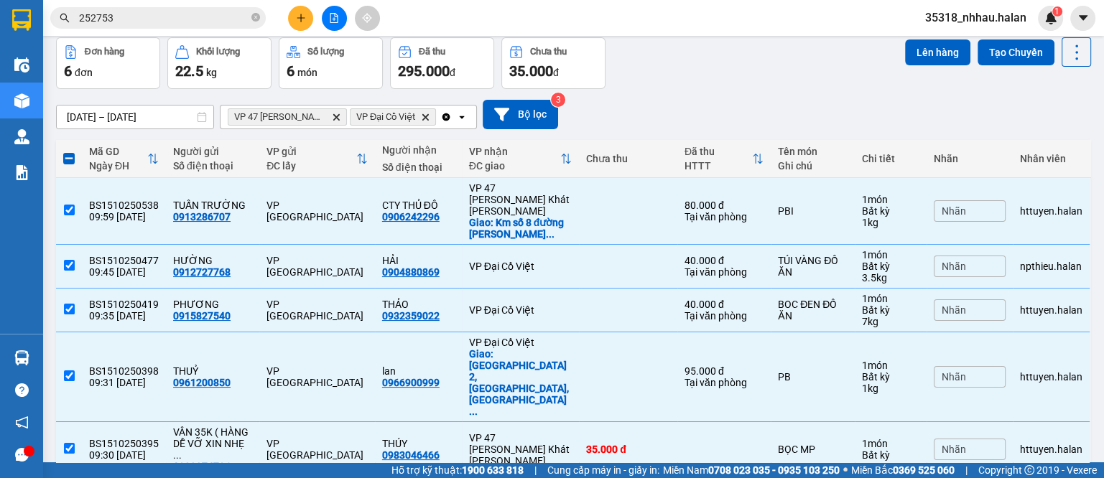
scroll to position [9, 0]
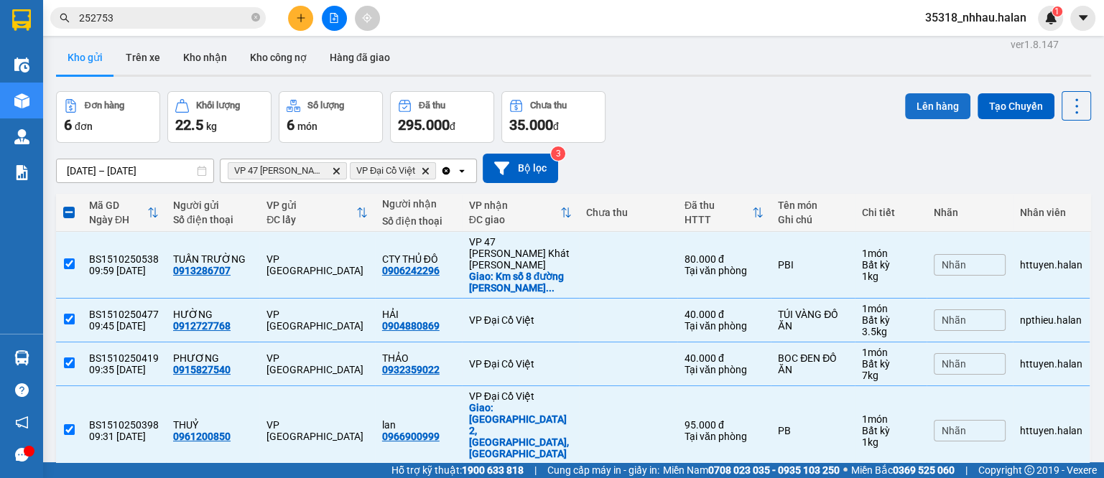
click at [930, 107] on button "Lên hàng" at bounding box center [937, 106] width 65 height 26
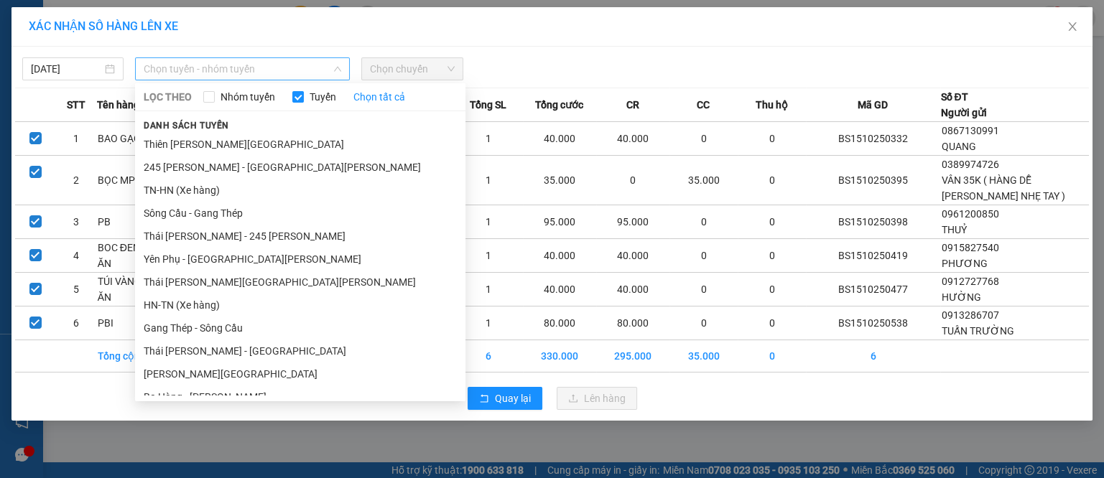
click at [205, 78] on span "Chọn tuyến - nhóm tuyến" at bounding box center [243, 69] width 198 height 22
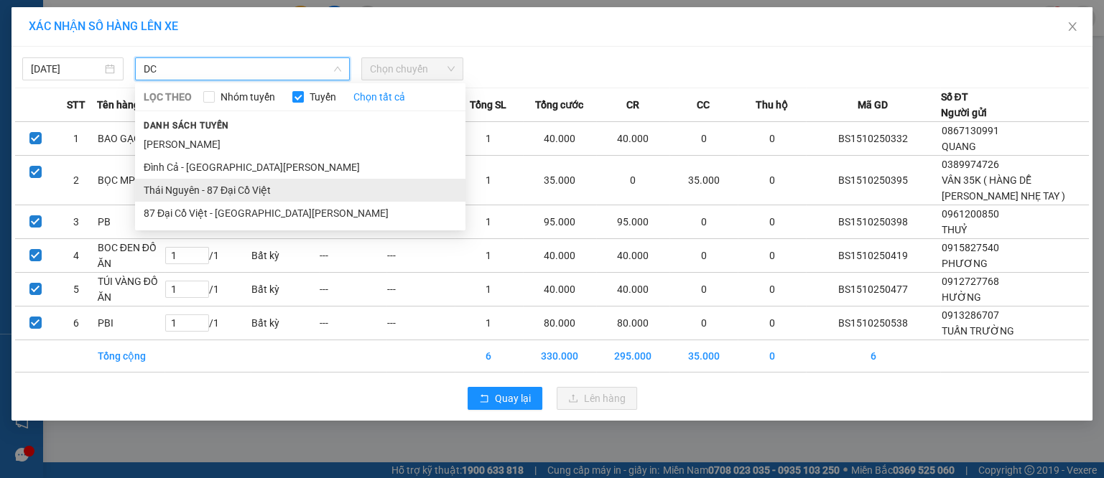
type input "DC"
click at [250, 192] on li "Thái Nguyên - 87 Đại Cồ Việt" at bounding box center [300, 190] width 330 height 23
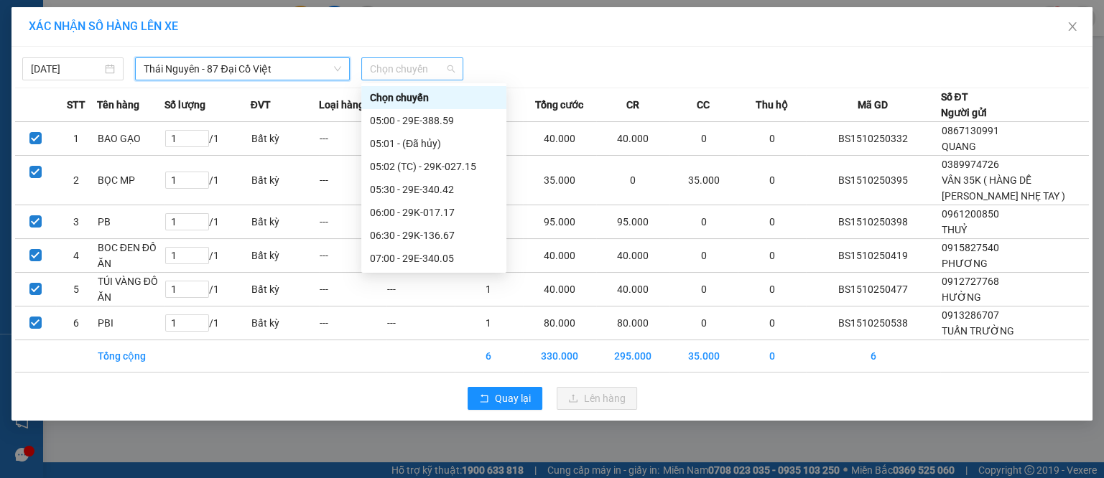
click at [401, 68] on span "Chọn chuyến" at bounding box center [412, 69] width 84 height 22
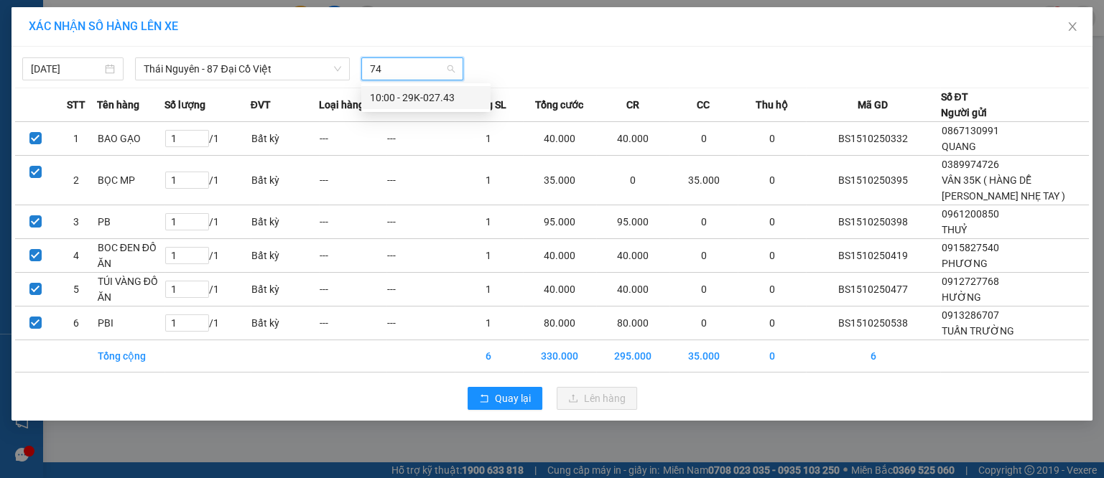
type input "743"
click at [413, 101] on div "10:00 - 29K-027.43" at bounding box center [426, 98] width 112 height 16
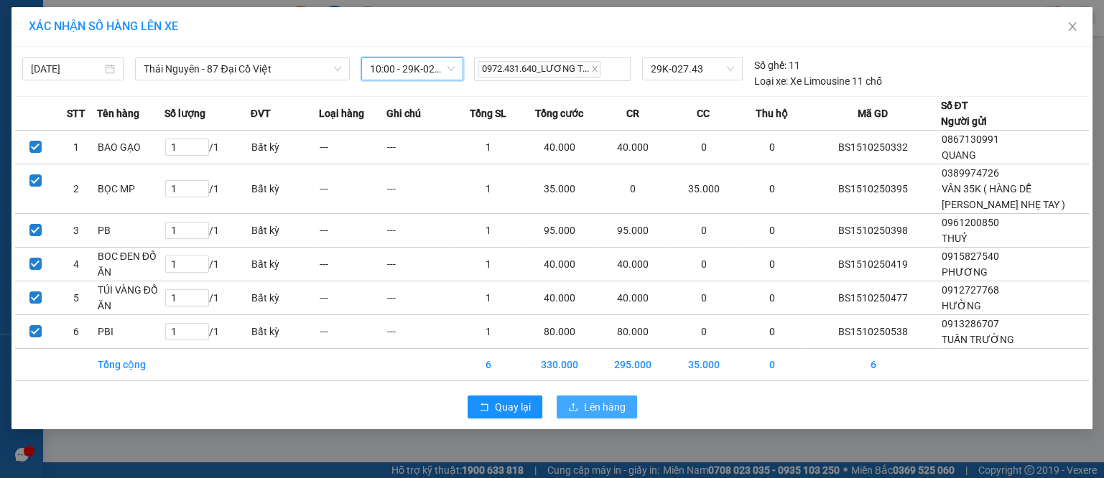
click at [598, 407] on span "Lên hàng" at bounding box center [605, 407] width 42 height 16
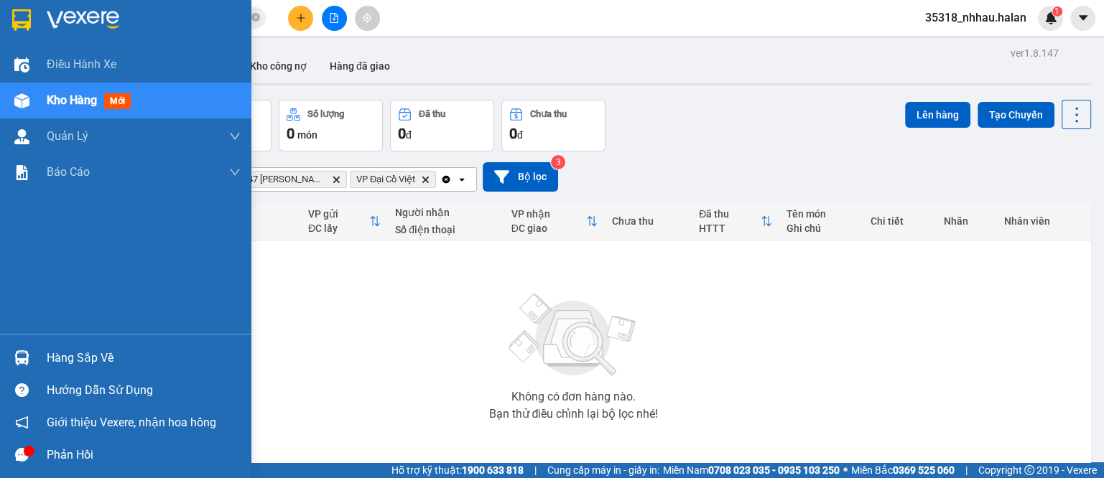
click at [0, 364] on div "Hàng sắp về" at bounding box center [125, 358] width 251 height 32
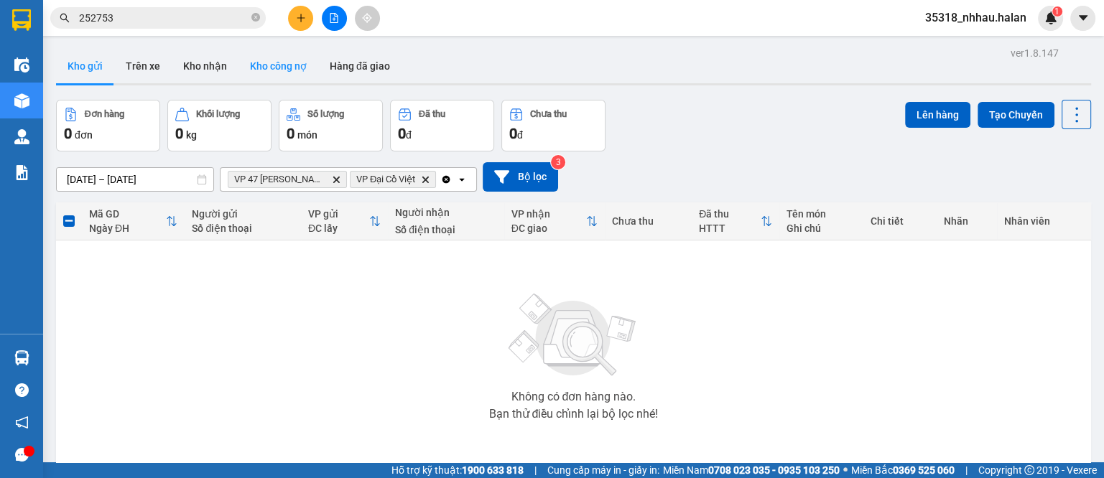
drag, startPoint x: 813, startPoint y: 106, endPoint x: 283, endPoint y: 62, distance: 532.0
click at [809, 103] on section "Kết quả [PERSON_NAME] ( 25 ) Bộ lọc Mã ĐH Trạng thái Món hàng Thu hộ Tổng [PERS…" at bounding box center [552, 239] width 1104 height 478
click at [445, 182] on icon "Clear all" at bounding box center [447, 179] width 8 height 8
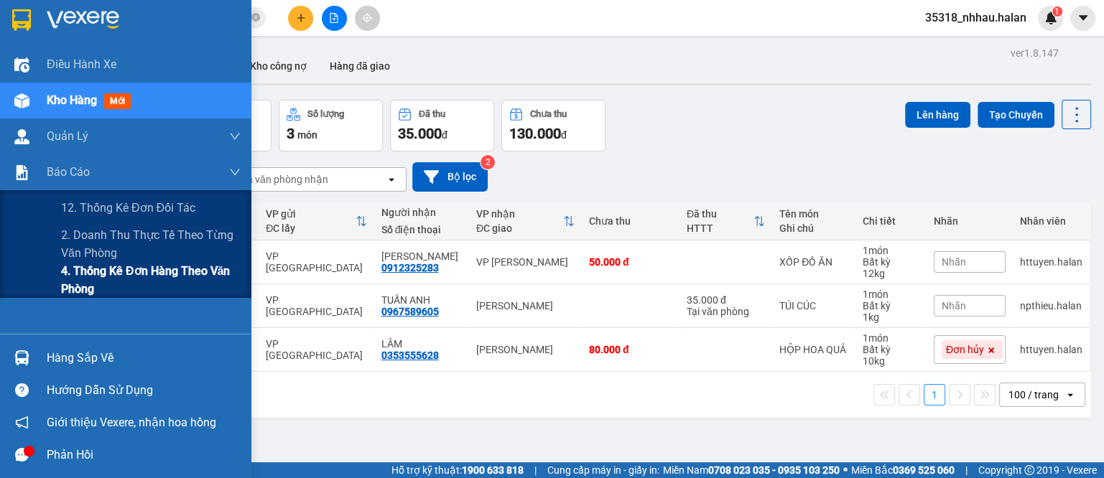
drag, startPoint x: 103, startPoint y: 241, endPoint x: 111, endPoint y: 279, distance: 39.0
click at [111, 279] on div "12. Thống kê đơn đối tác 2. Doanh thu thực tế theo từng văn phòng 4. Thống kê đ…" at bounding box center [125, 244] width 251 height 108
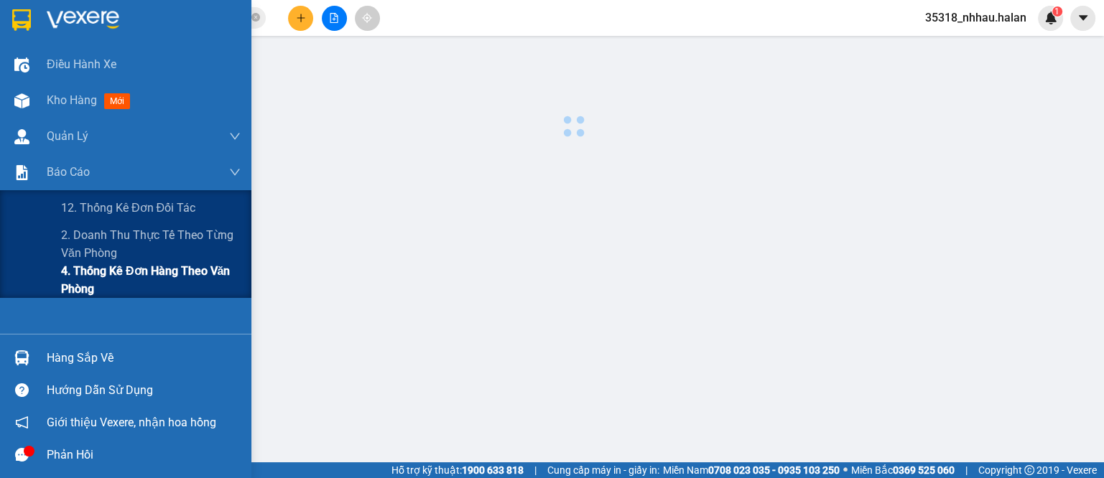
click at [112, 279] on span "4. Thống kê đơn hàng theo văn phòng" at bounding box center [151, 280] width 180 height 36
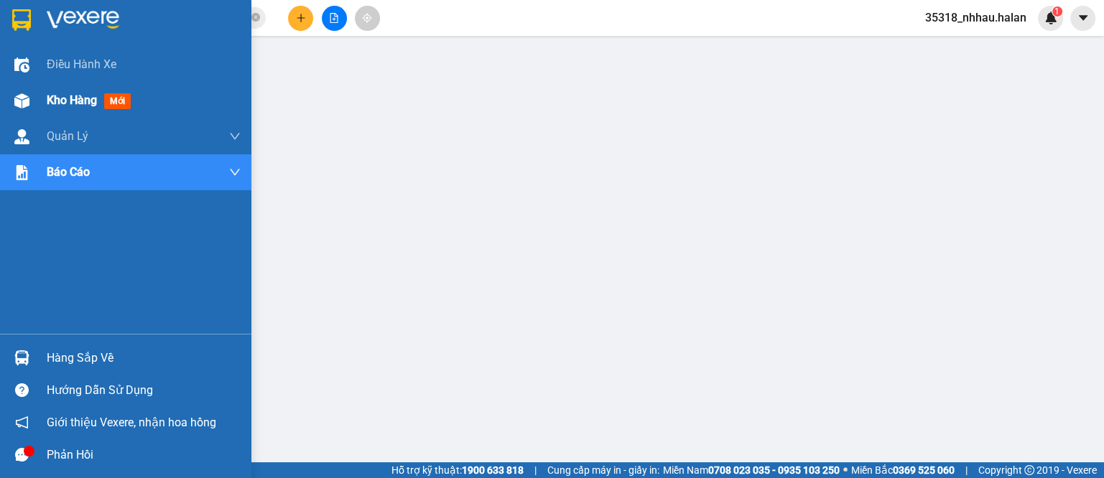
click at [22, 103] on img at bounding box center [21, 100] width 15 height 15
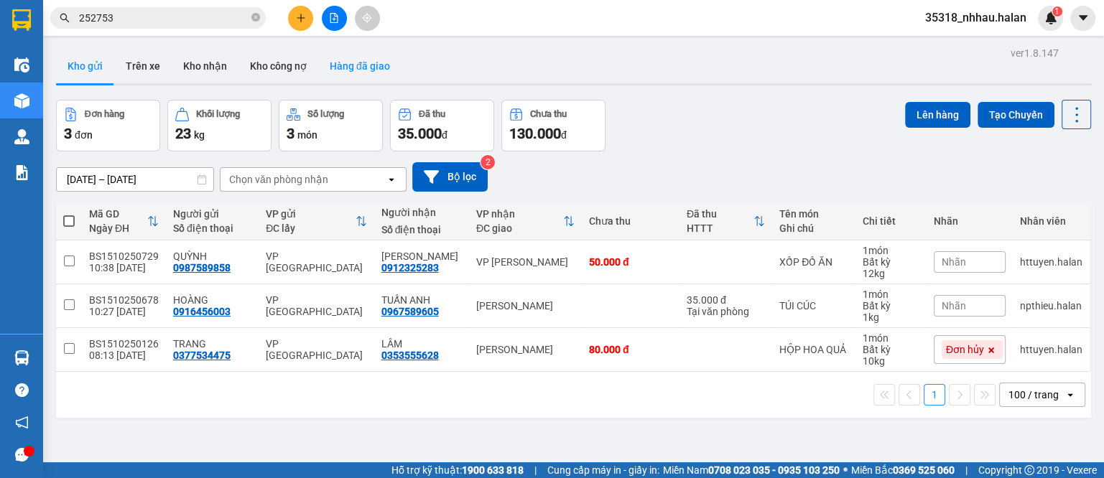
click at [356, 63] on button "Hàng đã giao" at bounding box center [359, 66] width 83 height 34
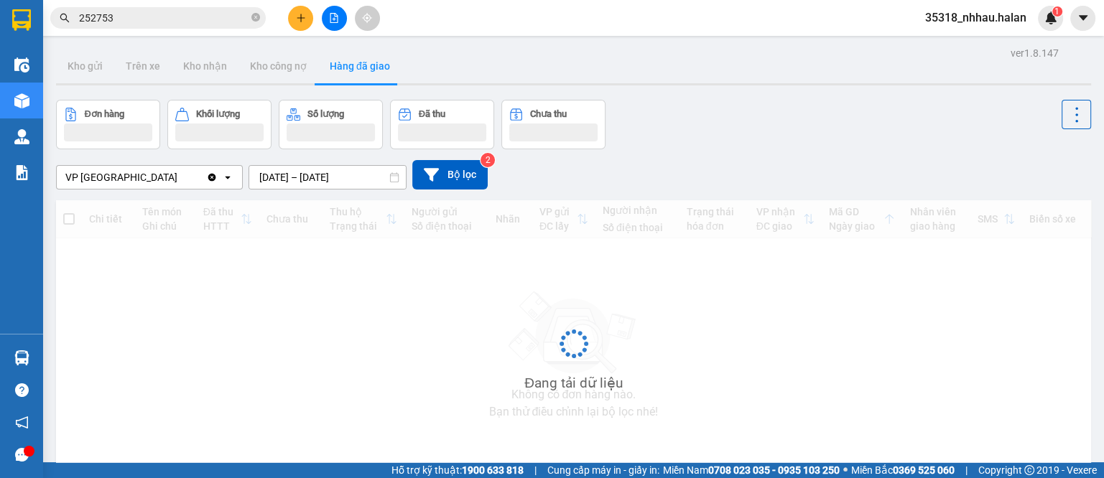
click at [296, 177] on input "[DATE] – [DATE]" at bounding box center [327, 177] width 157 height 23
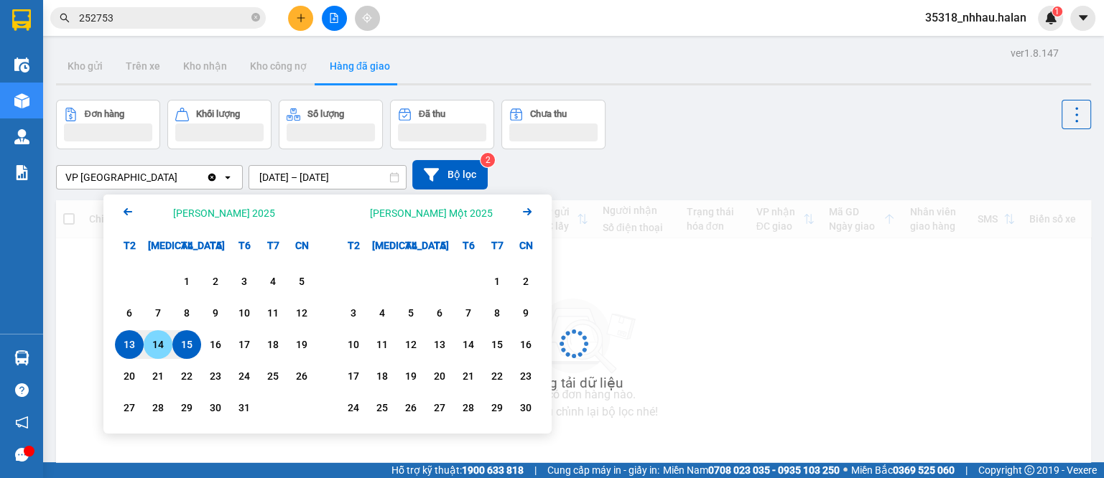
click at [157, 338] on div "14" at bounding box center [158, 344] width 20 height 17
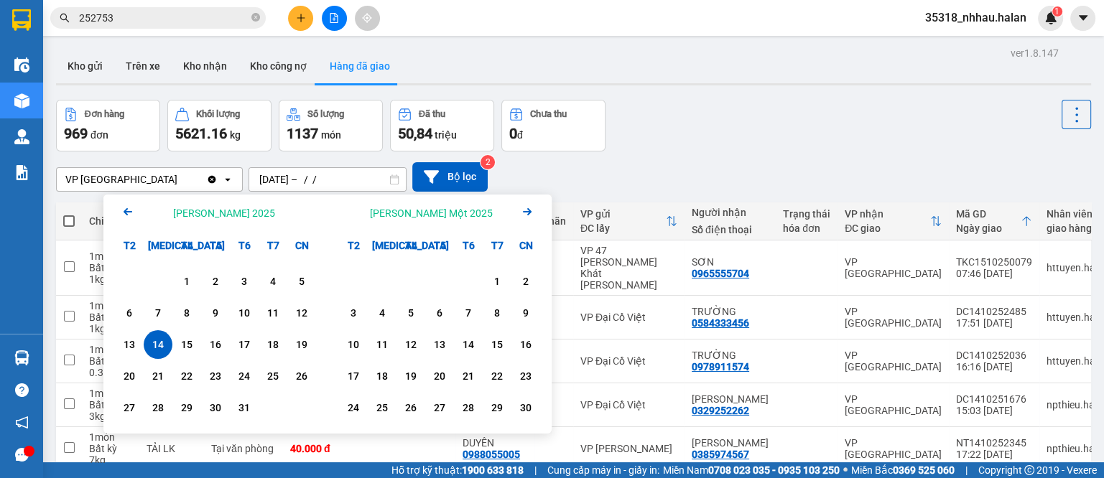
click at [157, 341] on div "14" at bounding box center [158, 344] width 20 height 17
type input "[DATE] – [DATE]"
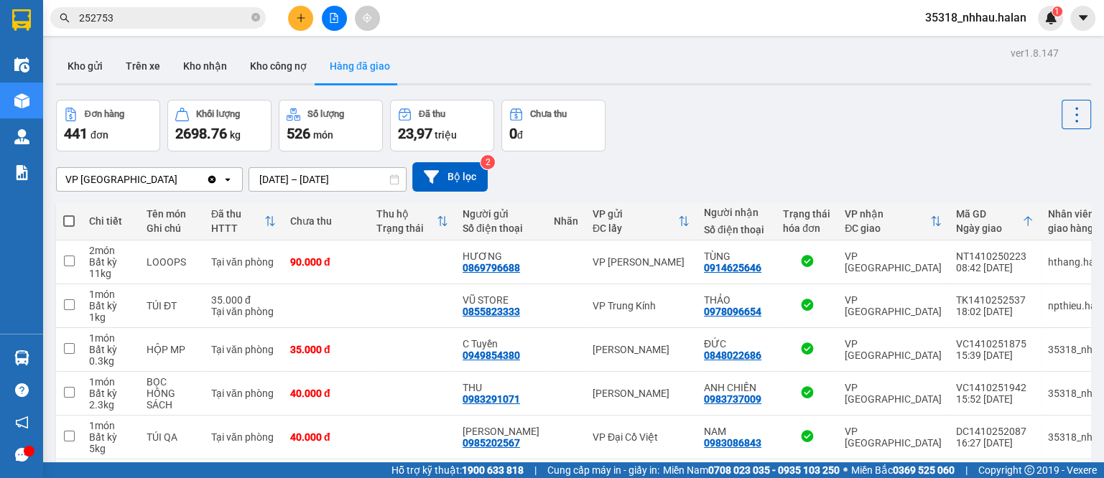
drag, startPoint x: 1053, startPoint y: 115, endPoint x: 1054, endPoint y: 192, distance: 76.9
click at [1067, 115] on icon at bounding box center [1077, 115] width 20 height 20
click at [1037, 153] on span "Làm mới" at bounding box center [1042, 153] width 40 height 14
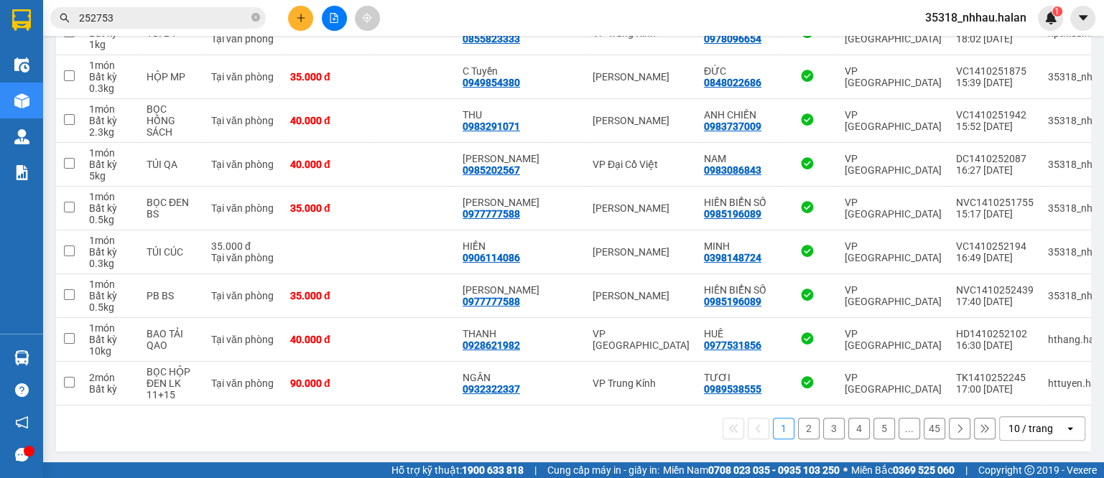
scroll to position [279, 0]
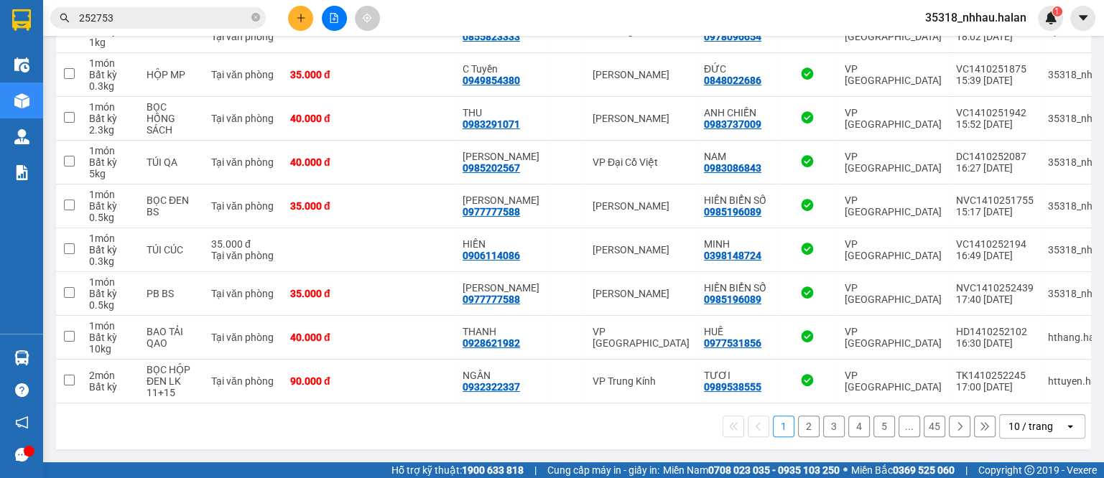
click at [1026, 434] on div "10 / trang" at bounding box center [1032, 426] width 65 height 23
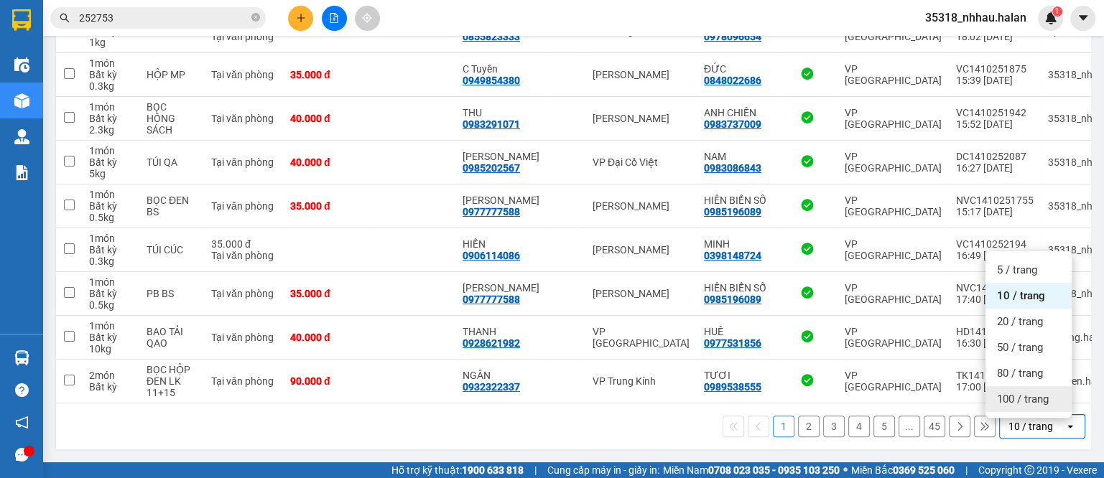
click at [1024, 394] on span "100 / trang" at bounding box center [1023, 399] width 52 height 14
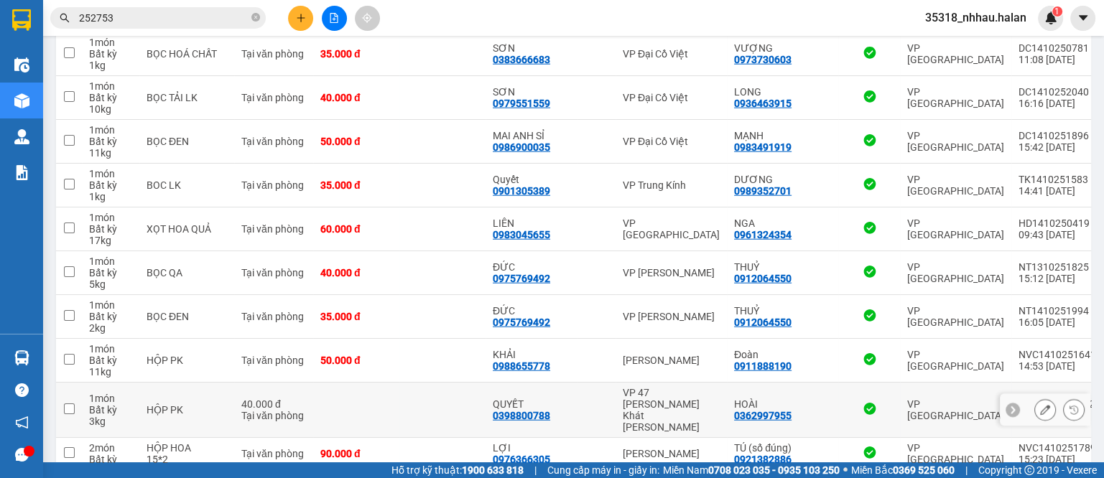
scroll to position [4095, 0]
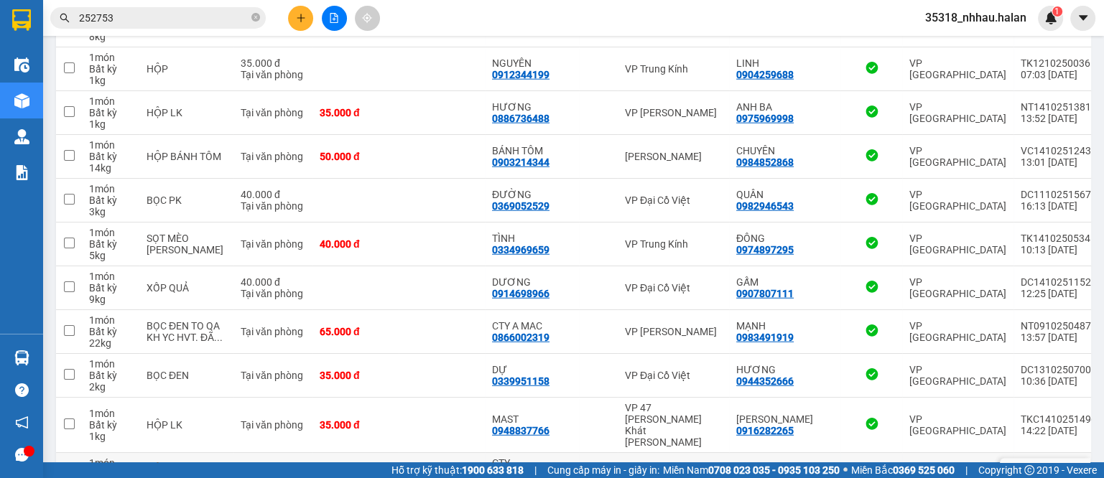
scroll to position [4210, 0]
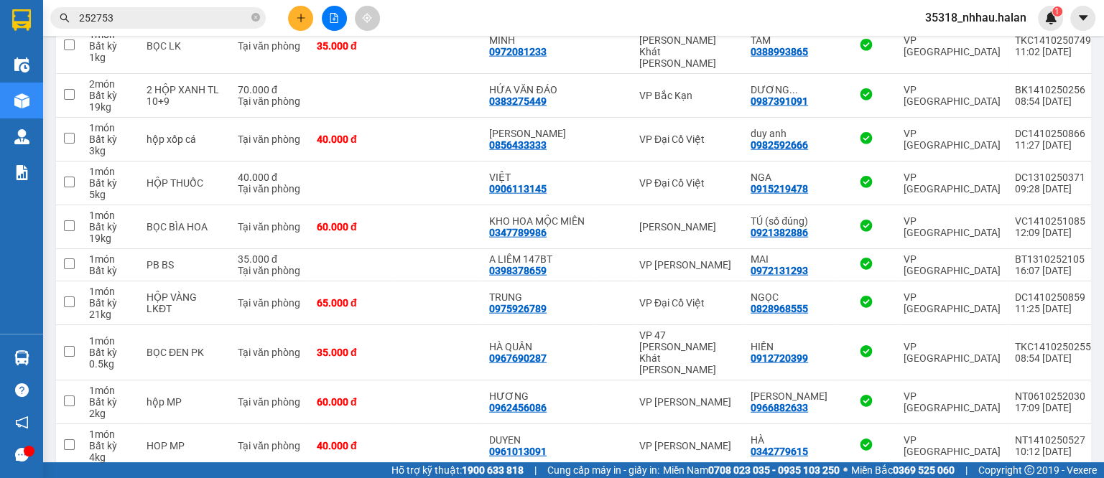
scroll to position [4153, 0]
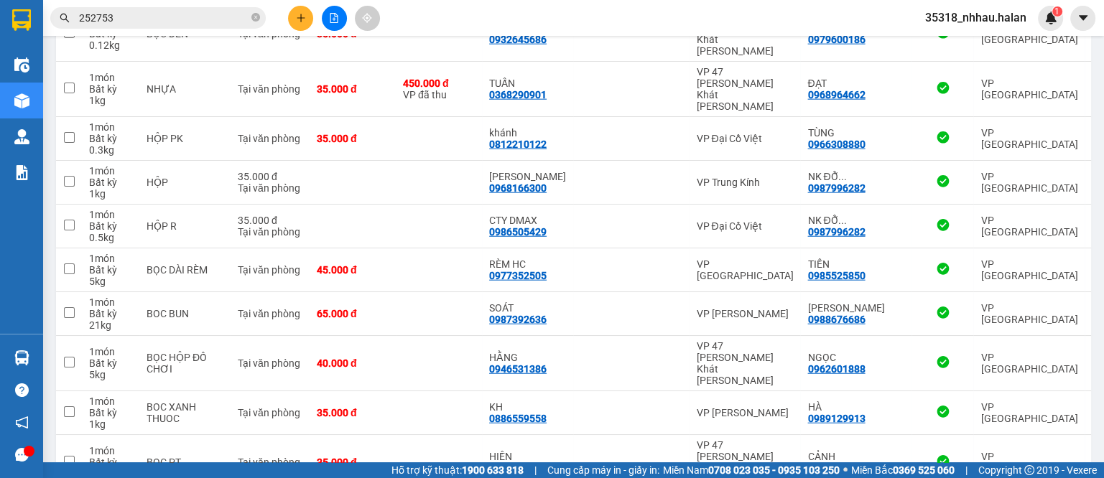
scroll to position [4210, 0]
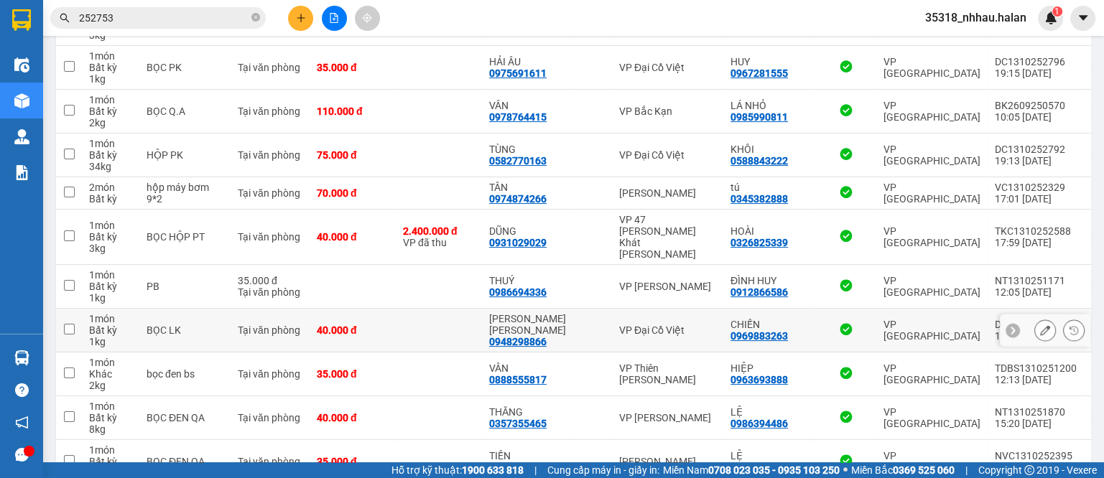
scroll to position [0, 0]
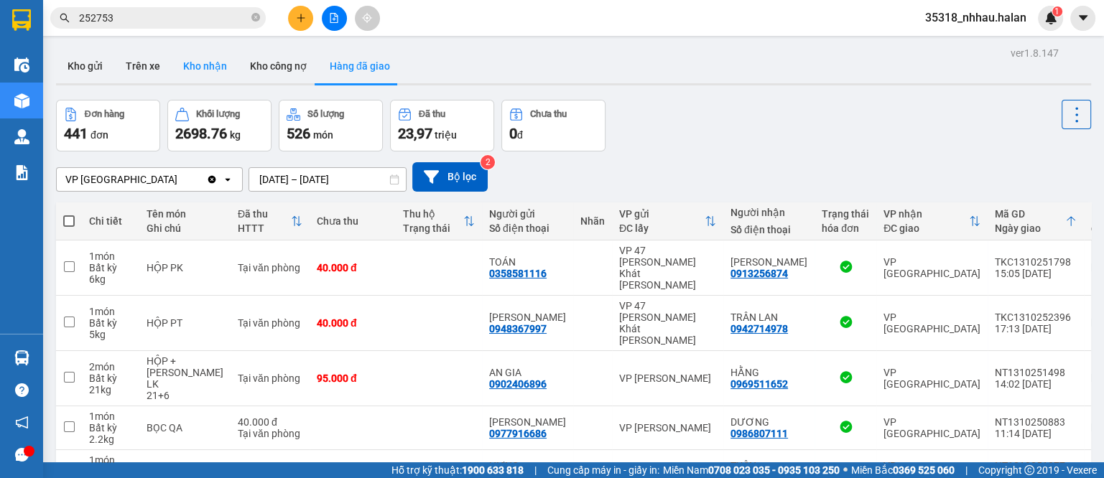
click at [195, 63] on button "Kho nhận" at bounding box center [205, 66] width 67 height 34
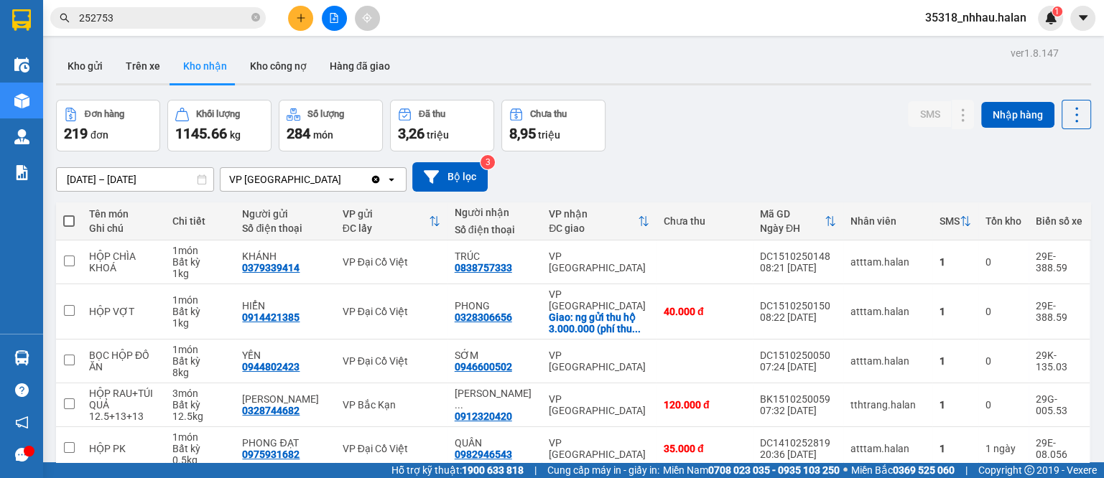
click at [92, 188] on div "ver 1.8.147 Kho gửi Trên xe Kho [PERSON_NAME] công nợ Hàng đã [PERSON_NAME] hàn…" at bounding box center [573, 410] width 1047 height 734
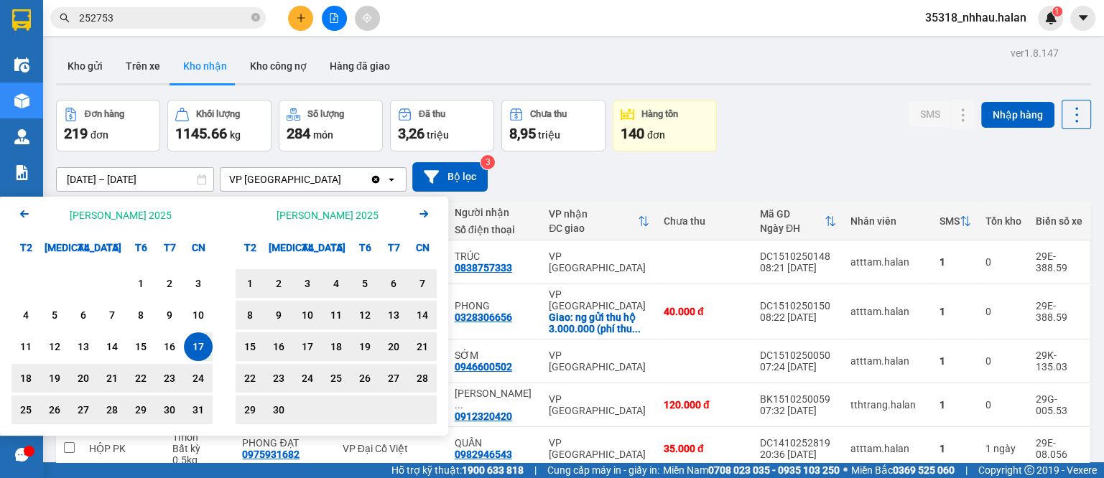
click at [200, 347] on div "17" at bounding box center [198, 346] width 20 height 17
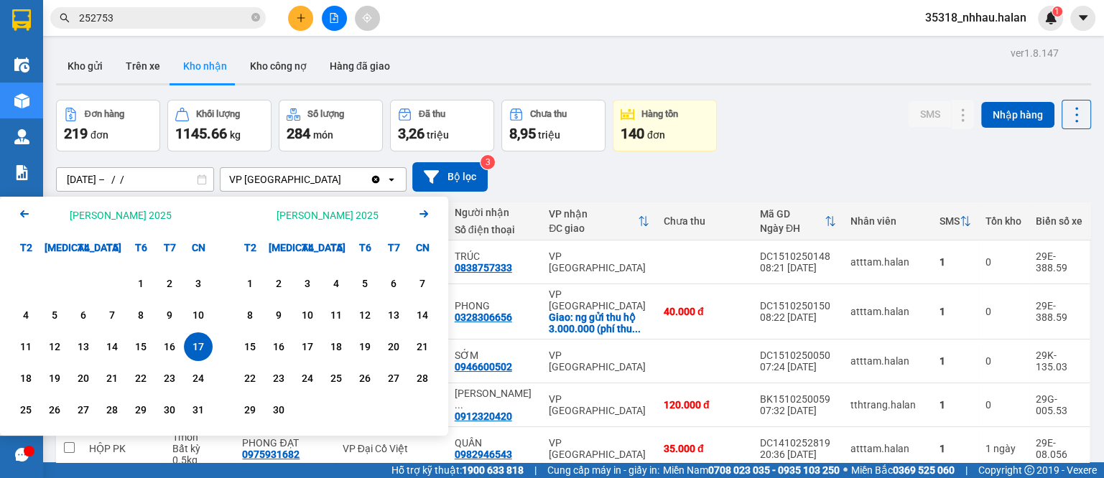
click at [177, 178] on input "[DATE] – / /" at bounding box center [135, 179] width 157 height 23
click at [419, 215] on icon "Arrow Right" at bounding box center [423, 213] width 17 height 17
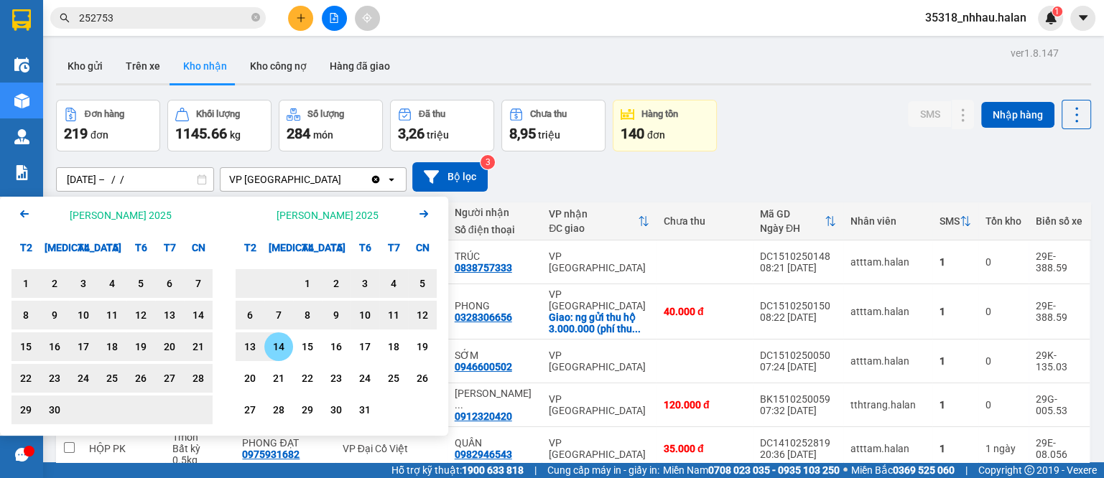
click at [279, 348] on div "14" at bounding box center [279, 346] width 20 height 17
type input "[DATE] – [DATE]"
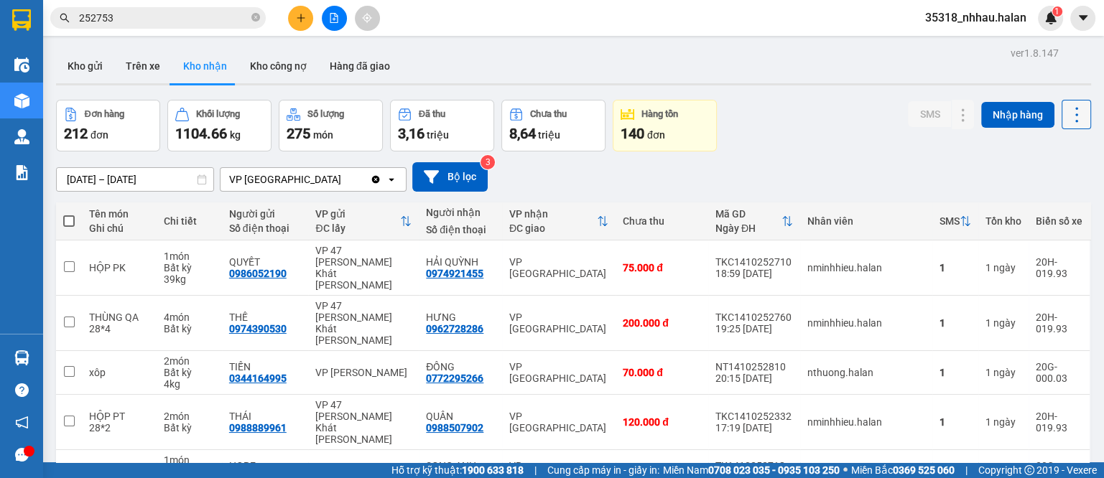
click at [1068, 116] on icon at bounding box center [1077, 115] width 20 height 20
click at [1060, 182] on span "Làm mới" at bounding box center [1042, 179] width 40 height 14
click at [86, 65] on button "Kho gửi" at bounding box center [85, 66] width 58 height 34
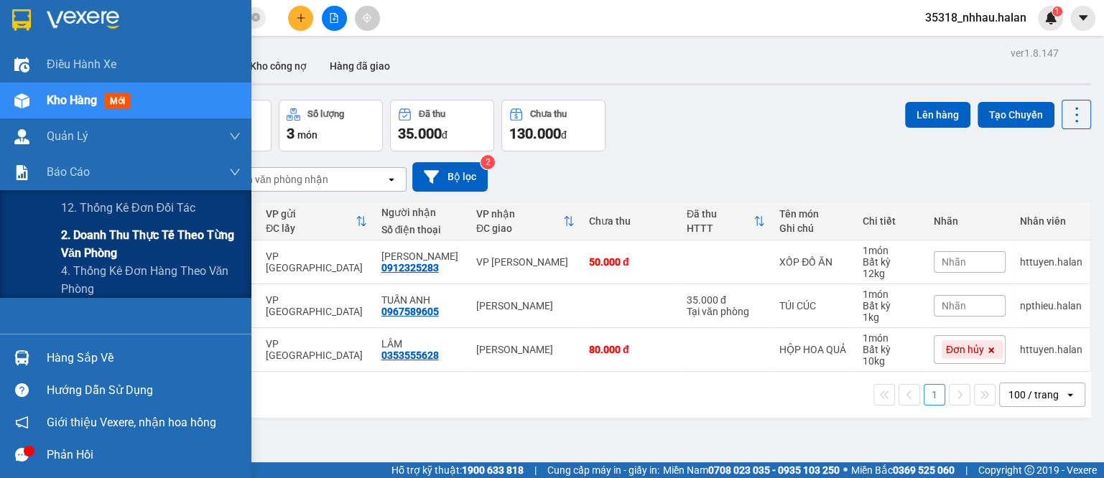
click at [121, 232] on span "2. Doanh thu thực tế theo từng văn phòng" at bounding box center [151, 244] width 180 height 36
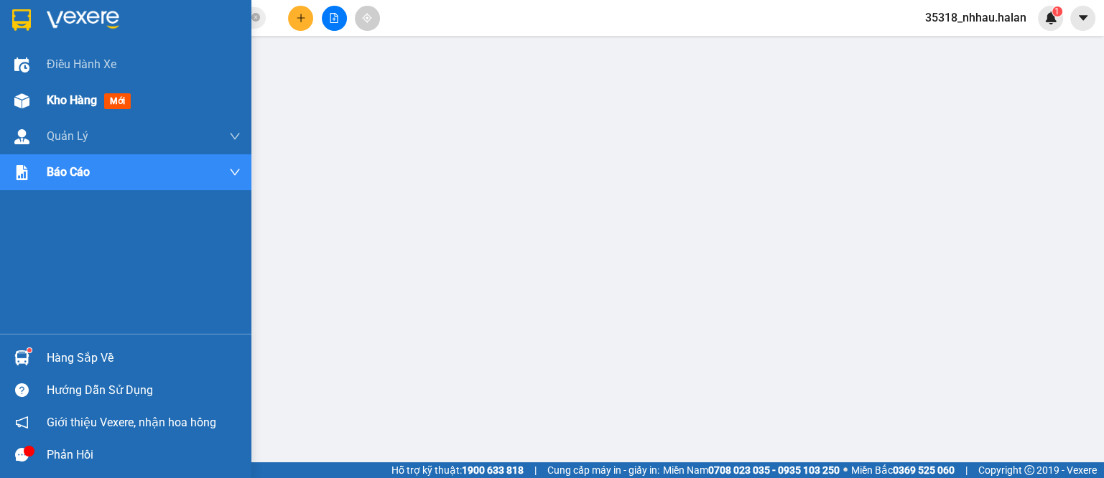
click at [27, 107] on img at bounding box center [21, 100] width 15 height 15
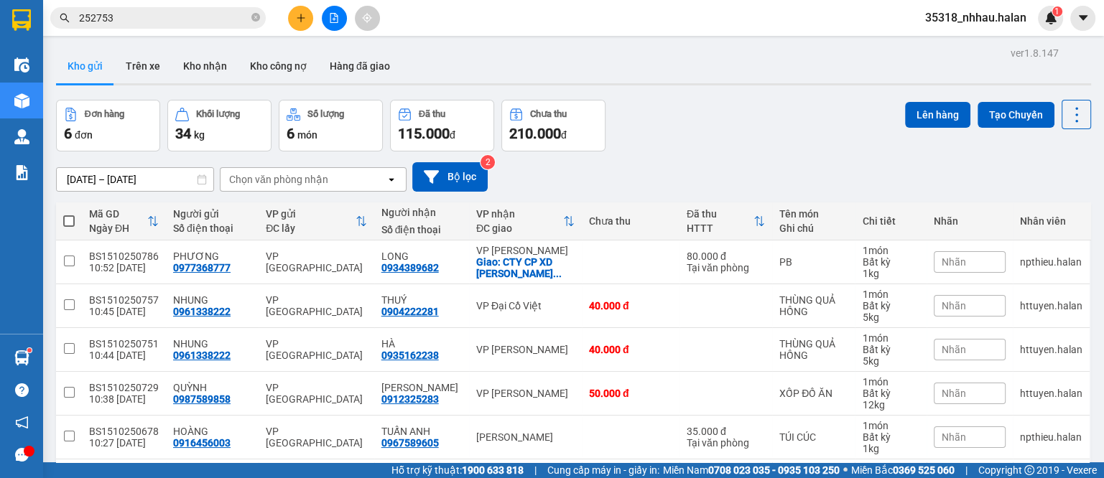
click at [284, 183] on div "Chọn văn phòng nhận" at bounding box center [278, 179] width 99 height 14
type input "nt"
click at [277, 208] on span "VP [PERSON_NAME]" at bounding box center [280, 210] width 99 height 14
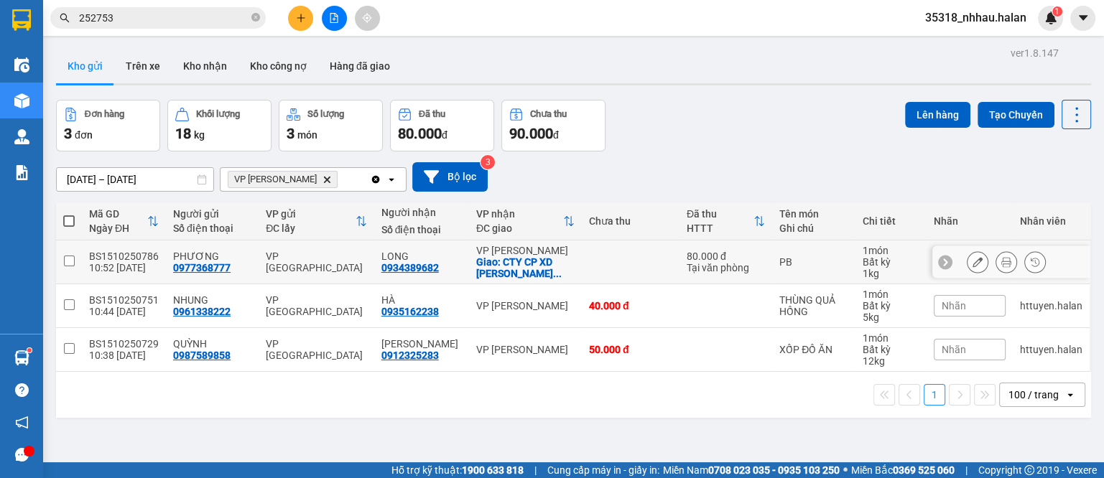
click at [539, 259] on div "Giao: CTY CP XD [PERSON_NAME] ..." at bounding box center [525, 267] width 98 height 23
checkbox input "true"
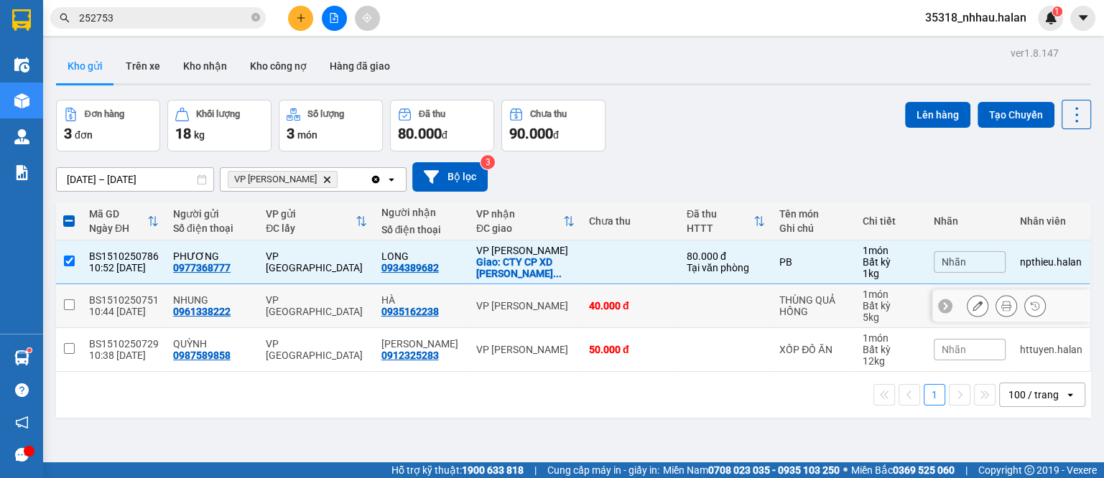
click at [535, 289] on td "VP [PERSON_NAME]" at bounding box center [525, 307] width 113 height 44
checkbox input "true"
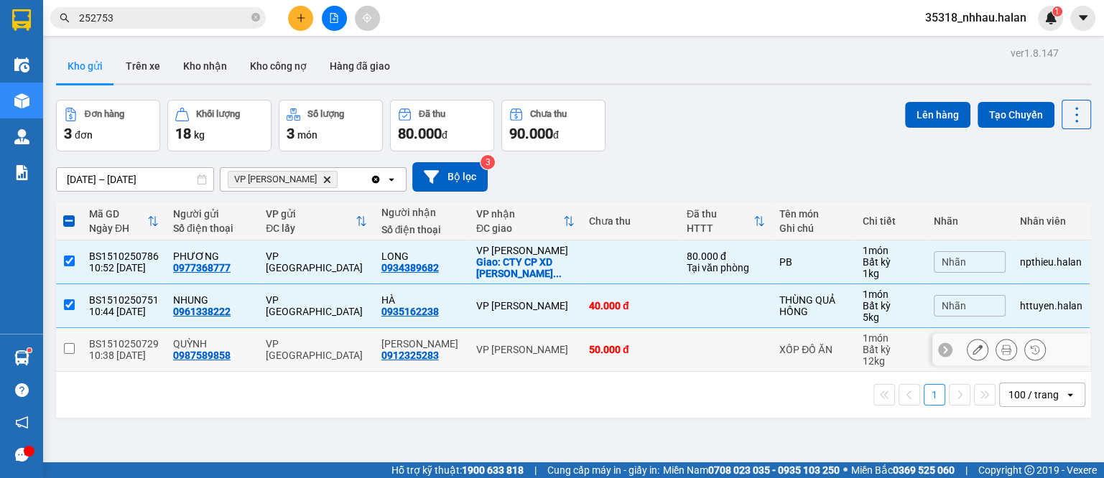
click at [551, 338] on td "VP [PERSON_NAME]" at bounding box center [525, 350] width 113 height 44
checkbox input "true"
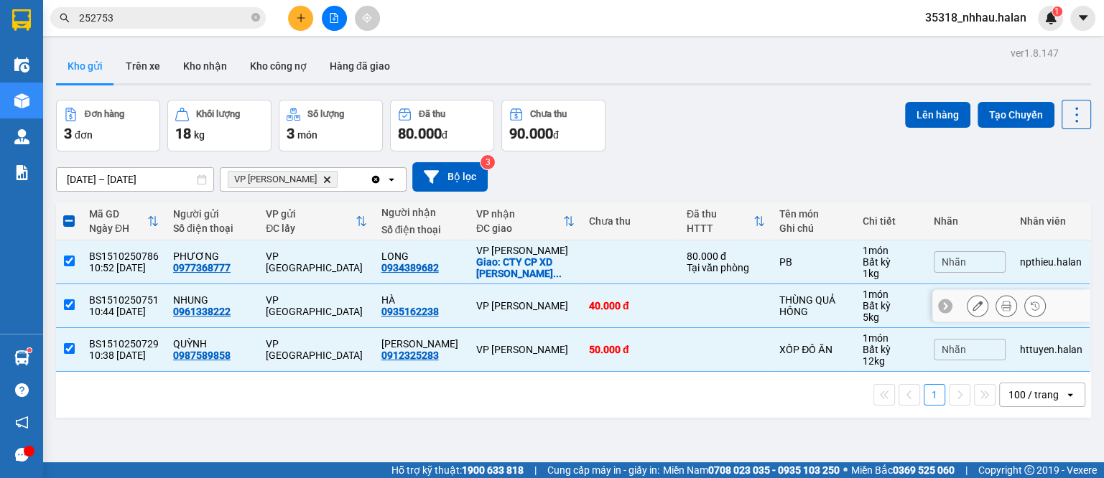
click at [554, 313] on td "VP [PERSON_NAME]" at bounding box center [525, 307] width 113 height 44
checkbox input "false"
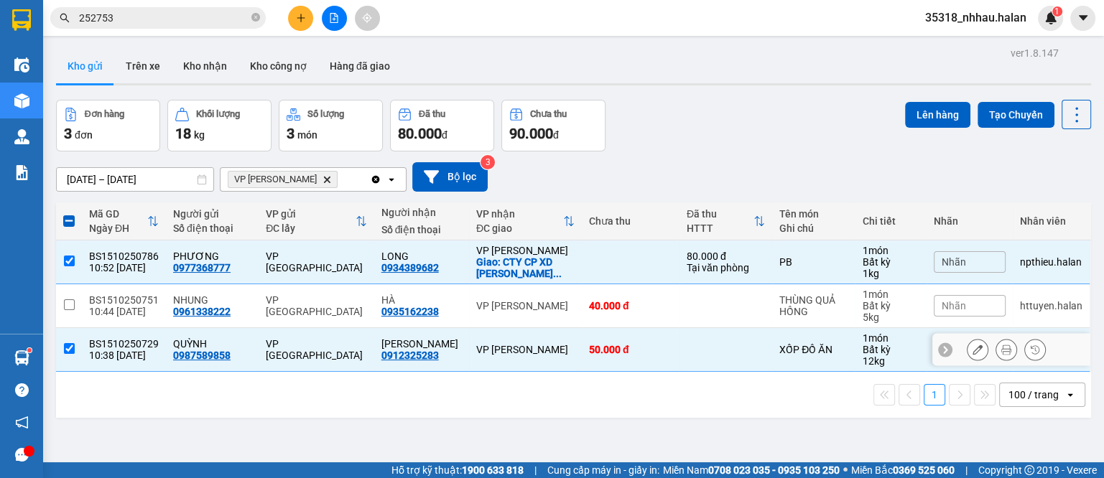
click at [551, 342] on td "VP [PERSON_NAME]" at bounding box center [525, 350] width 113 height 44
checkbox input "false"
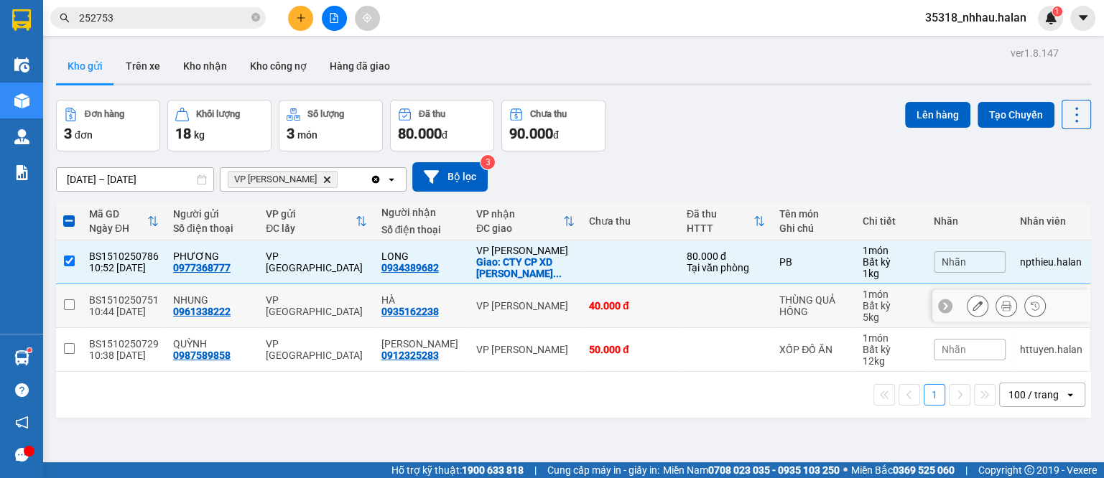
click at [551, 313] on td "VP [PERSON_NAME]" at bounding box center [525, 307] width 113 height 44
checkbox input "true"
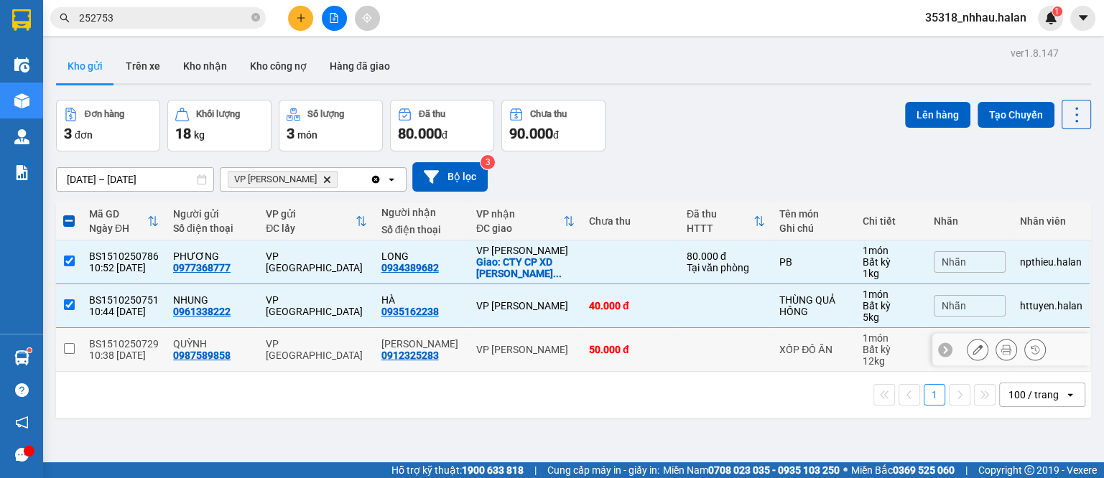
click at [686, 343] on td at bounding box center [726, 350] width 93 height 44
checkbox input "true"
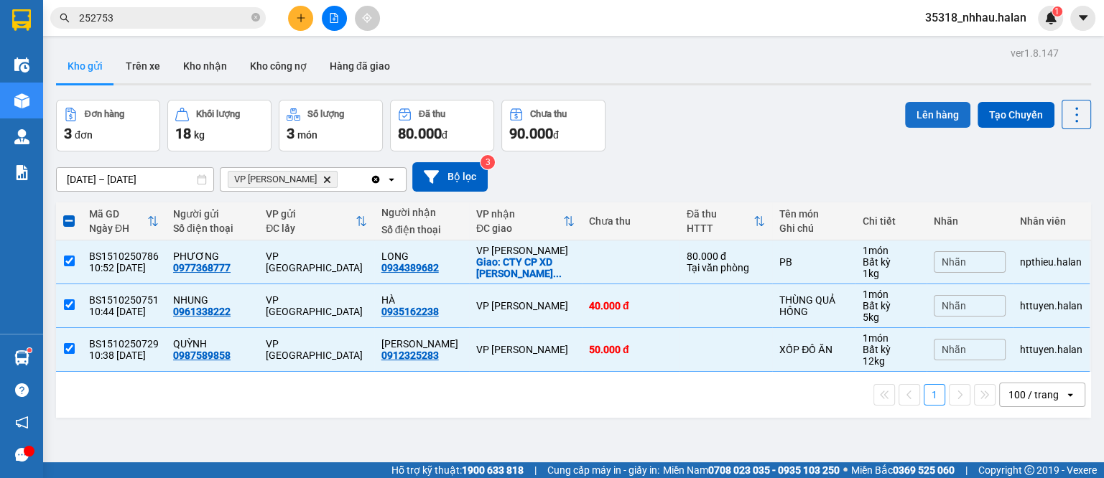
click at [907, 121] on button "Lên hàng" at bounding box center [937, 115] width 65 height 26
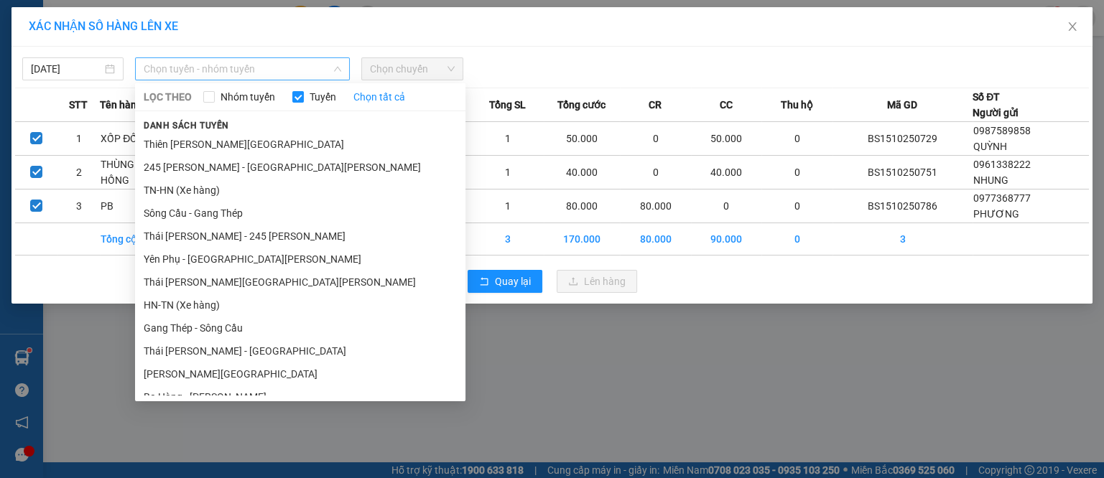
click at [180, 68] on span "Chọn tuyến - nhóm tuyến" at bounding box center [243, 69] width 198 height 22
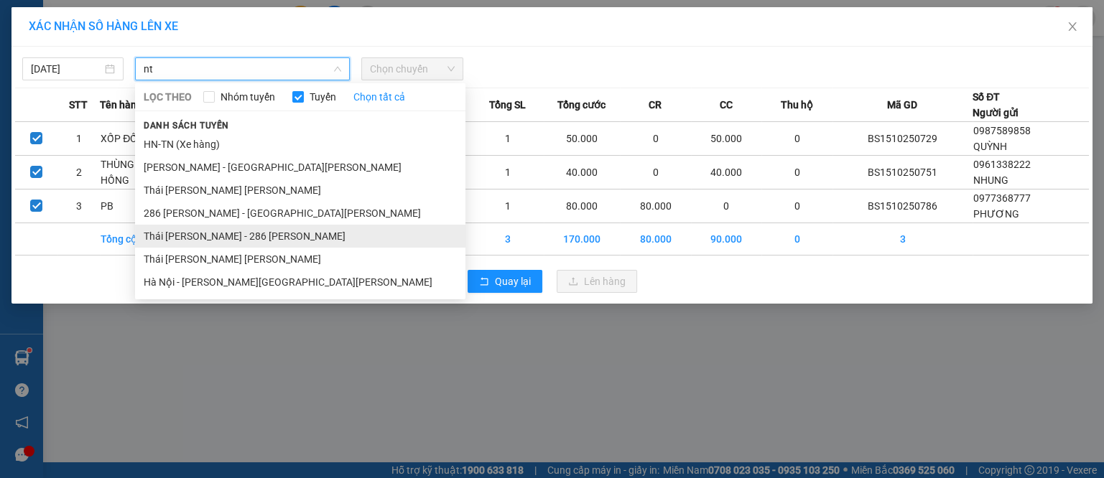
type input "nt"
drag, startPoint x: 261, startPoint y: 229, endPoint x: 282, endPoint y: 222, distance: 22.7
click at [262, 229] on li "Thái [PERSON_NAME] - 286 [PERSON_NAME]" at bounding box center [300, 236] width 330 height 23
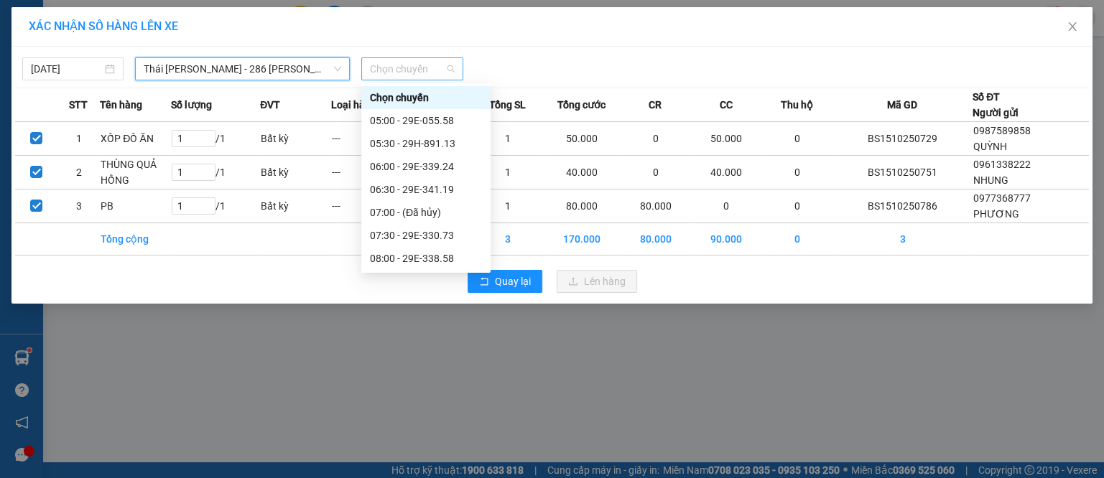
click at [398, 76] on span "Chọn chuyến" at bounding box center [412, 69] width 84 height 22
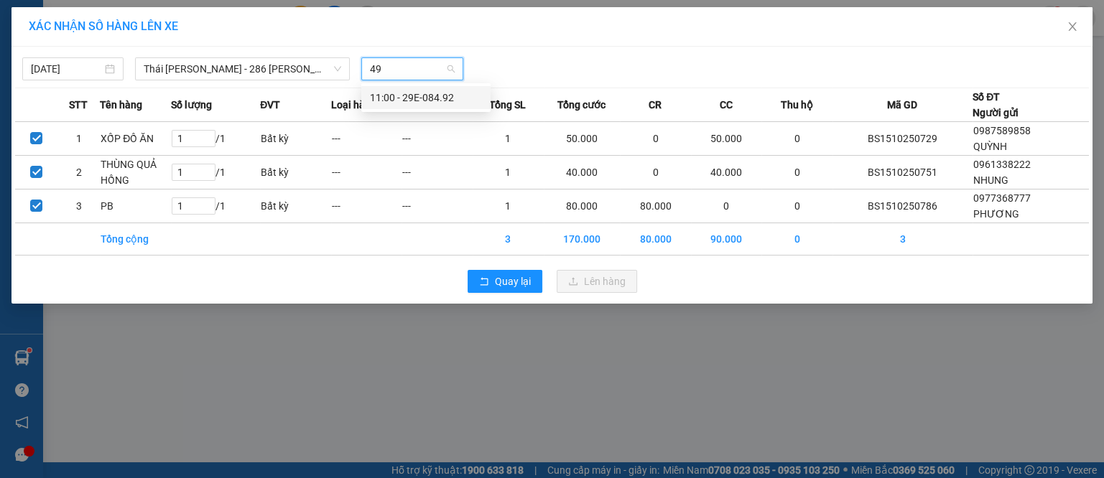
type input "492"
click at [447, 106] on div "11:00 - 29E-084.92" at bounding box center [425, 97] width 129 height 23
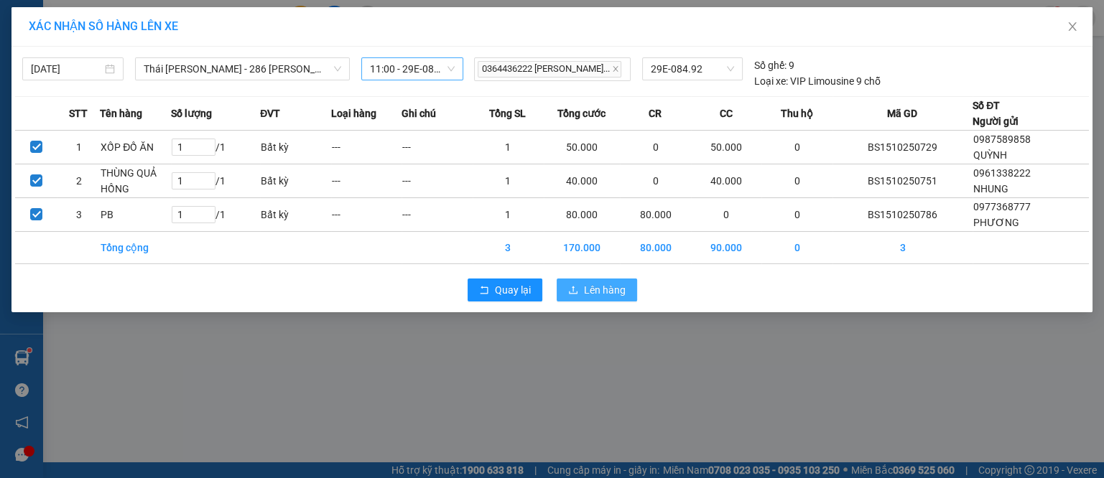
click at [614, 287] on span "Lên hàng" at bounding box center [605, 290] width 42 height 16
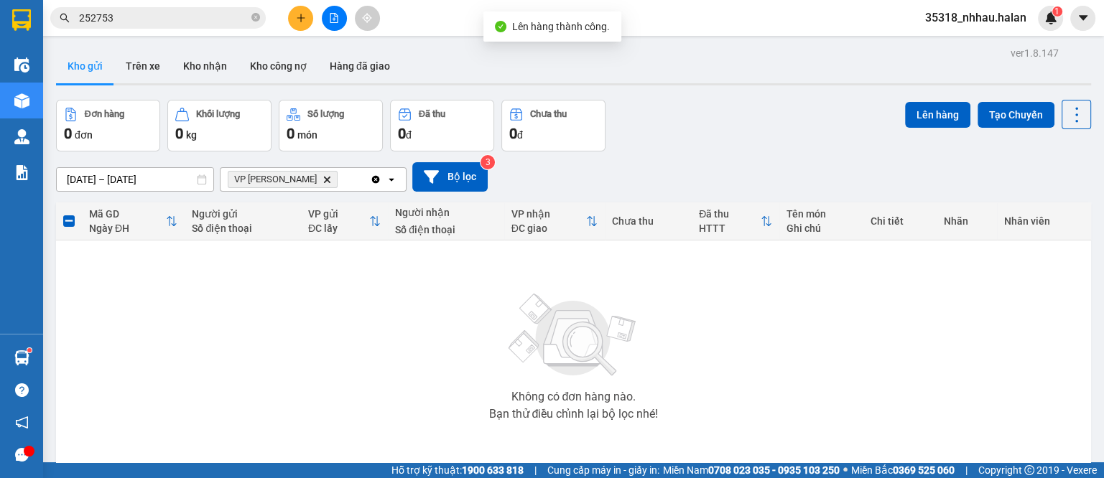
click at [376, 179] on icon "Clear all" at bounding box center [375, 179] width 11 height 11
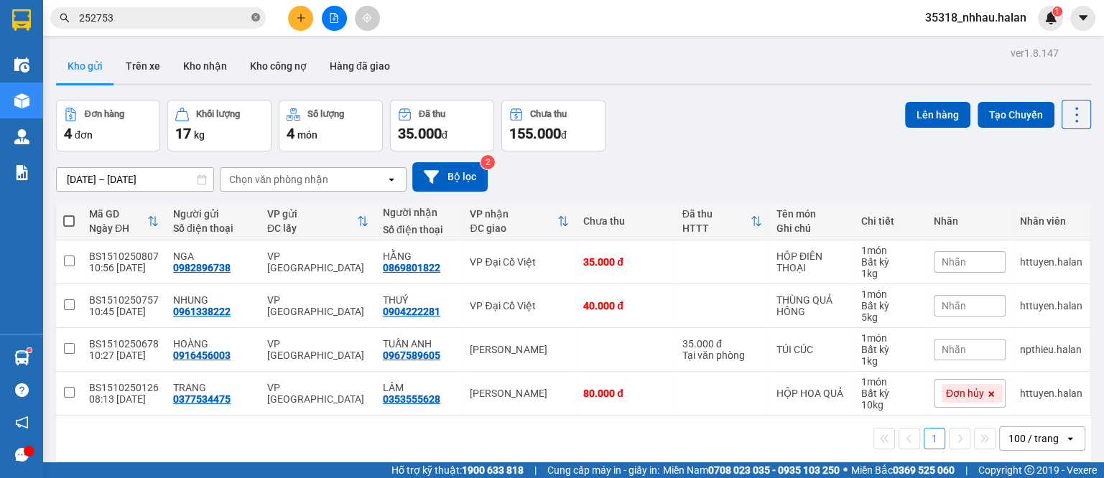
click at [257, 17] on icon "close-circle" at bounding box center [255, 17] width 9 height 9
click at [241, 16] on input "text" at bounding box center [164, 18] width 170 height 16
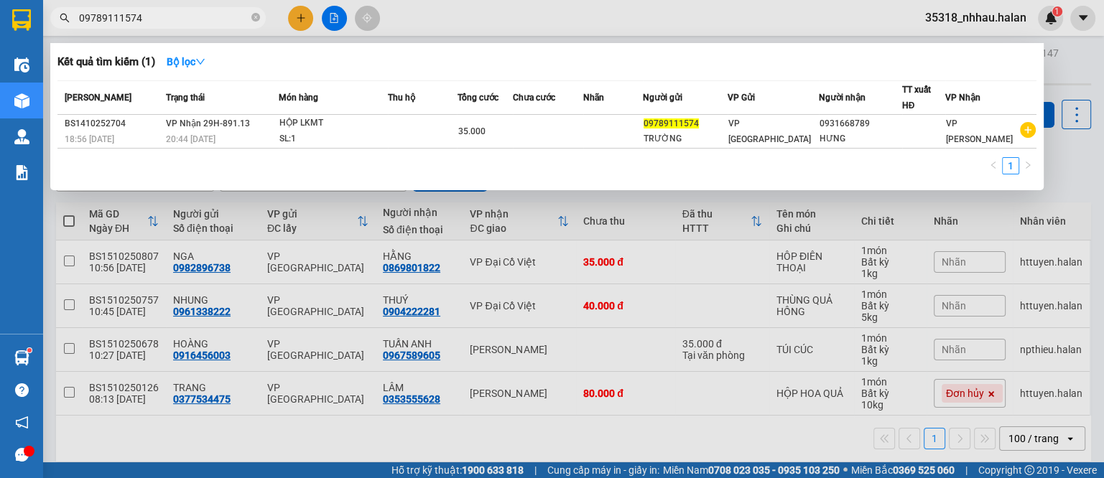
click at [116, 20] on input "09789111574" at bounding box center [164, 18] width 170 height 16
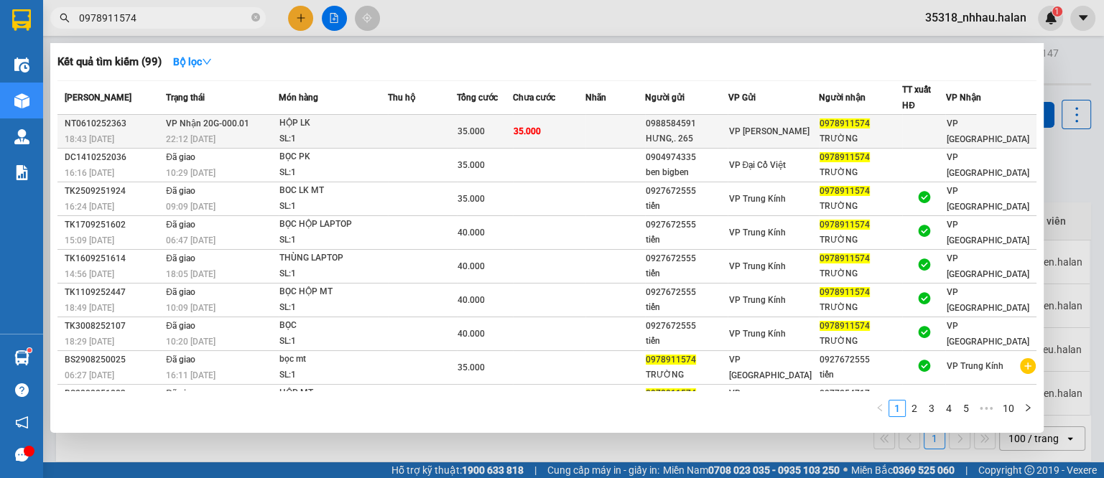
type input "0978911574"
click at [450, 132] on td at bounding box center [422, 132] width 69 height 34
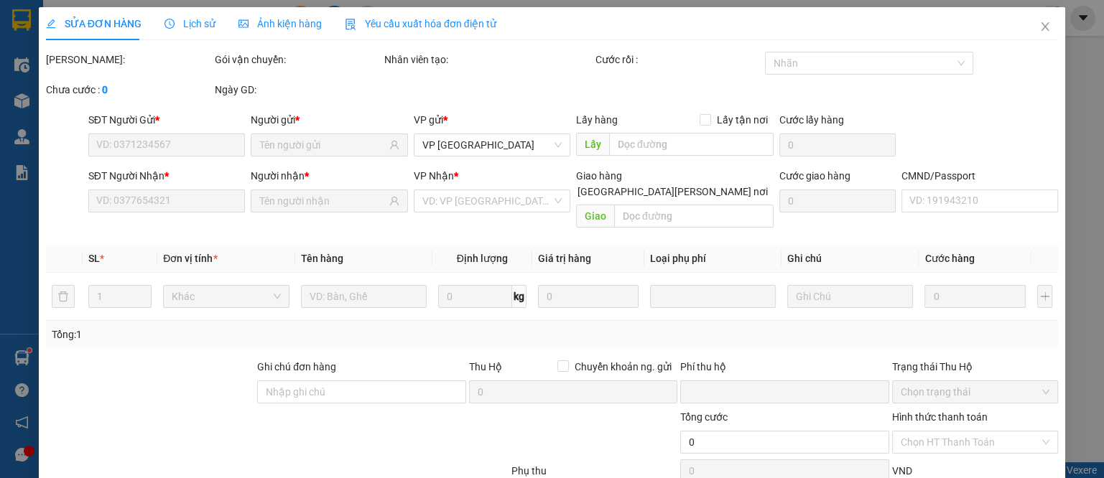
type input "0988584591"
type input "HƯNG,. 265"
type input "0978911574"
type input "TRƯỜNG"
type input "0"
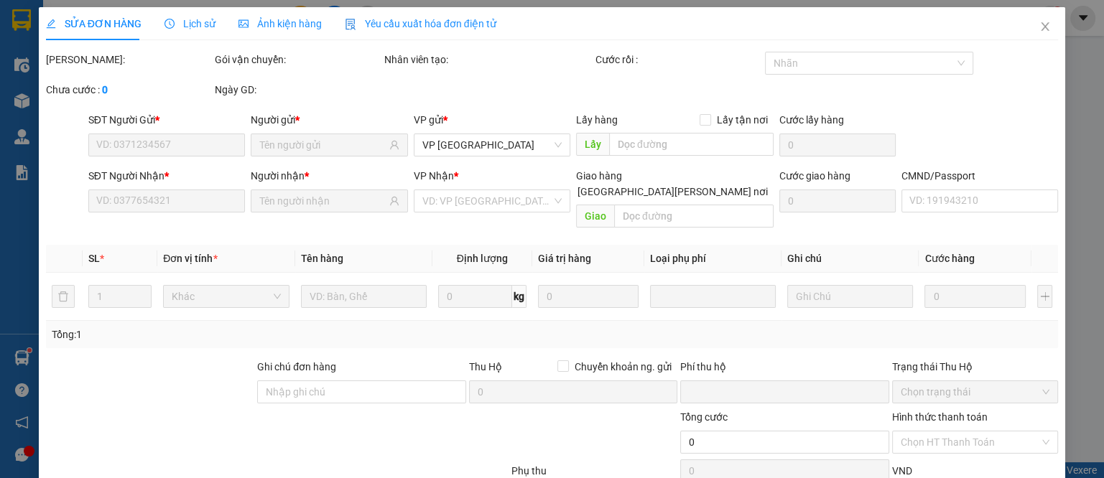
type input "35.000"
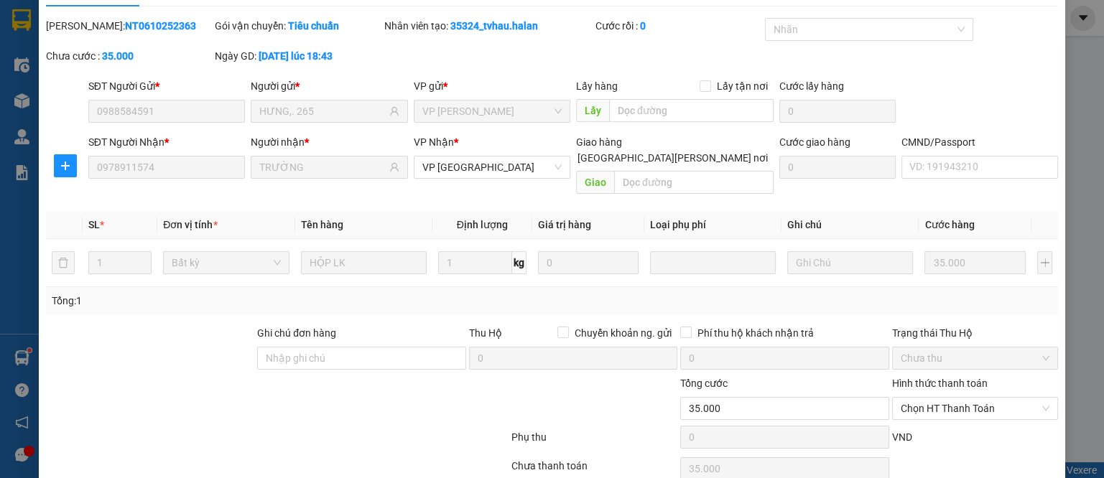
scroll to position [83, 0]
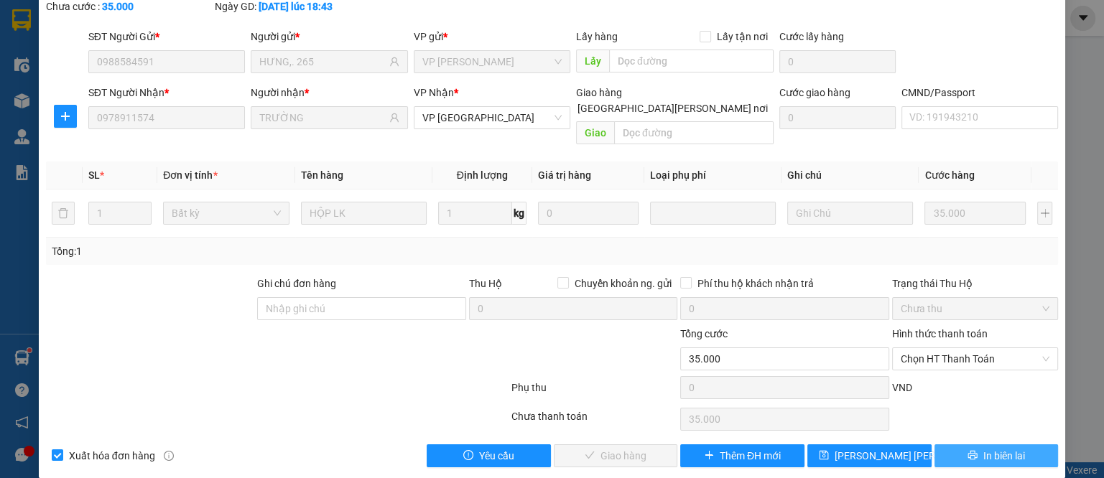
click at [968, 450] on icon "printer" at bounding box center [973, 455] width 10 height 10
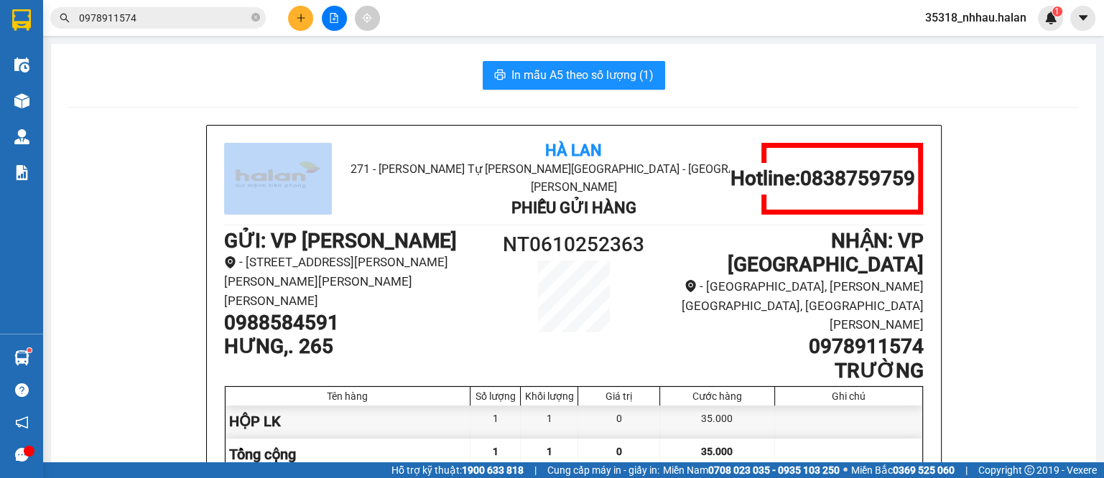
drag, startPoint x: 191, startPoint y: 126, endPoint x: 343, endPoint y: 126, distance: 152.3
click at [343, 126] on div "Hà Lan 271 - [PERSON_NAME] Tự [PERSON_NAME][GEOGRAPHIC_DATA] - [GEOGRAPHIC_DATA…" at bounding box center [573, 412] width 1011 height 574
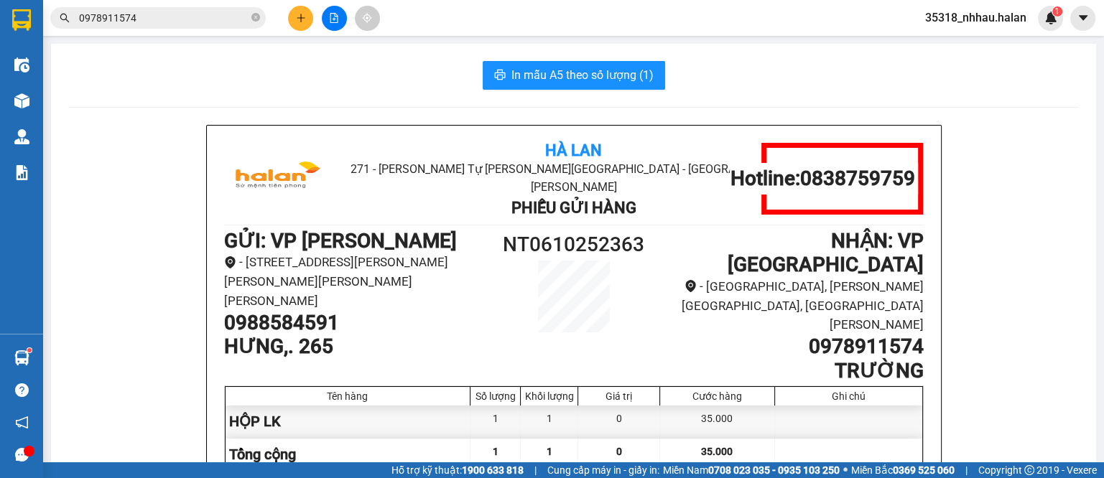
click at [384, 91] on div "In mẫu A5 theo số [PERSON_NAME] (1) Hà Lan 271 - [PERSON_NAME] Tự [PERSON_NAME]…" at bounding box center [573, 380] width 1045 height 672
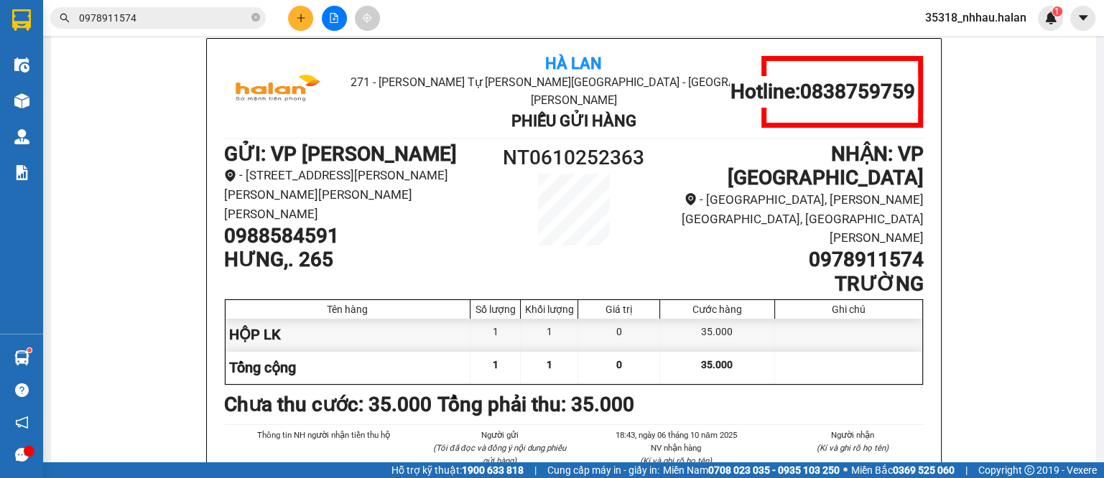
scroll to position [89, 0]
